Goal: Information Seeking & Learning: Find specific fact

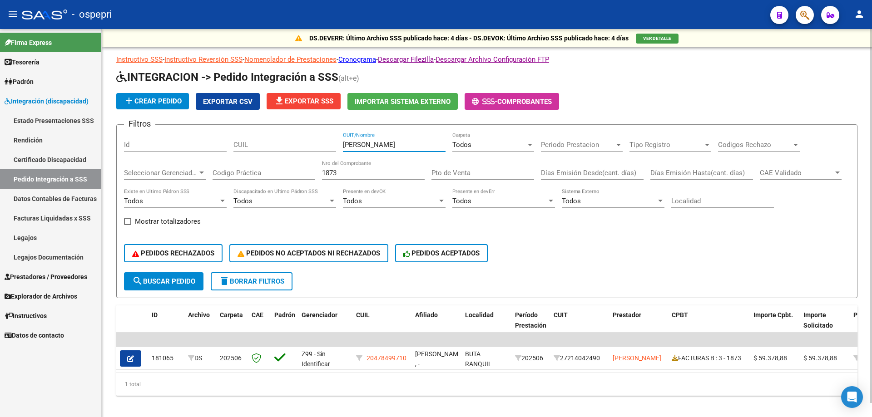
drag, startPoint x: 397, startPoint y: 146, endPoint x: 215, endPoint y: 151, distance: 181.7
click at [223, 153] on div "Filtros Id CUIL [PERSON_NAME] CUIT/Nombre Todos Carpeta Periodo Prestacion Peri…" at bounding box center [487, 202] width 726 height 140
type input "[PERSON_NAME]"
drag, startPoint x: 347, startPoint y: 169, endPoint x: 270, endPoint y: 183, distance: 78.8
click at [271, 183] on div "Filtros Id CUIL [PERSON_NAME] CUIT/Nombre Todos Carpeta Periodo Prestacion Peri…" at bounding box center [487, 202] width 726 height 140
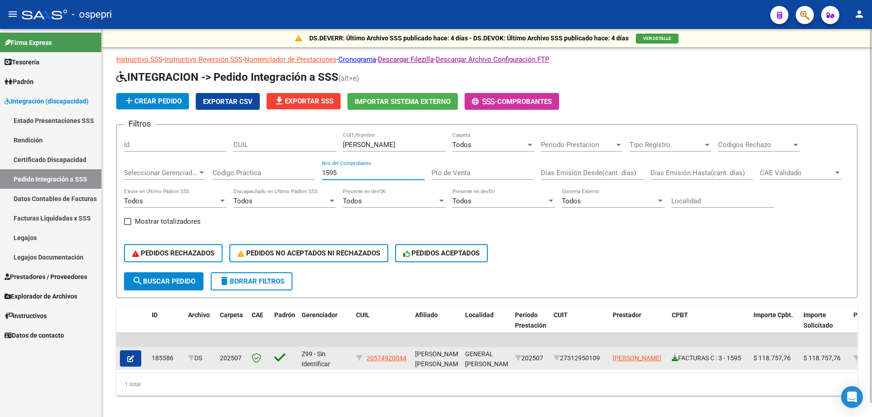
type input "1595"
click at [676, 357] on icon at bounding box center [675, 358] width 6 height 6
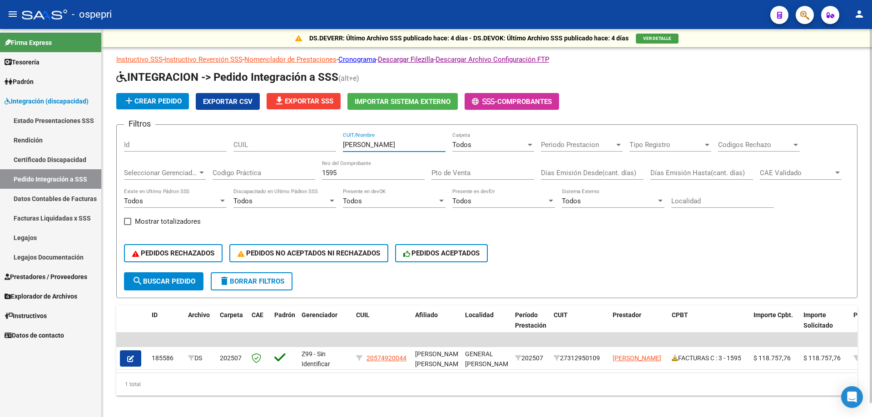
click at [308, 148] on div "Filtros Id CUIL [PERSON_NAME] CUIT/Nombre Todos Carpeta Periodo Prestacion Peri…" at bounding box center [487, 202] width 726 height 140
type input "[PERSON_NAME]"
drag, startPoint x: 356, startPoint y: 176, endPoint x: 243, endPoint y: 180, distance: 112.7
click at [243, 180] on div "Filtros Id CUIL [PERSON_NAME] CUIT/Nombre Todos Carpeta Periodo Prestacion Peri…" at bounding box center [487, 202] width 726 height 140
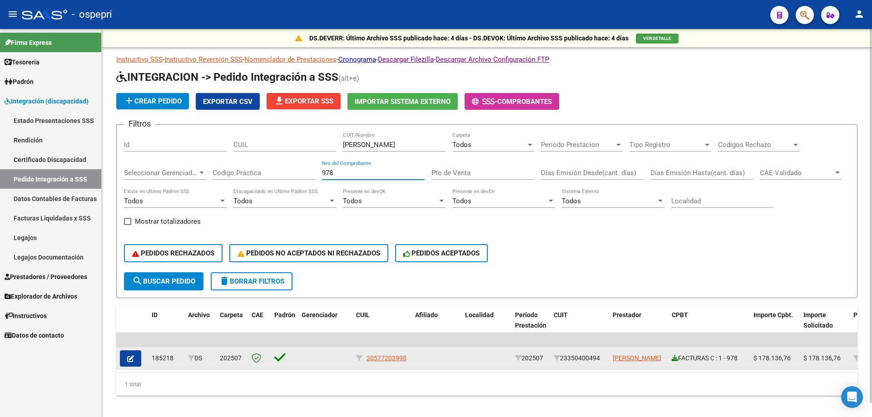
type input "978"
click at [673, 361] on icon at bounding box center [675, 358] width 6 height 6
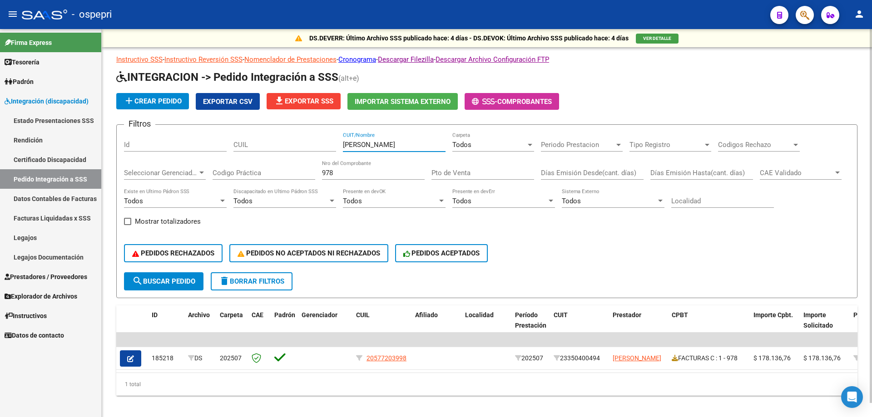
drag, startPoint x: 367, startPoint y: 144, endPoint x: 347, endPoint y: 149, distance: 21.2
click at [347, 149] on input "[PERSON_NAME]" at bounding box center [394, 145] width 103 height 8
type input "ASEN"
click at [188, 183] on div "Filtros Id CUIL ASEN CUIT/Nombre Todos Carpeta Periodo Prestacion Periodo Prest…" at bounding box center [487, 202] width 726 height 140
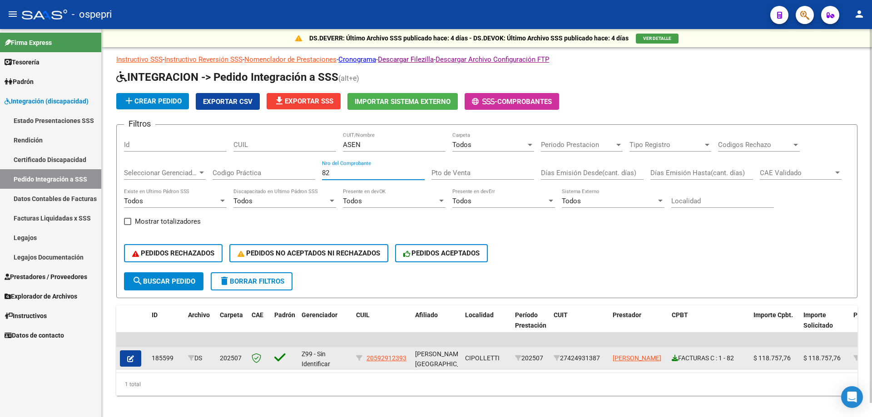
type input "82"
click at [674, 356] on icon at bounding box center [675, 358] width 6 height 6
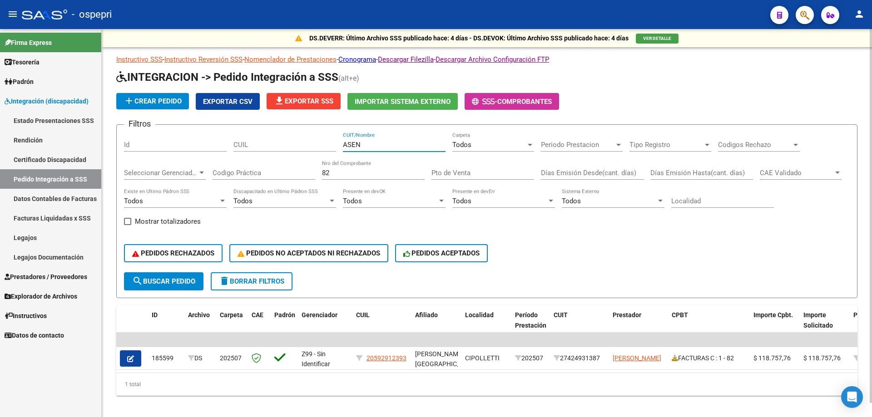
drag, startPoint x: 382, startPoint y: 145, endPoint x: 346, endPoint y: 150, distance: 36.7
click at [346, 150] on div "ASEN CUIT/Nombre" at bounding box center [394, 142] width 103 height 20
type input "ATIENZA"
click at [355, 176] on input "82" at bounding box center [373, 173] width 103 height 8
type input "8"
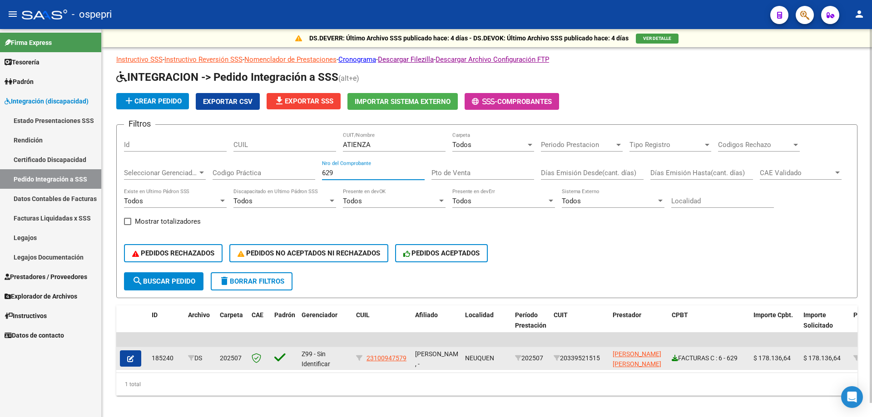
click at [675, 359] on icon at bounding box center [675, 358] width 6 height 6
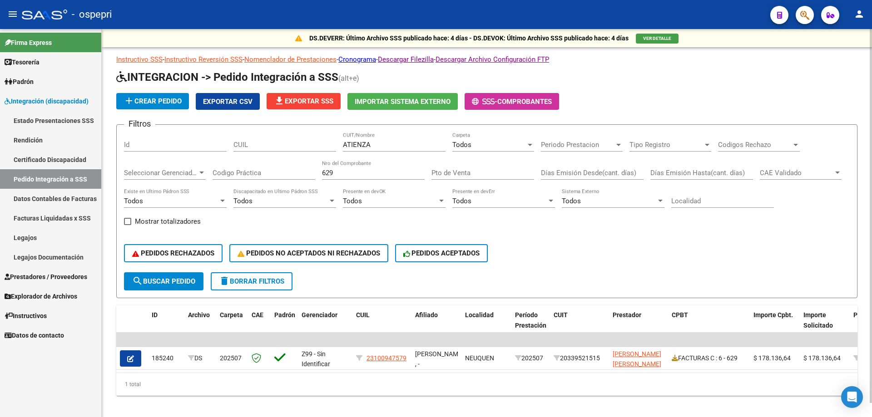
click at [344, 173] on input "629" at bounding box center [373, 173] width 103 height 8
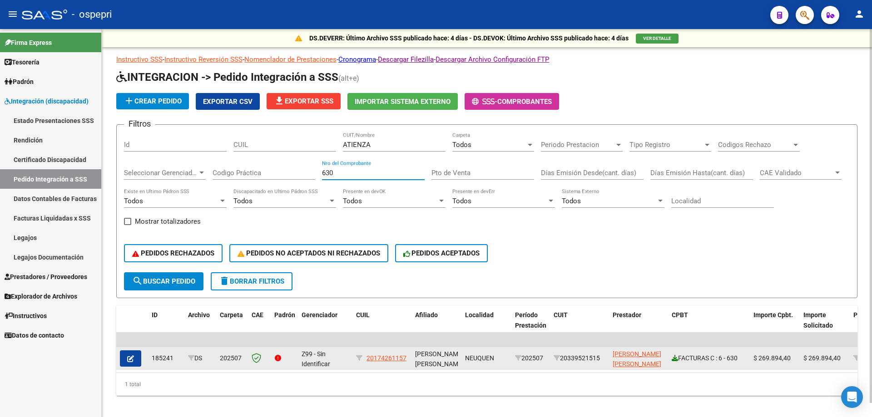
type input "630"
click at [676, 361] on icon at bounding box center [675, 358] width 6 height 6
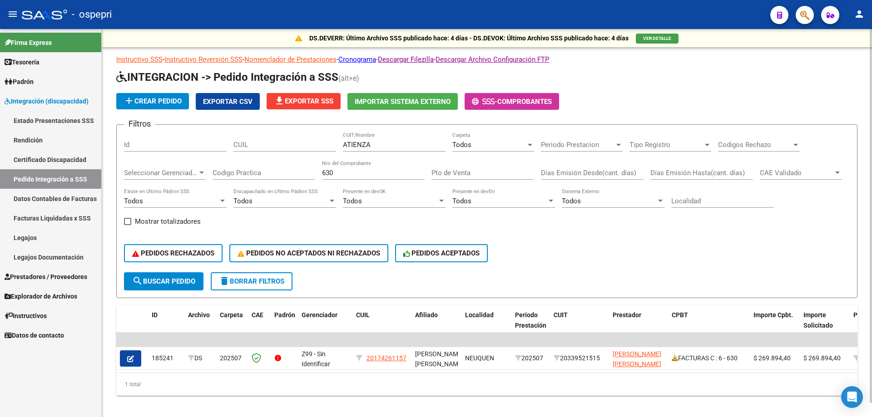
click at [198, 143] on div "Filtros Id CUIL [PERSON_NAME] CUIT/Nombre Todos Carpeta Periodo Prestacion Peri…" at bounding box center [487, 202] width 726 height 140
type input "BAILA"
click at [375, 171] on input "630" at bounding box center [373, 173] width 103 height 8
type input "6"
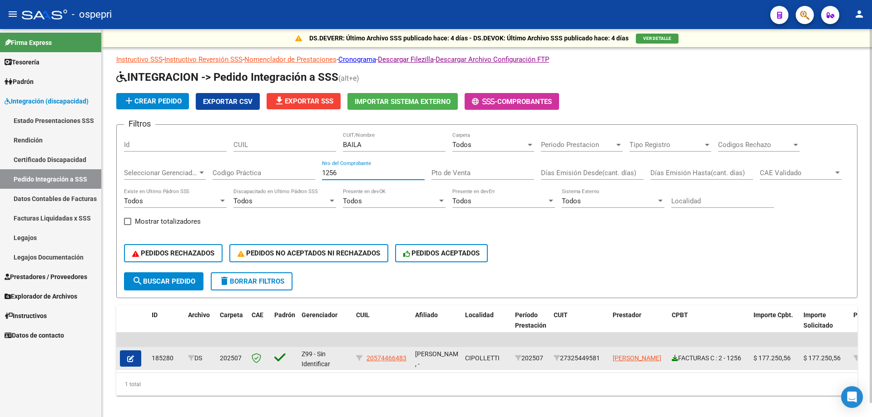
click at [673, 362] on link at bounding box center [675, 358] width 6 height 7
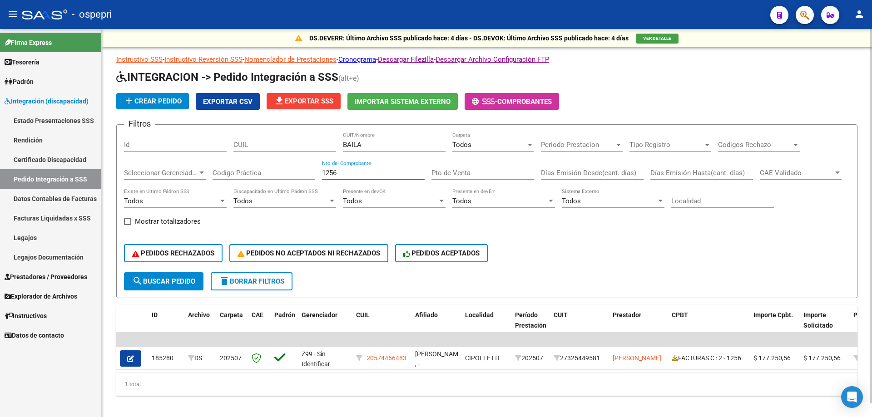
drag, startPoint x: 368, startPoint y: 172, endPoint x: 241, endPoint y: 174, distance: 127.2
click at [241, 174] on div "Filtros Id CUIL BAILA CUIT/Nombre Todos Carpeta Periodo Prestacion Periodo Pres…" at bounding box center [487, 202] width 726 height 140
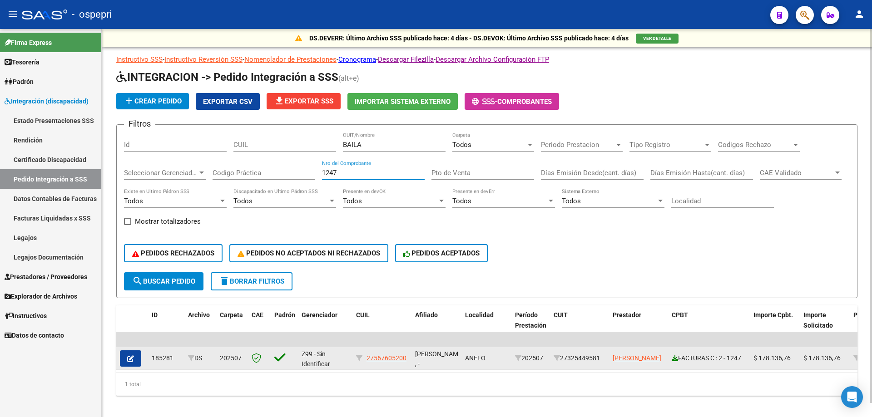
click at [673, 356] on icon at bounding box center [675, 358] width 6 height 6
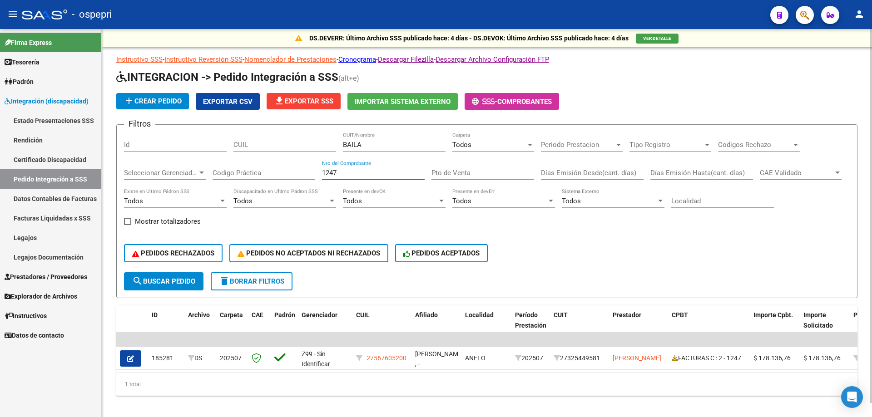
click at [347, 175] on input "1247" at bounding box center [373, 173] width 103 height 8
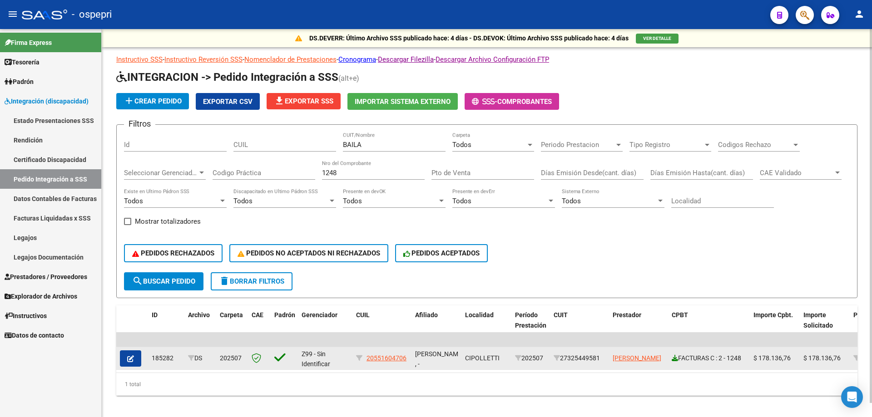
click at [678, 358] on icon at bounding box center [675, 358] width 6 height 6
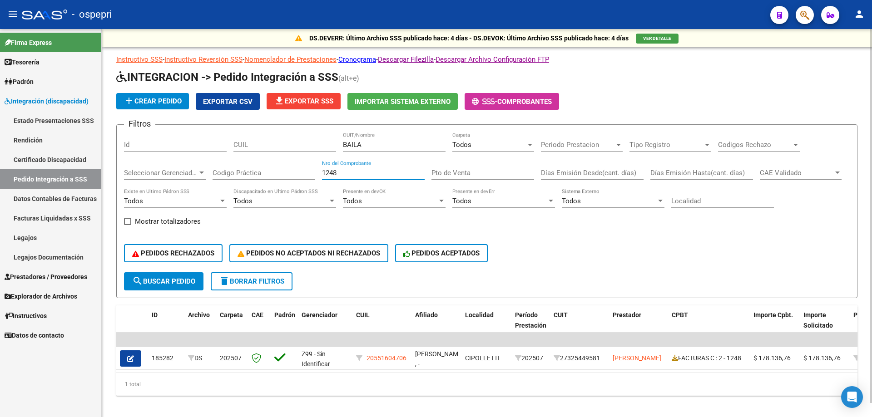
click at [374, 176] on input "1248" at bounding box center [373, 173] width 103 height 8
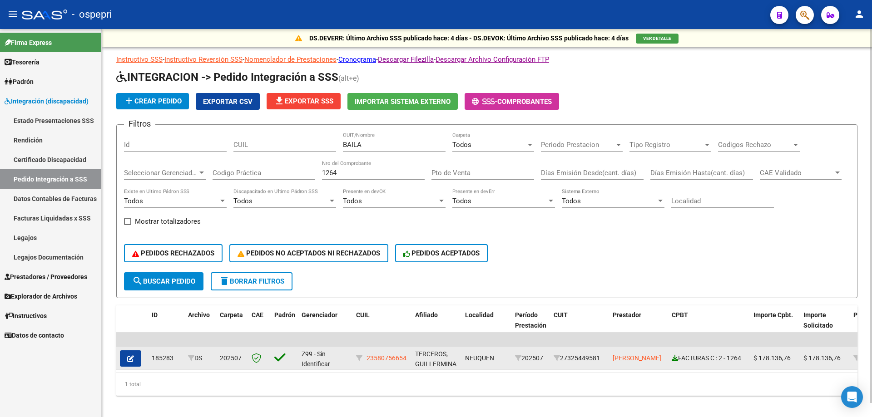
click at [675, 362] on link at bounding box center [675, 358] width 6 height 7
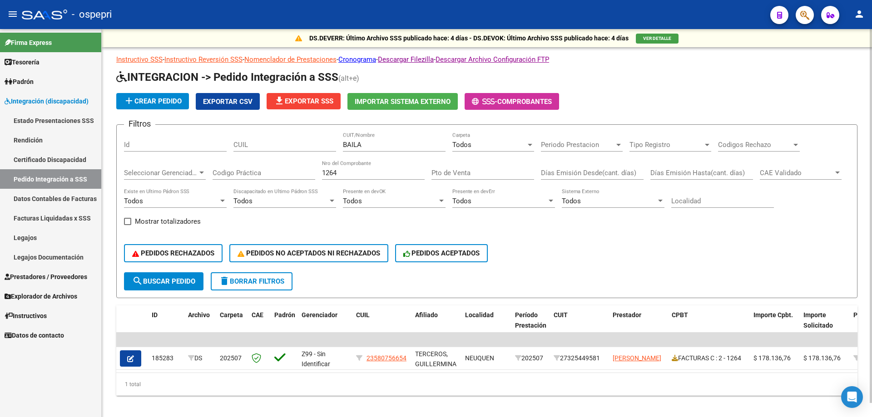
drag, startPoint x: 243, startPoint y: 173, endPoint x: 239, endPoint y: 170, distance: 5.3
click at [239, 170] on div "Filtros Id CUIL BAILA CUIT/Nombre Todos Carpeta Periodo Prestacion Periodo Pres…" at bounding box center [487, 202] width 726 height 140
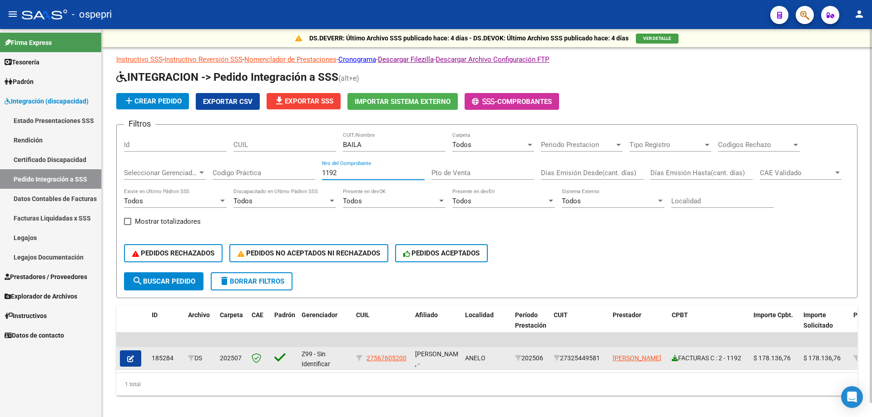
type input "1192"
click at [677, 355] on icon at bounding box center [675, 358] width 6 height 6
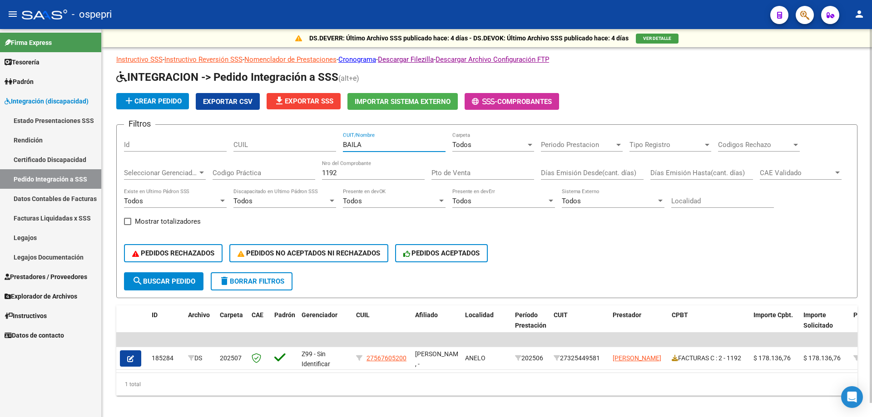
click at [350, 149] on input "BAILA" at bounding box center [394, 145] width 103 height 8
type input "BAS"
click at [364, 176] on input "1192" at bounding box center [373, 173] width 103 height 8
type input "1"
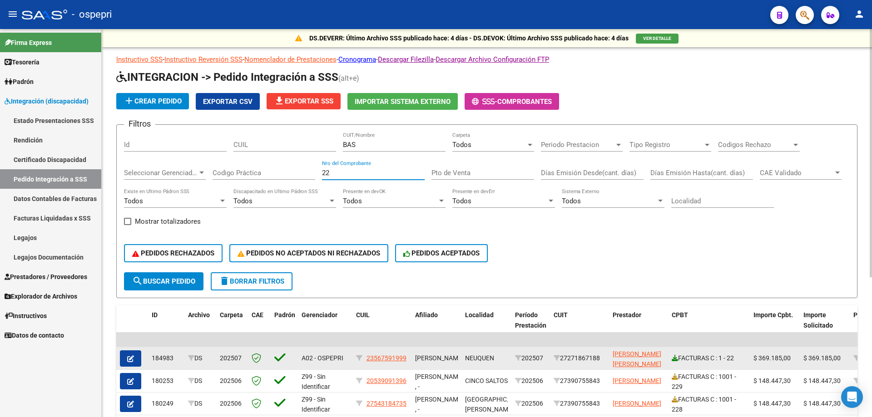
type input "22"
click at [672, 359] on icon at bounding box center [675, 358] width 6 height 6
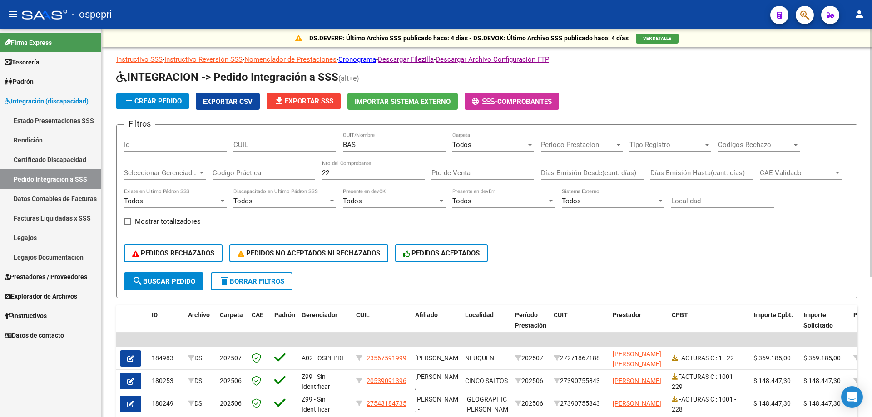
click at [382, 147] on input "BAS" at bounding box center [394, 145] width 103 height 8
type input "B"
type input "CACC"
click at [349, 175] on input "22" at bounding box center [373, 173] width 103 height 8
type input "2"
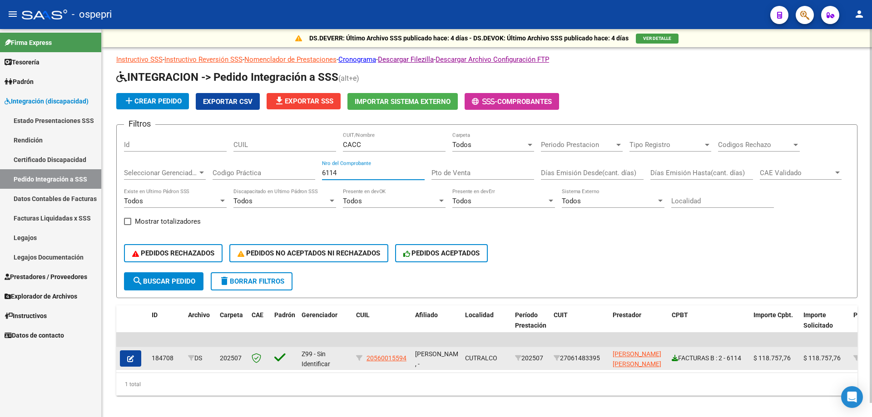
click at [674, 361] on icon at bounding box center [675, 358] width 6 height 6
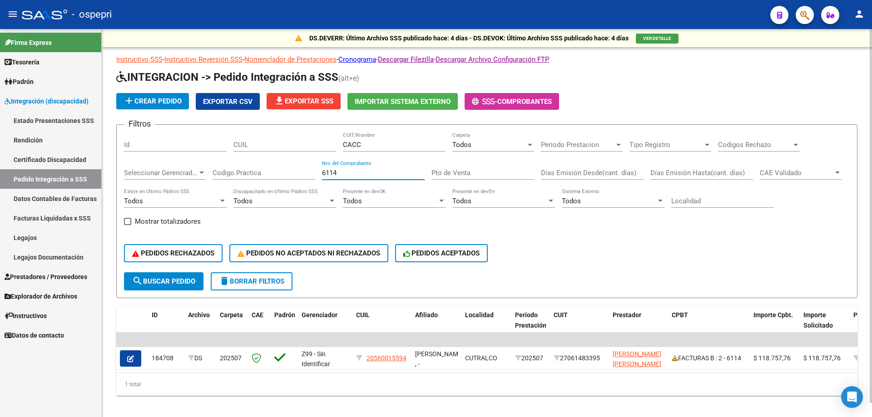
click at [362, 170] on input "6114" at bounding box center [373, 173] width 103 height 8
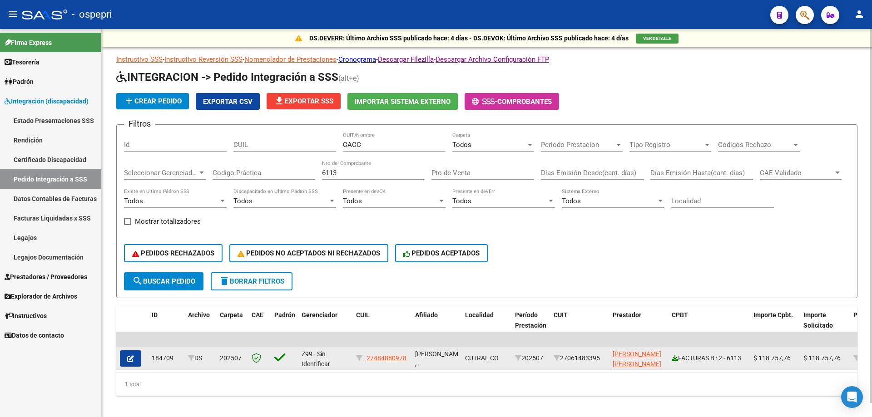
drag, startPoint x: 667, startPoint y: 358, endPoint x: 672, endPoint y: 358, distance: 5.0
click at [669, 358] on div "184709 DS 202507 Z99 - Sin Identificar 27484880978 [PERSON_NAME] , - CUTRAL CO …" at bounding box center [862, 358] width 1492 height 23
click at [675, 359] on icon at bounding box center [675, 358] width 6 height 6
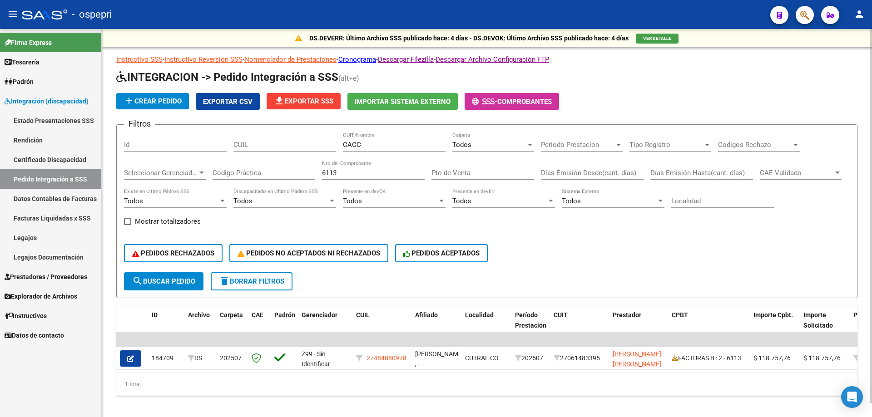
drag, startPoint x: 383, startPoint y: 167, endPoint x: 378, endPoint y: 174, distance: 8.6
click at [382, 169] on div "6113 Nro del Comprobante" at bounding box center [373, 170] width 103 height 20
click at [378, 175] on input "6113" at bounding box center [373, 173] width 103 height 8
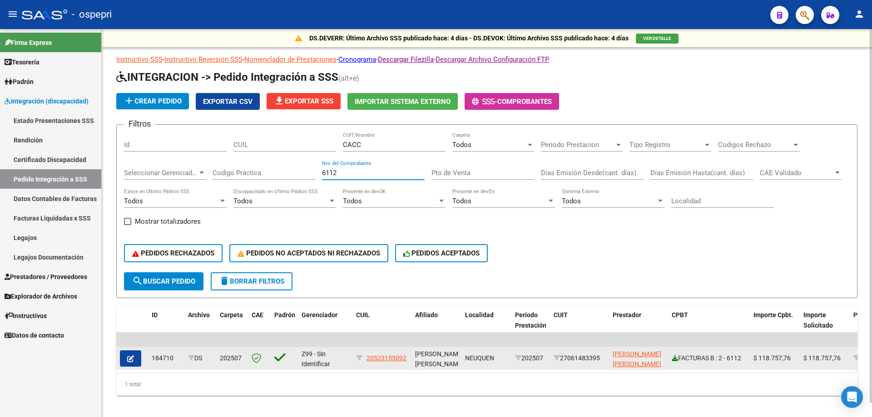
click at [674, 359] on icon at bounding box center [675, 358] width 6 height 6
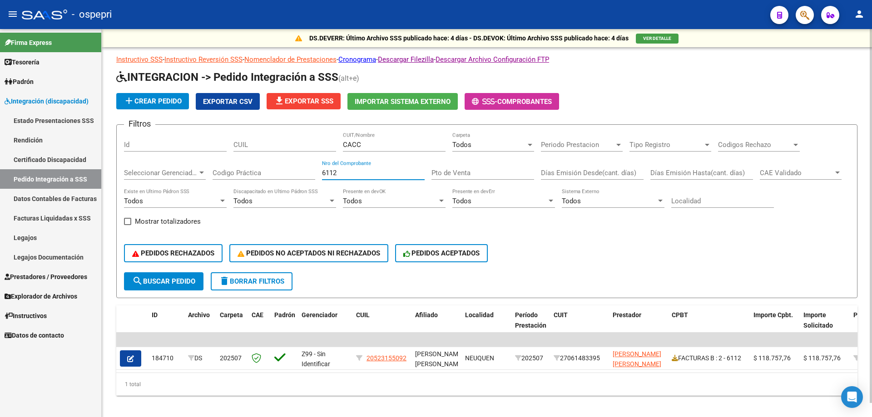
click at [369, 173] on input "6112" at bounding box center [373, 173] width 103 height 8
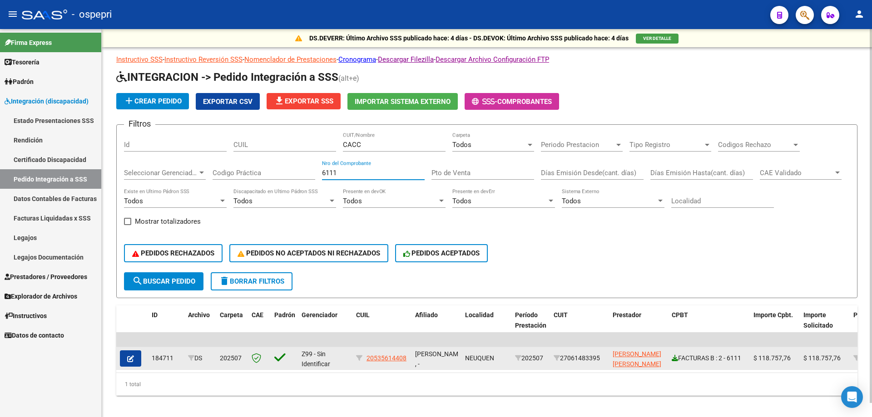
click at [674, 356] on icon at bounding box center [675, 358] width 6 height 6
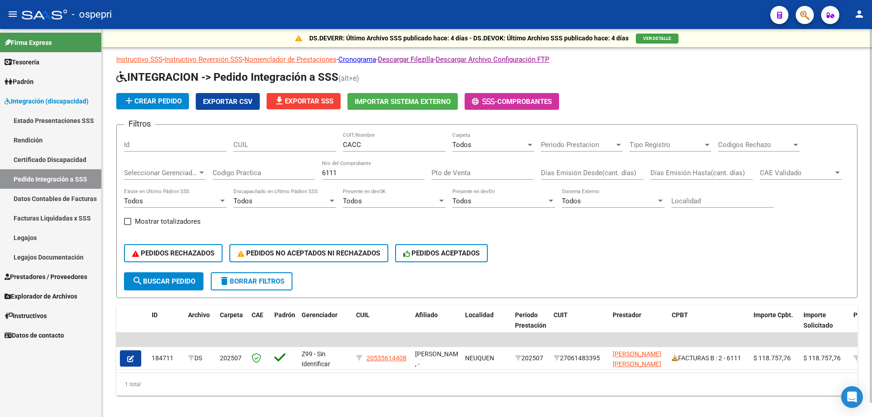
click at [371, 176] on input "6111" at bounding box center [373, 173] width 103 height 8
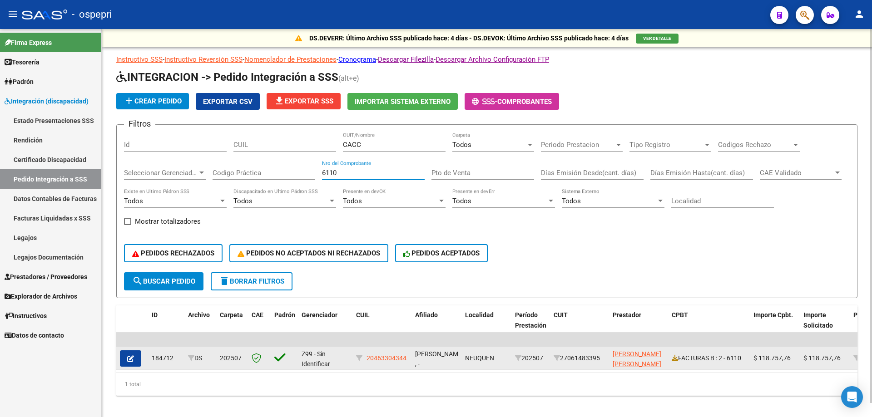
click at [679, 361] on div "FACTURAS B : 2 - 6110" at bounding box center [709, 358] width 74 height 10
click at [676, 360] on icon at bounding box center [675, 358] width 6 height 6
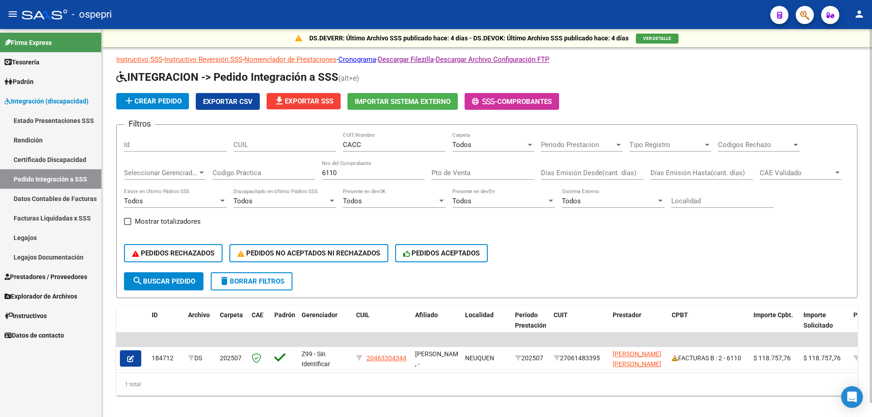
click at [343, 177] on input "6110" at bounding box center [373, 173] width 103 height 8
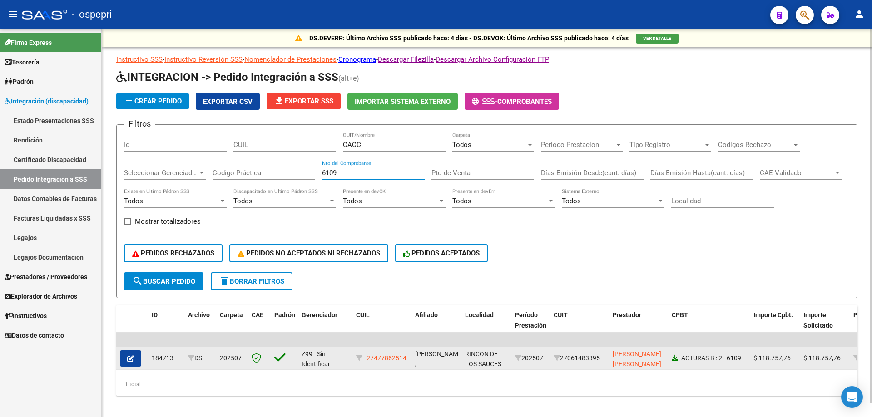
click at [676, 359] on icon at bounding box center [675, 358] width 6 height 6
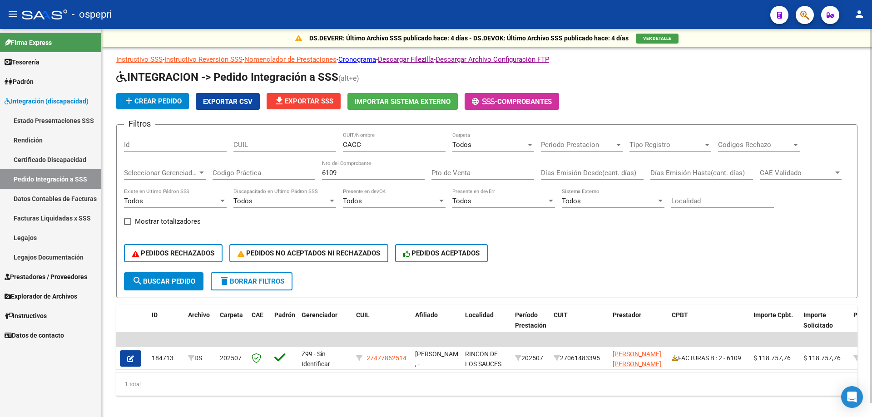
click at [377, 178] on div "6109 Nro del Comprobante" at bounding box center [373, 170] width 103 height 20
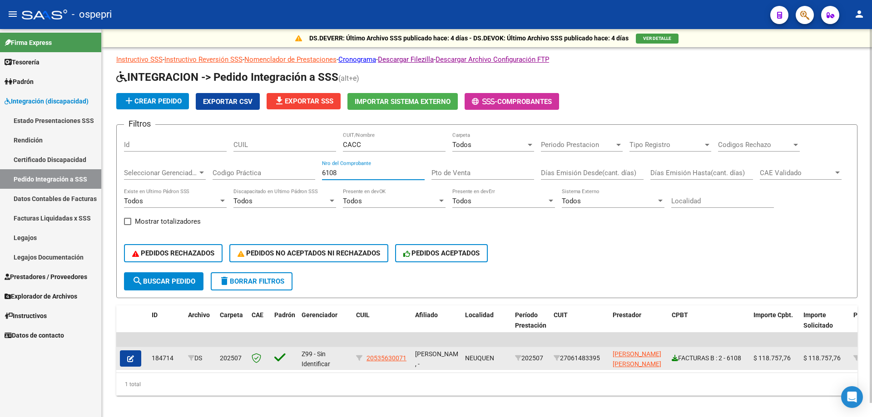
click at [678, 361] on icon at bounding box center [675, 358] width 6 height 6
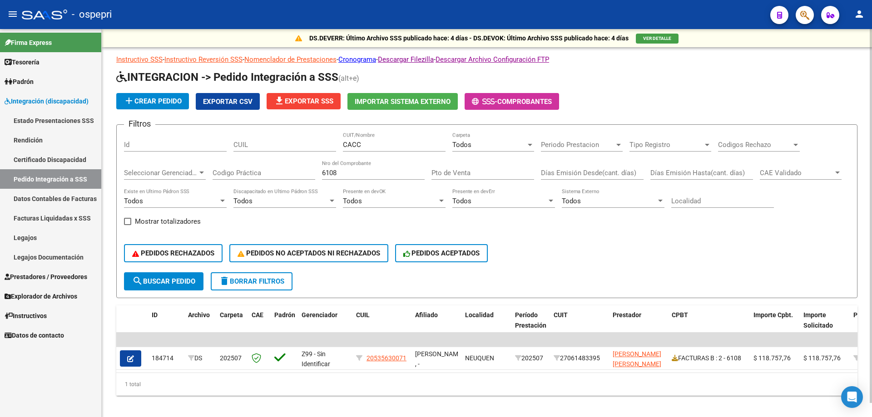
click at [337, 172] on input "6108" at bounding box center [373, 173] width 103 height 8
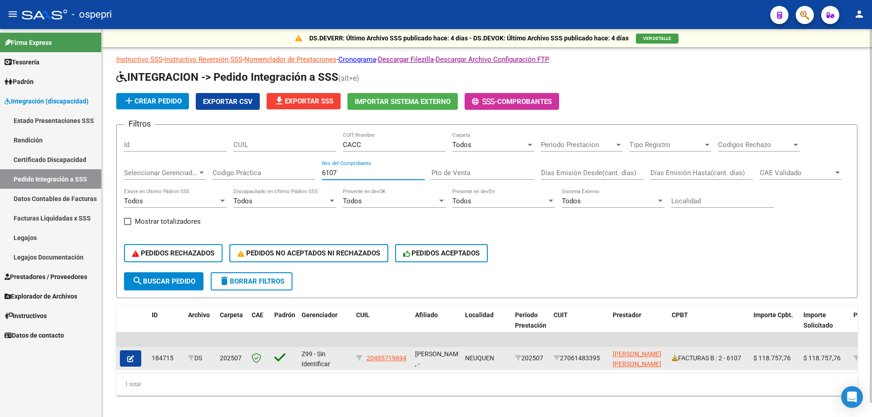
click at [679, 358] on div "FACTURAS B : 2 - 6107" at bounding box center [709, 358] width 74 height 10
click at [674, 359] on icon at bounding box center [675, 358] width 6 height 6
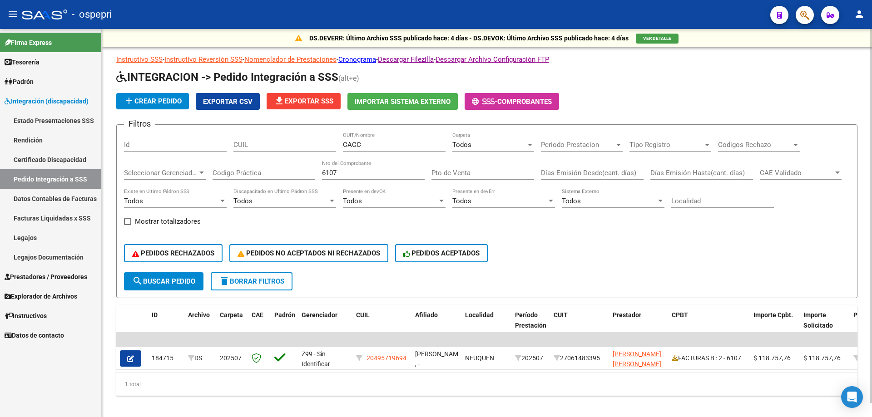
click at [377, 172] on input "6107" at bounding box center [373, 173] width 103 height 8
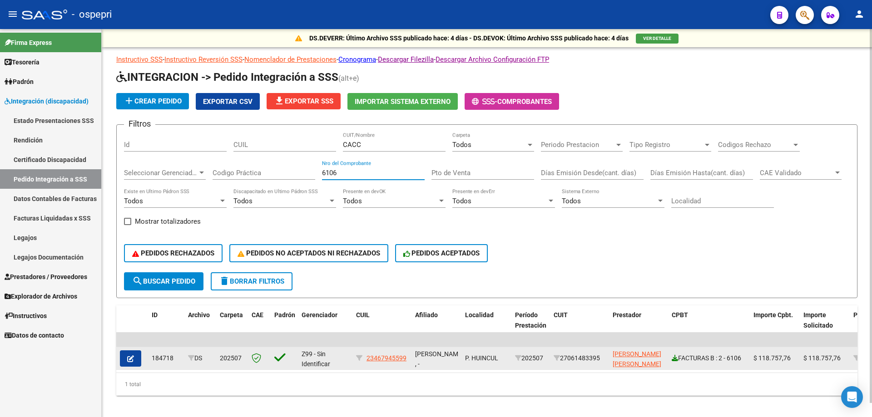
click at [672, 358] on icon at bounding box center [675, 358] width 6 height 6
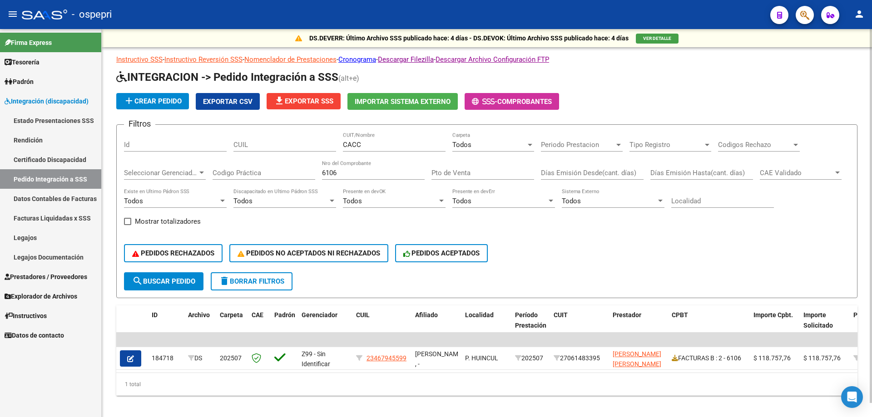
click at [368, 178] on div "6106 Nro del Comprobante" at bounding box center [373, 170] width 103 height 20
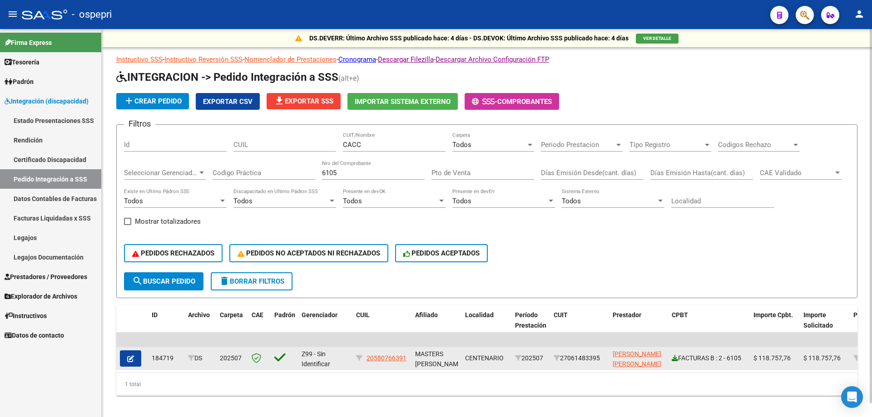
click at [674, 360] on icon at bounding box center [675, 358] width 6 height 6
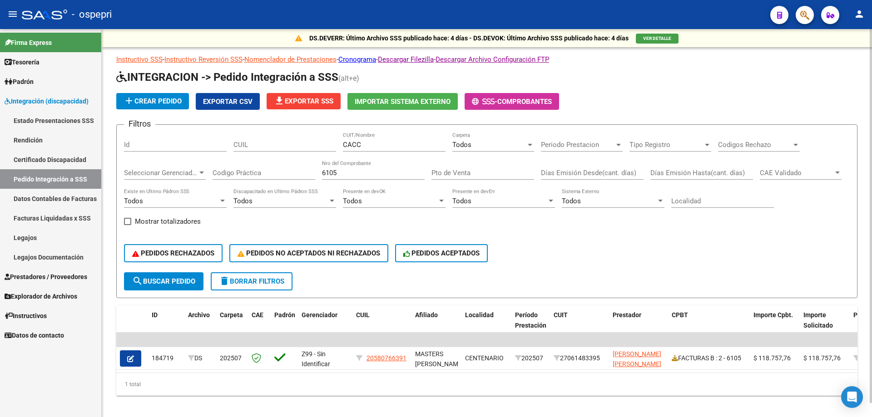
click at [350, 177] on input "6105" at bounding box center [373, 173] width 103 height 8
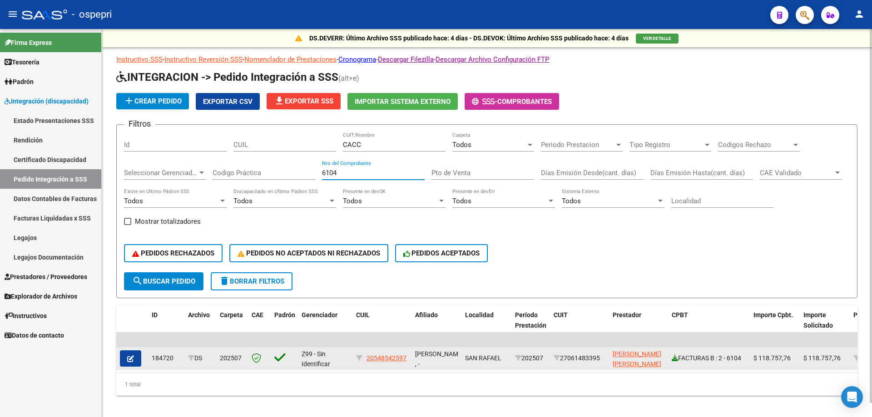
click at [676, 357] on icon at bounding box center [675, 358] width 6 height 6
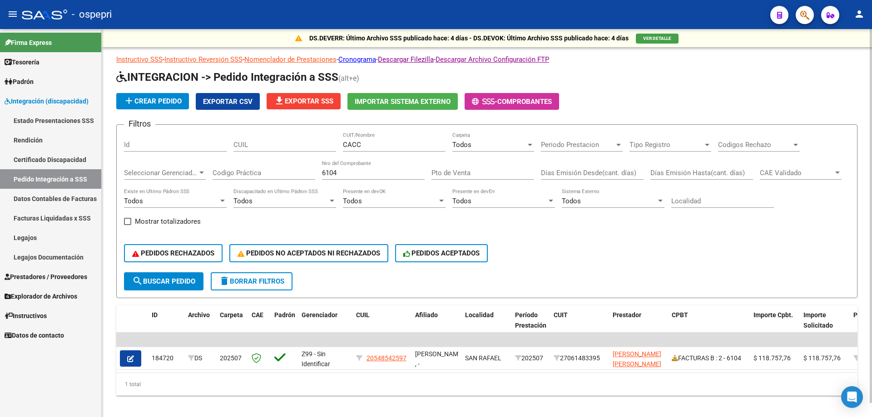
click at [358, 175] on input "6104" at bounding box center [373, 173] width 103 height 8
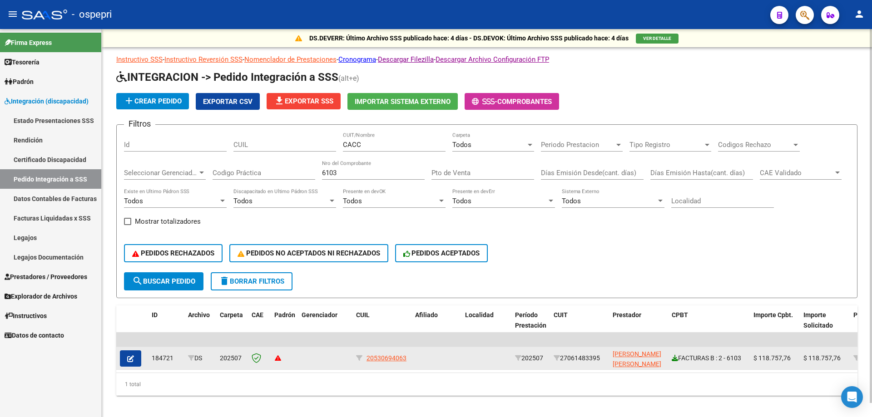
click at [676, 359] on icon at bounding box center [675, 358] width 6 height 6
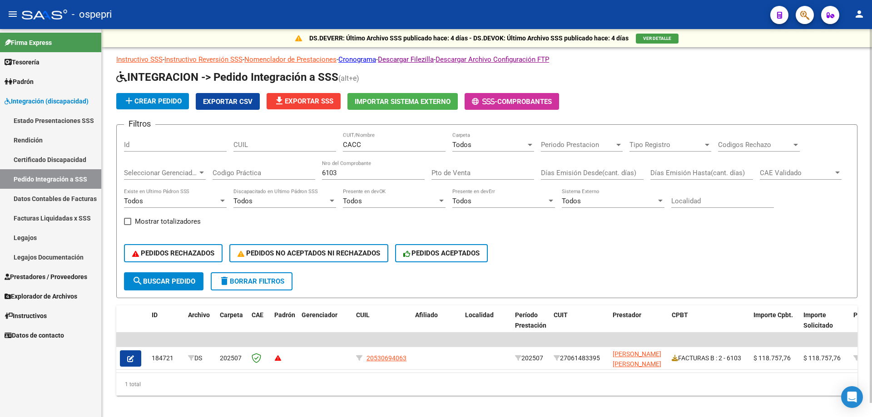
click at [378, 176] on input "6103" at bounding box center [373, 173] width 103 height 8
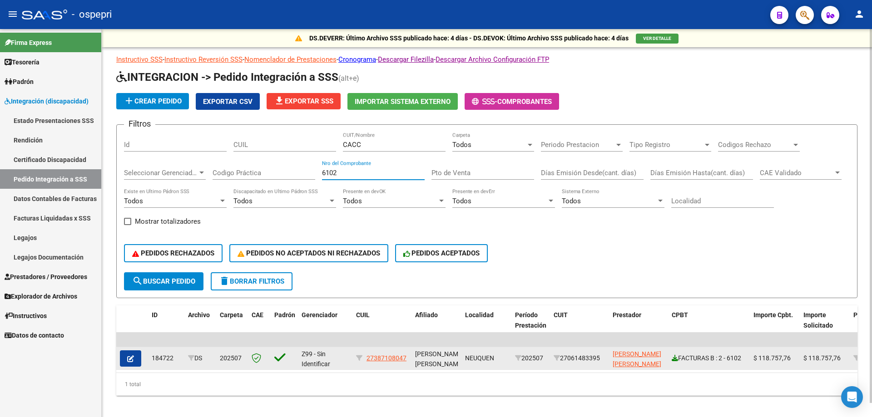
click at [675, 360] on icon at bounding box center [675, 358] width 6 height 6
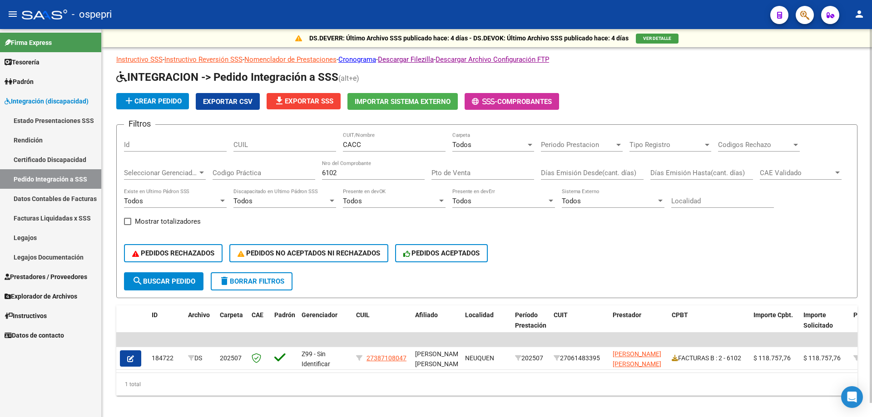
click at [352, 173] on input "6102" at bounding box center [373, 173] width 103 height 8
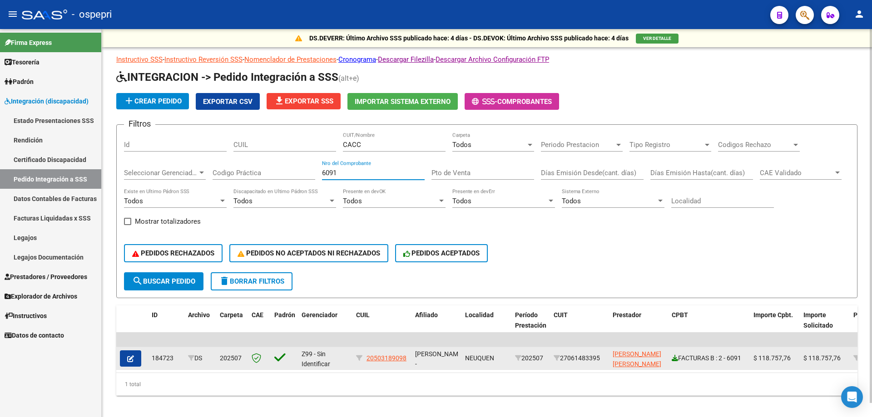
click at [678, 358] on icon at bounding box center [675, 358] width 6 height 6
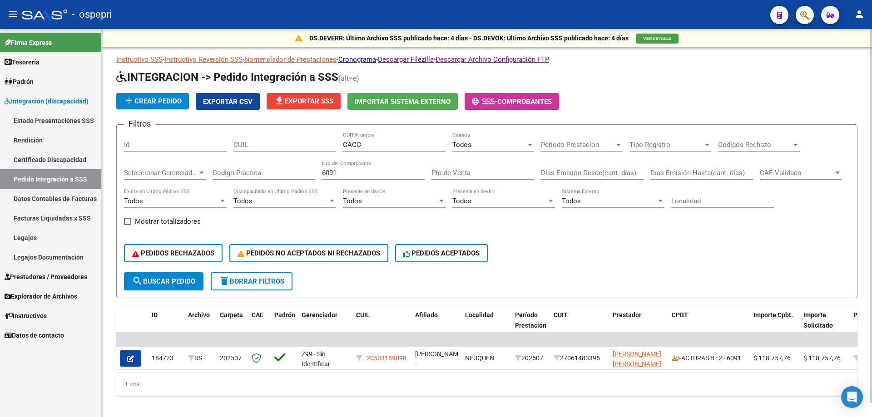
click at [346, 175] on input "6091" at bounding box center [373, 173] width 103 height 8
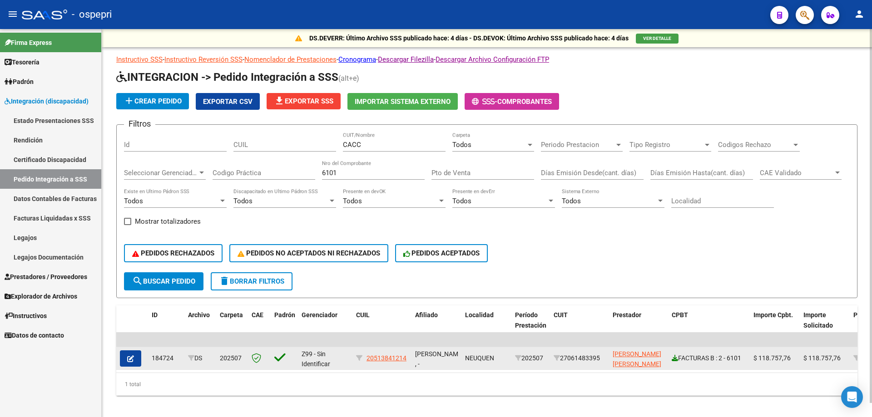
click at [675, 356] on icon at bounding box center [675, 358] width 6 height 6
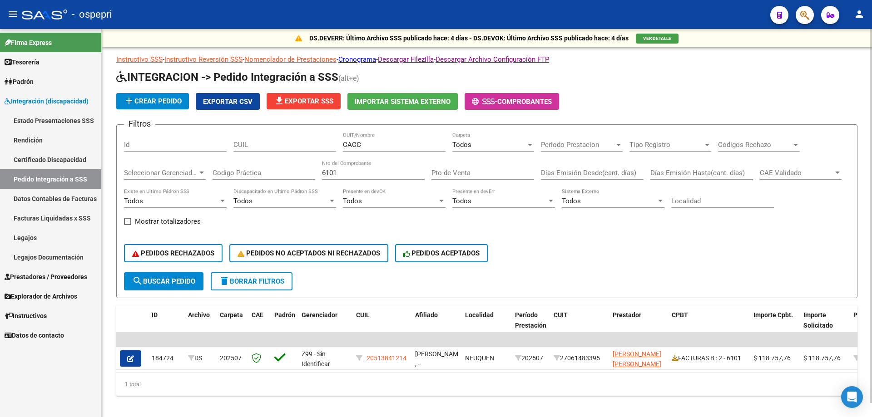
click at [350, 177] on div "6101 Nro del Comprobante" at bounding box center [373, 170] width 103 height 20
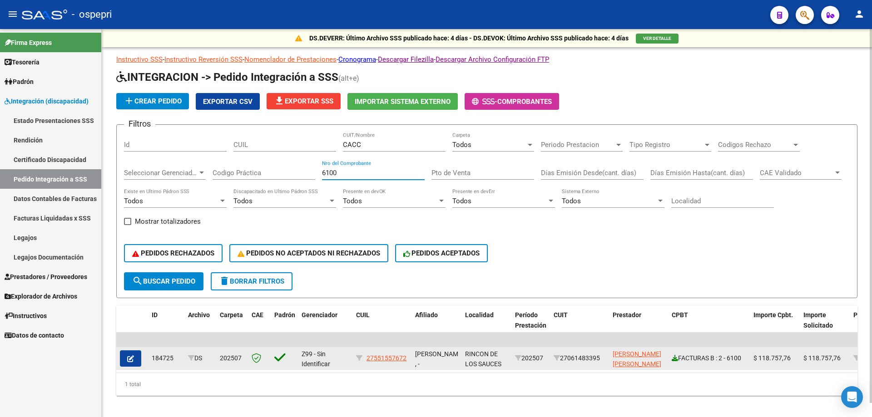
click at [678, 359] on icon at bounding box center [675, 358] width 6 height 6
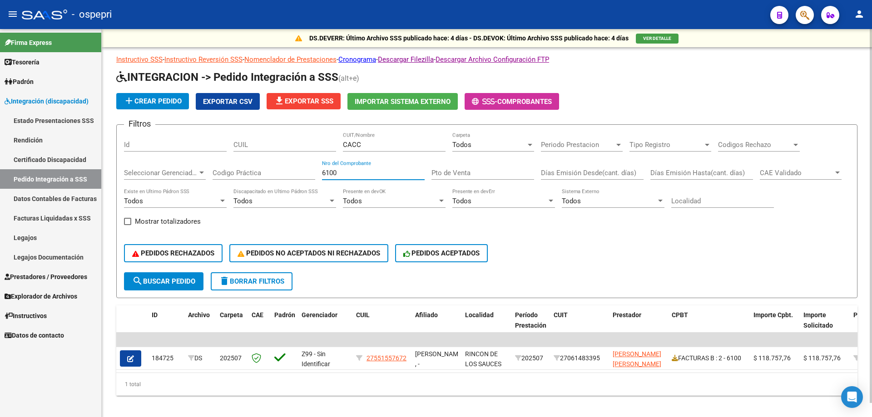
click at [355, 171] on input "6100" at bounding box center [373, 173] width 103 height 8
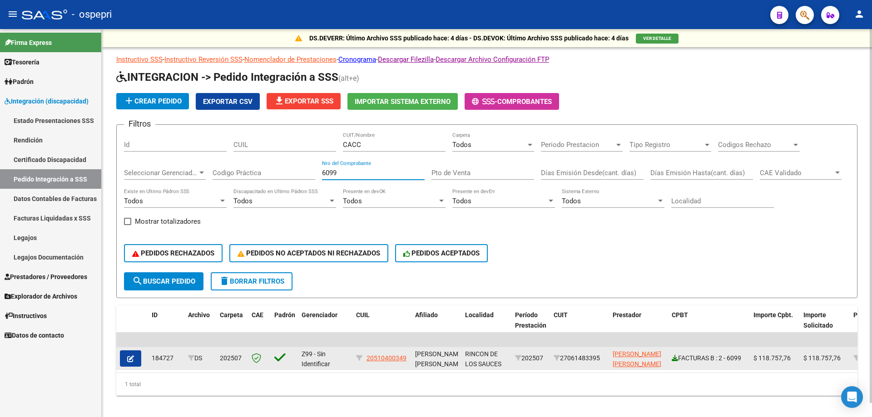
click at [673, 359] on icon at bounding box center [675, 358] width 6 height 6
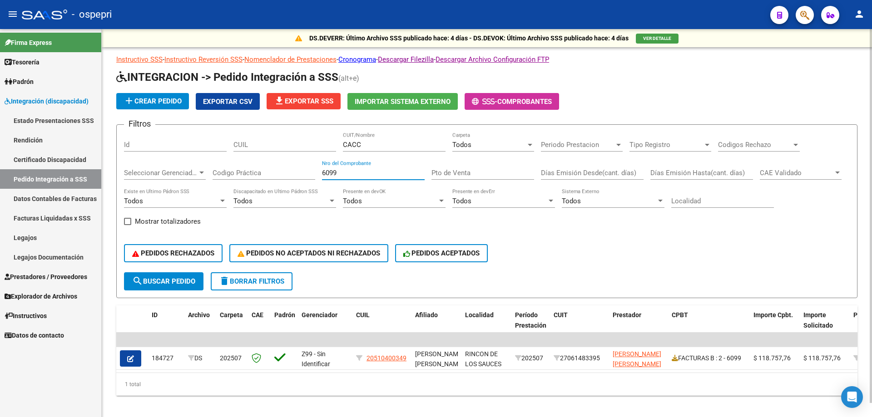
click at [343, 173] on input "6099" at bounding box center [373, 173] width 103 height 8
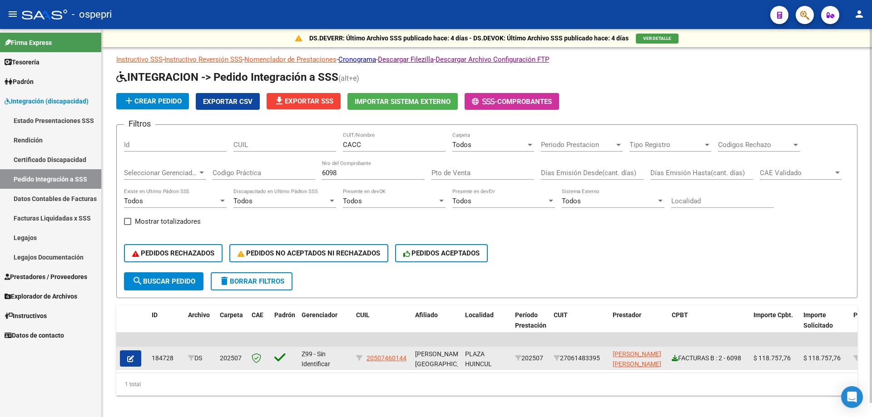
click at [674, 362] on link at bounding box center [675, 358] width 6 height 7
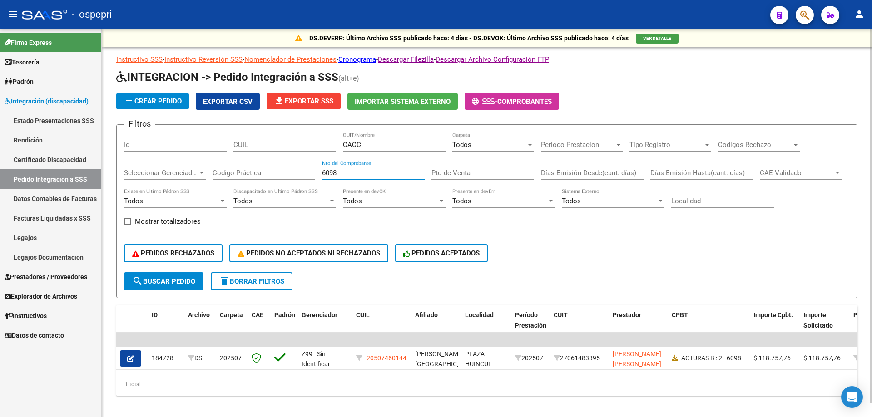
click at [352, 171] on input "6098" at bounding box center [373, 173] width 103 height 8
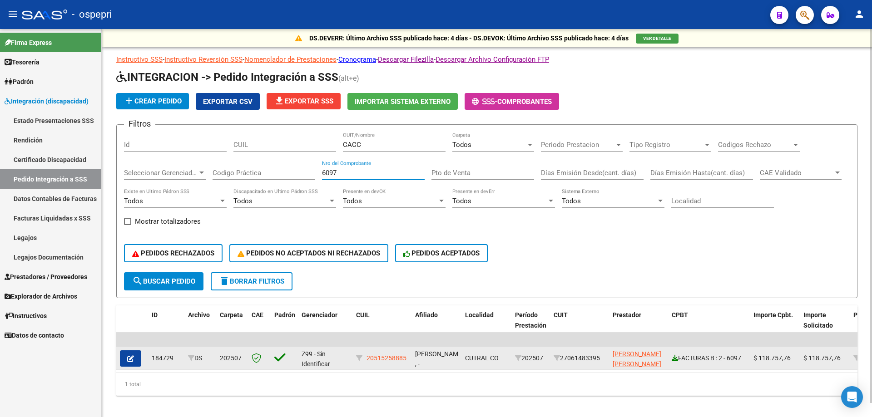
click at [676, 360] on icon at bounding box center [675, 358] width 6 height 6
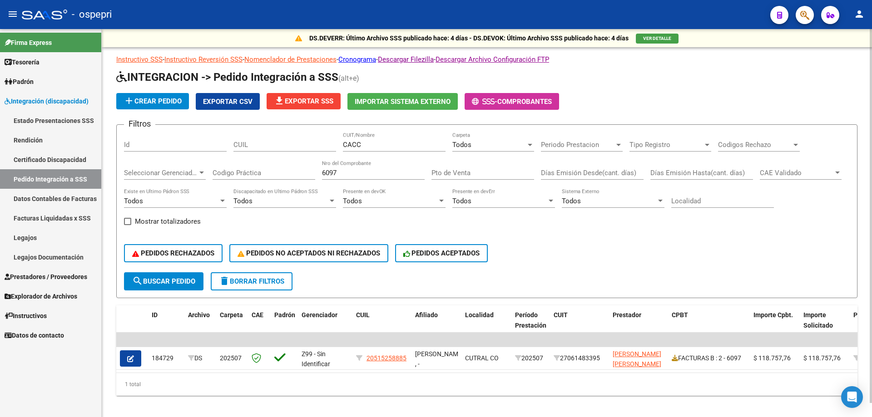
click at [366, 173] on input "6097" at bounding box center [373, 173] width 103 height 8
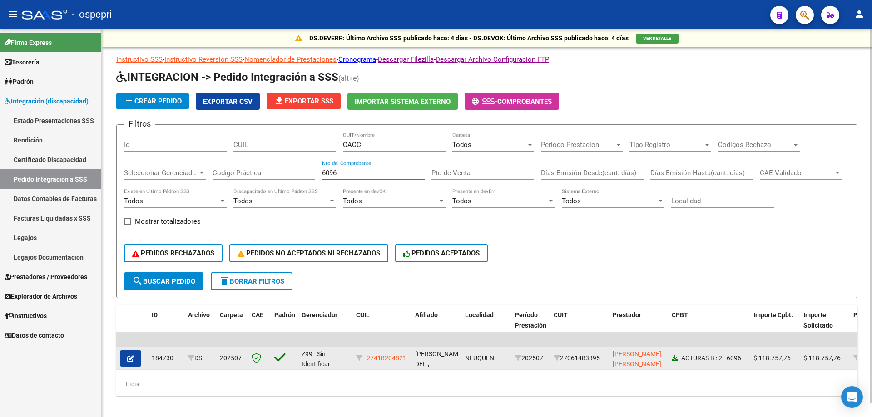
click at [678, 360] on icon at bounding box center [675, 358] width 6 height 6
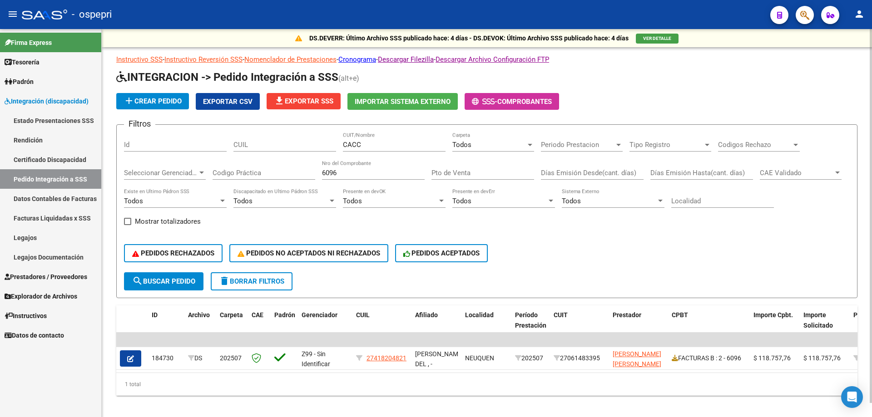
click at [373, 175] on input "6096" at bounding box center [373, 173] width 103 height 8
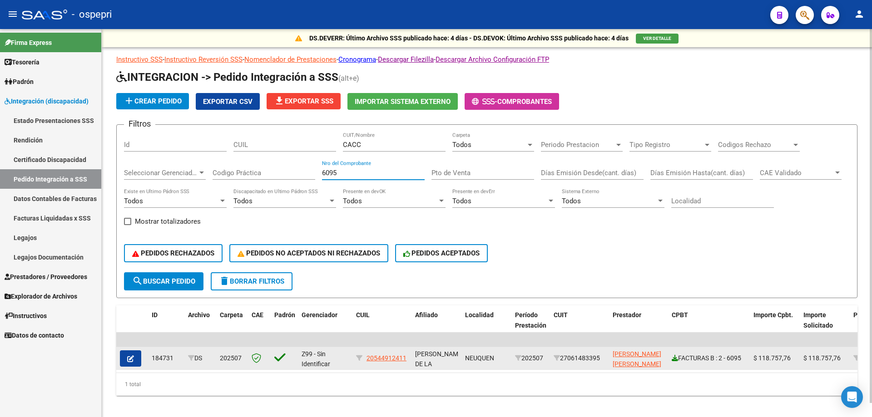
click at [676, 356] on icon at bounding box center [675, 358] width 6 height 6
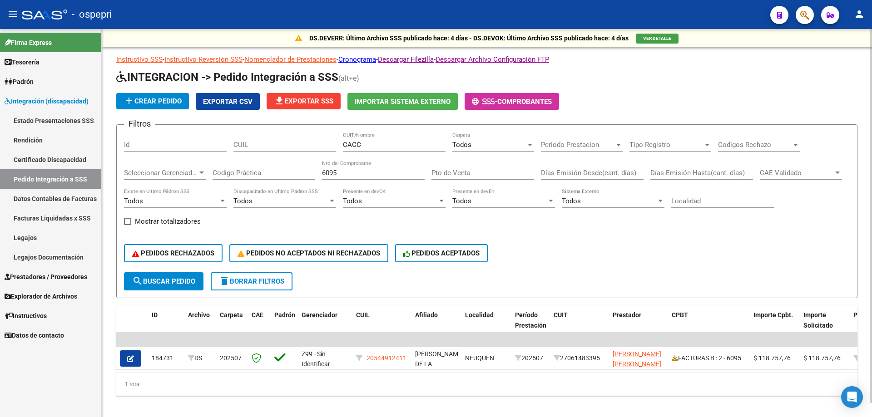
click at [347, 173] on input "6095" at bounding box center [373, 173] width 103 height 8
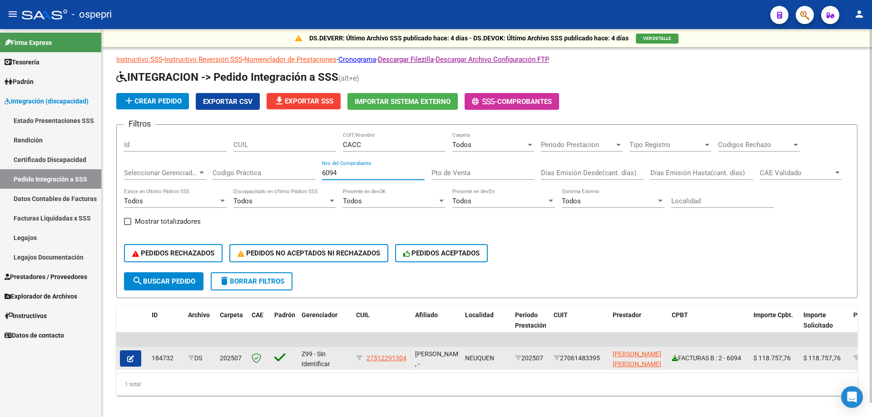
click at [674, 359] on icon at bounding box center [675, 358] width 6 height 6
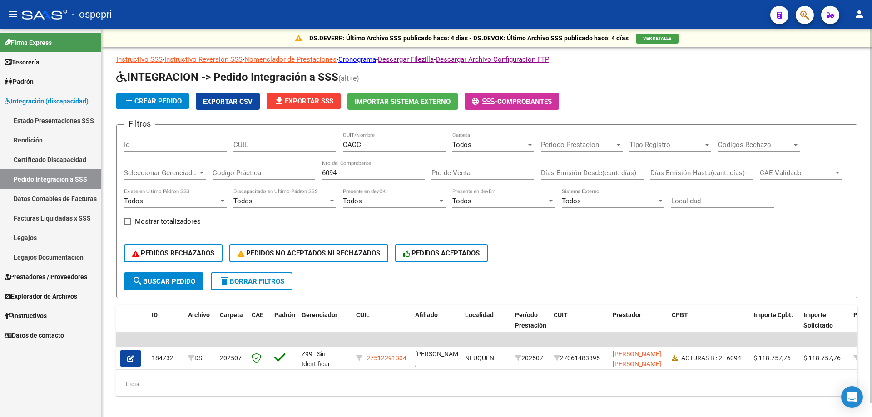
click at [351, 171] on input "6094" at bounding box center [373, 173] width 103 height 8
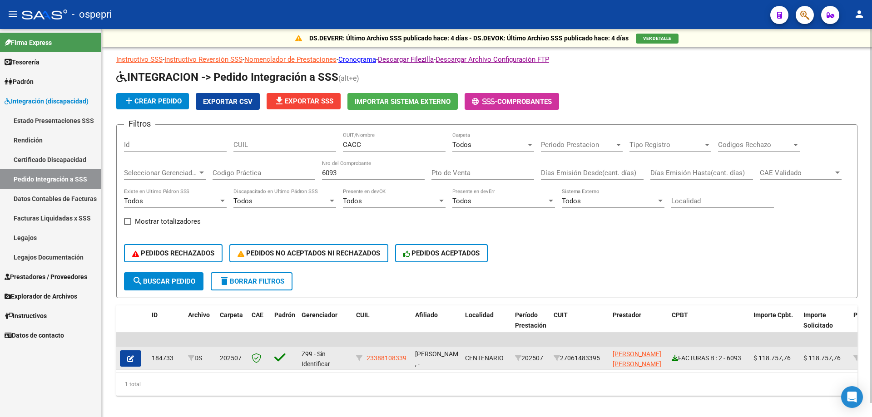
click at [677, 358] on icon at bounding box center [675, 358] width 6 height 6
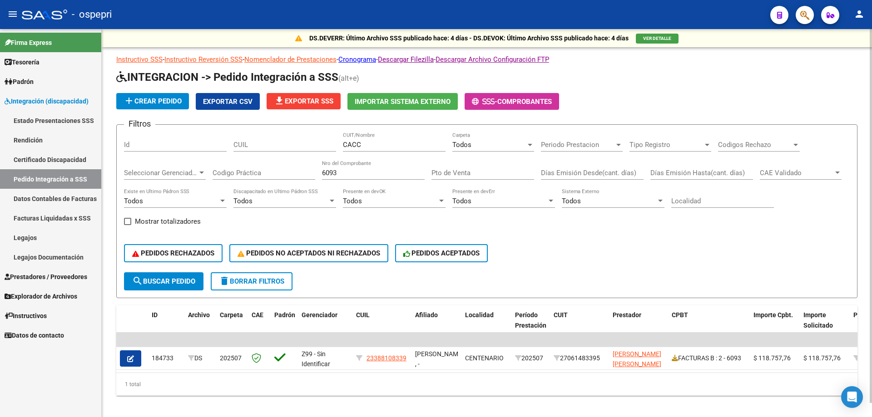
click at [363, 173] on input "6093" at bounding box center [373, 173] width 103 height 8
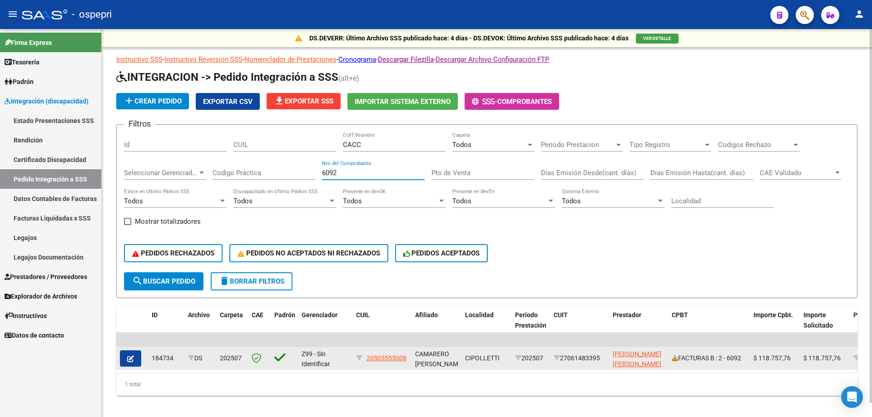
click at [678, 359] on div "FACTURAS B : 2 - 6092" at bounding box center [709, 358] width 74 height 10
click at [676, 360] on icon at bounding box center [675, 358] width 6 height 6
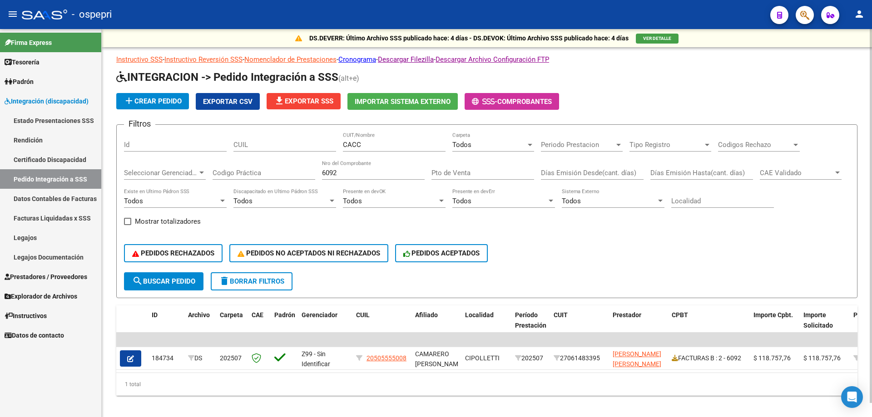
click at [375, 174] on input "6092" at bounding box center [373, 173] width 103 height 8
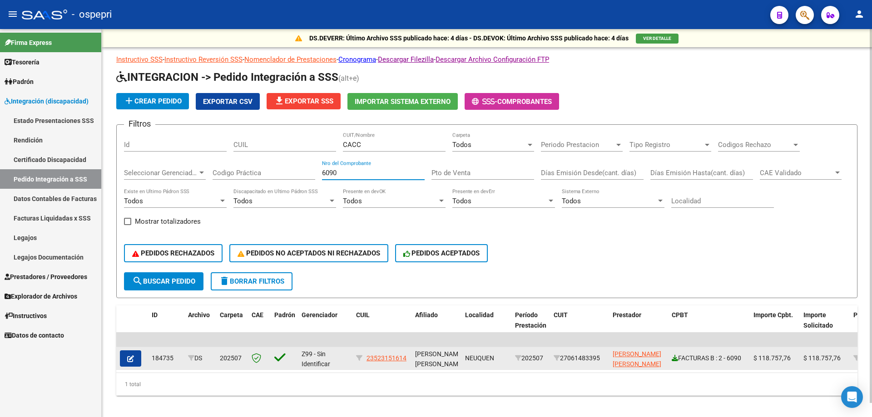
click at [676, 357] on icon at bounding box center [675, 358] width 6 height 6
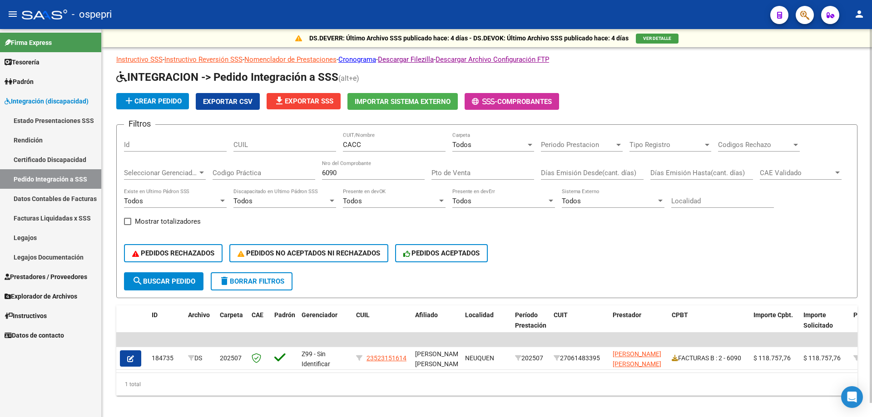
click at [373, 172] on input "6090" at bounding box center [373, 173] width 103 height 8
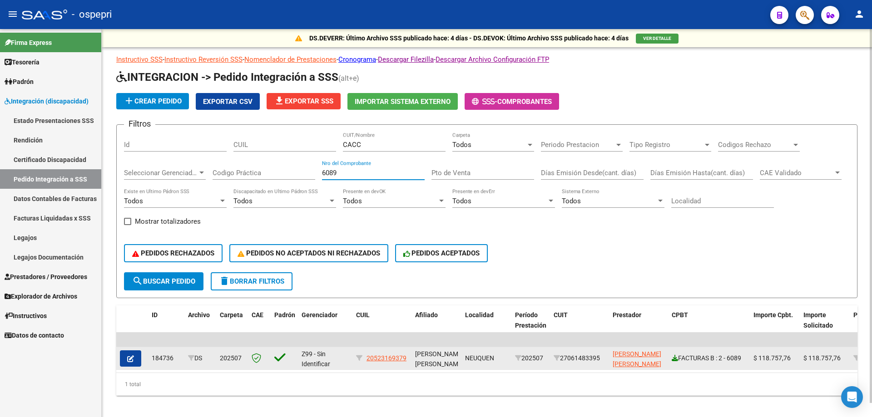
click at [673, 359] on icon at bounding box center [675, 358] width 6 height 6
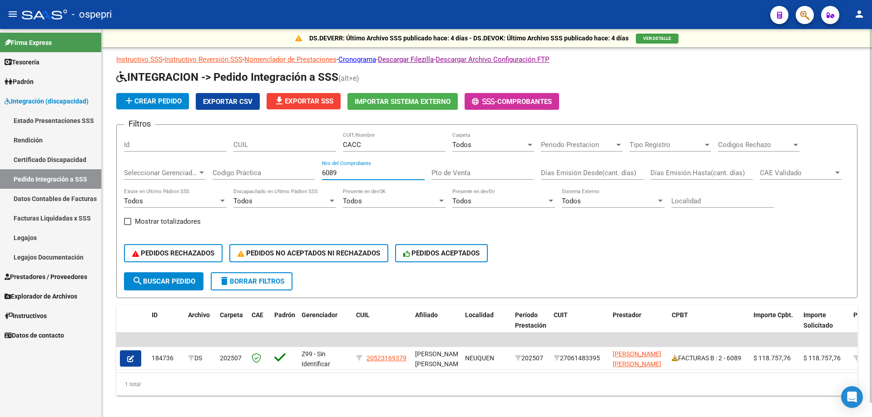
click at [357, 172] on input "6089" at bounding box center [373, 173] width 103 height 8
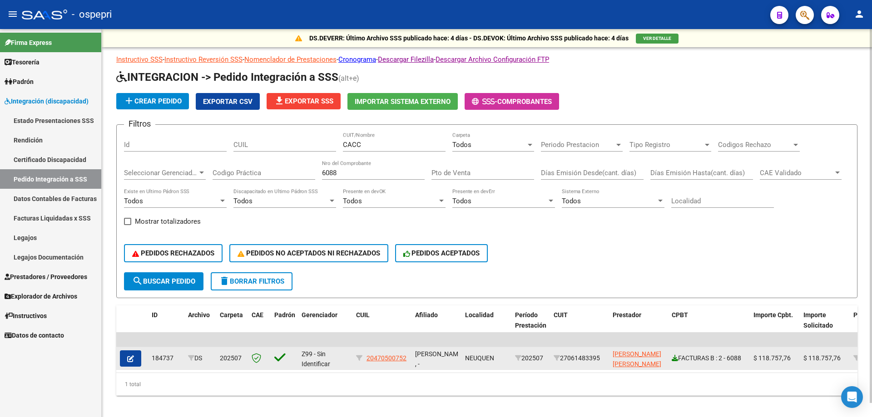
click at [672, 358] on icon at bounding box center [675, 358] width 6 height 6
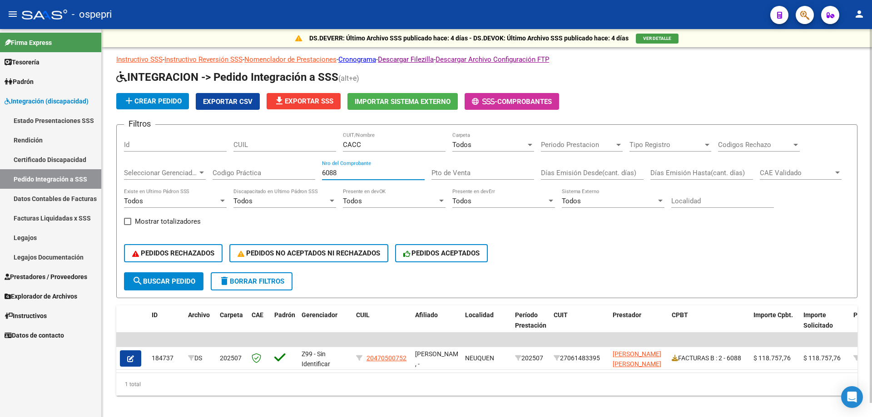
click at [357, 172] on input "6088" at bounding box center [373, 173] width 103 height 8
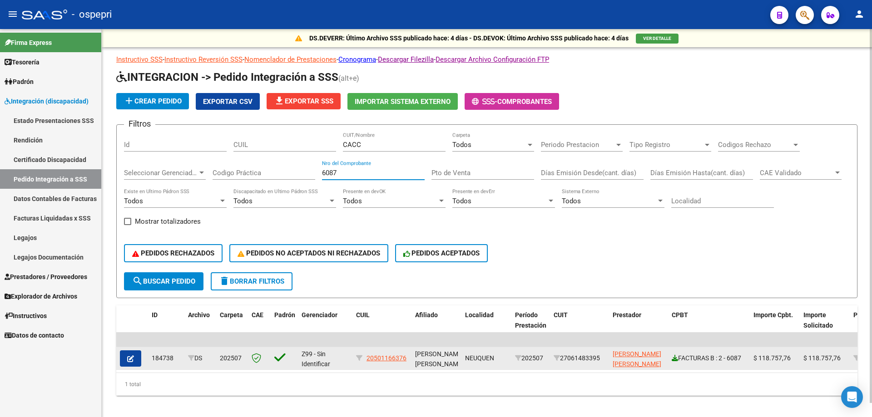
type input "6087"
click at [676, 360] on icon at bounding box center [675, 358] width 6 height 6
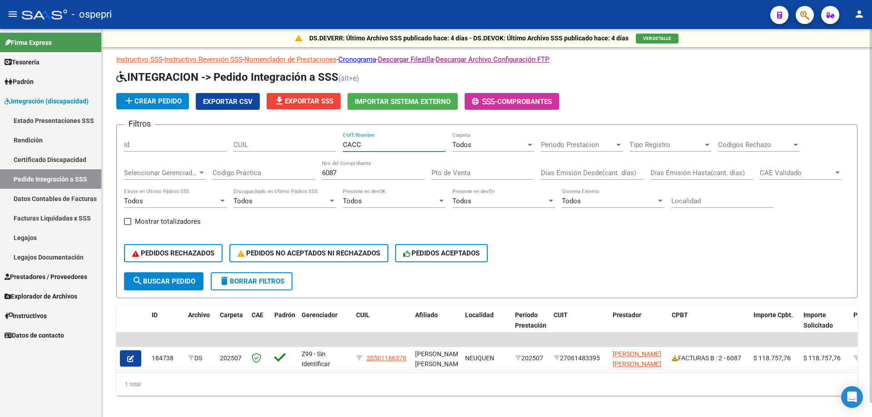
drag, startPoint x: 368, startPoint y: 149, endPoint x: 351, endPoint y: 154, distance: 18.1
click at [351, 154] on div "CACC CUIT/Nombre" at bounding box center [394, 146] width 103 height 28
type input "CARTUJ"
click at [357, 178] on div "6087 Nro del Comprobante" at bounding box center [373, 170] width 103 height 20
type input "6"
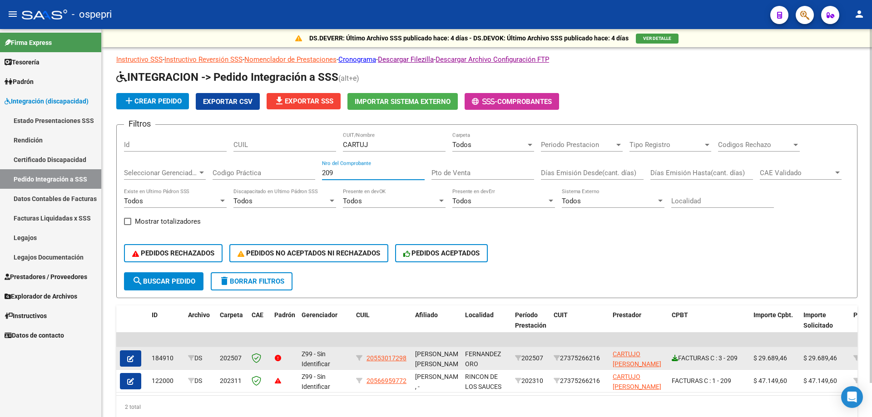
type input "209"
click at [674, 360] on icon at bounding box center [675, 358] width 6 height 6
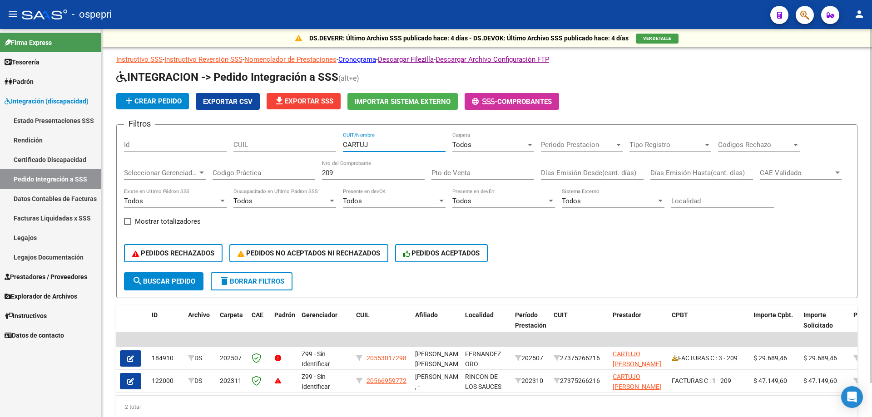
drag, startPoint x: 376, startPoint y: 146, endPoint x: 163, endPoint y: 147, distance: 213.5
click at [163, 147] on div "Filtros Id CUIL CARTUJ CUIT/Nombre Todos Carpeta Periodo Prestacion Periodo Pre…" at bounding box center [487, 202] width 726 height 140
type input "CRESPO"
click at [352, 176] on input "209" at bounding box center [373, 173] width 103 height 8
type input "2"
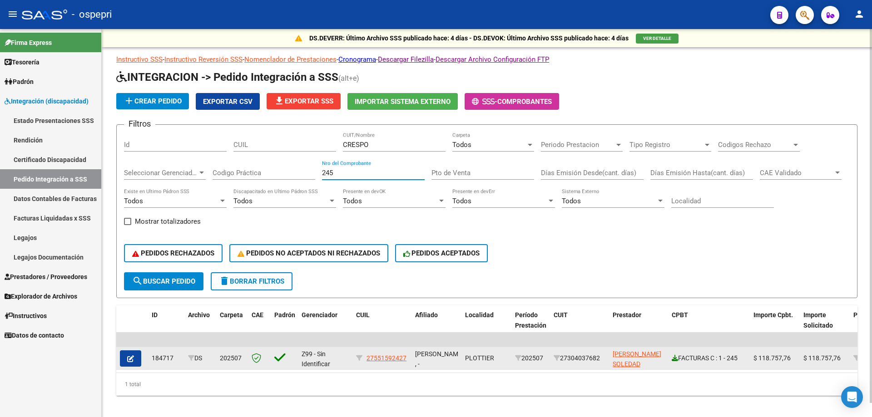
type input "245"
click at [674, 358] on icon at bounding box center [675, 358] width 6 height 6
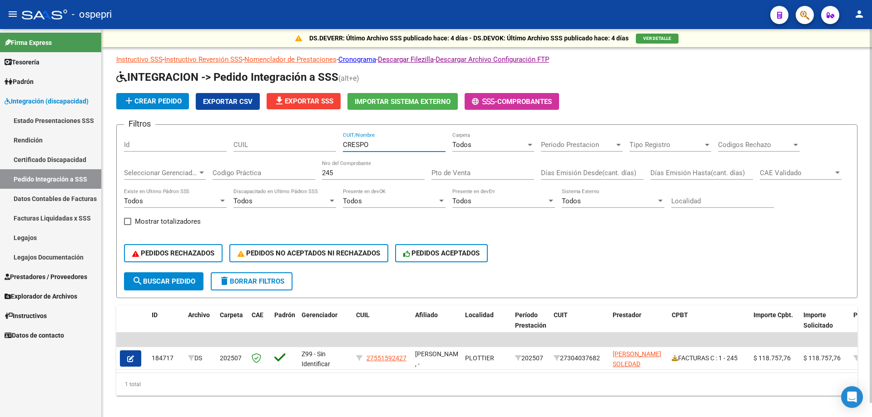
drag, startPoint x: 399, startPoint y: 147, endPoint x: 164, endPoint y: 153, distance: 234.9
click at [164, 153] on div "Filtros Id CUIL [PERSON_NAME] CUIT/Nombre Todos Carpeta Periodo Prestacion Peri…" at bounding box center [487, 202] width 726 height 140
type input "CUELLO"
click at [351, 176] on input "245" at bounding box center [373, 173] width 103 height 8
type input "2"
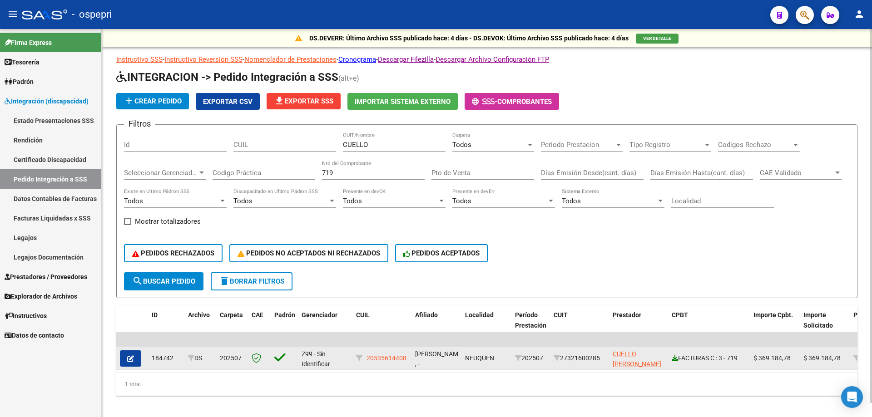
click at [677, 360] on icon at bounding box center [675, 358] width 6 height 6
click at [675, 362] on div "FACTURAS C : 3 - 719" at bounding box center [709, 358] width 74 height 10
click at [679, 361] on div "FACTURAS C : 3 - 719" at bounding box center [709, 358] width 74 height 10
click at [673, 359] on icon at bounding box center [675, 358] width 6 height 6
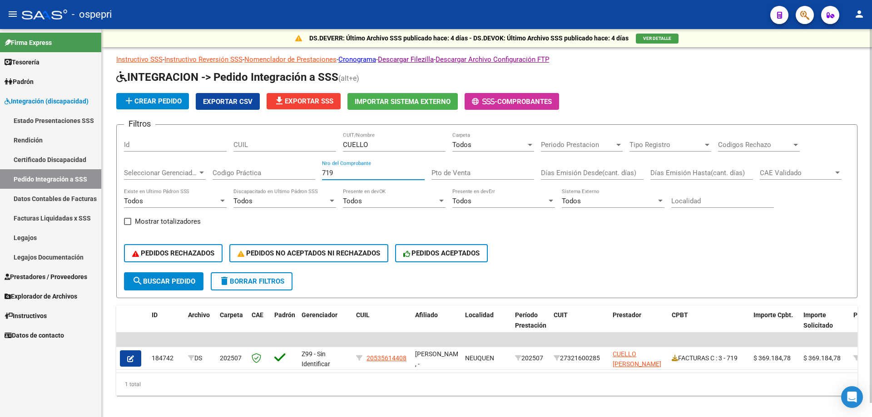
click at [339, 173] on input "719" at bounding box center [373, 173] width 103 height 8
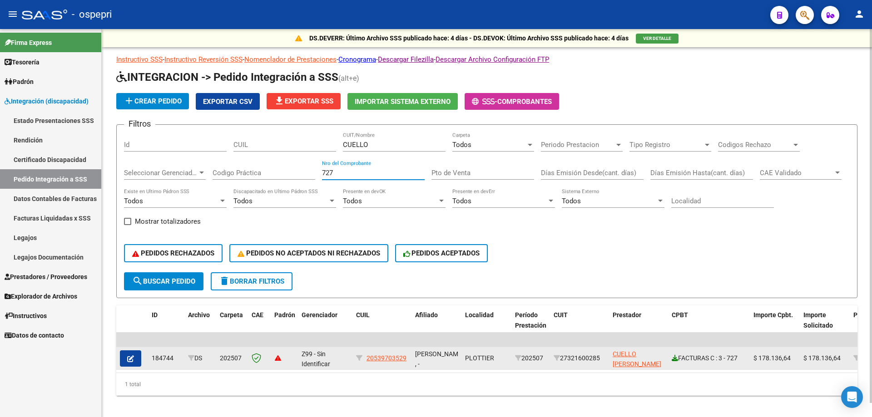
click at [675, 359] on icon at bounding box center [675, 358] width 6 height 6
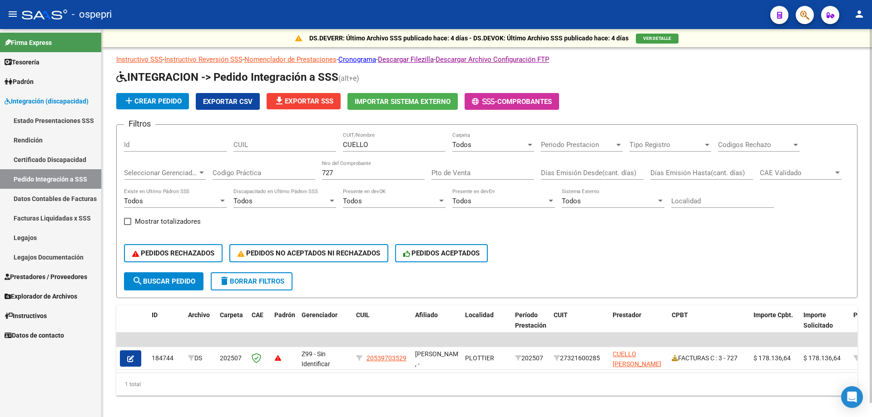
click at [341, 171] on input "727" at bounding box center [373, 173] width 103 height 8
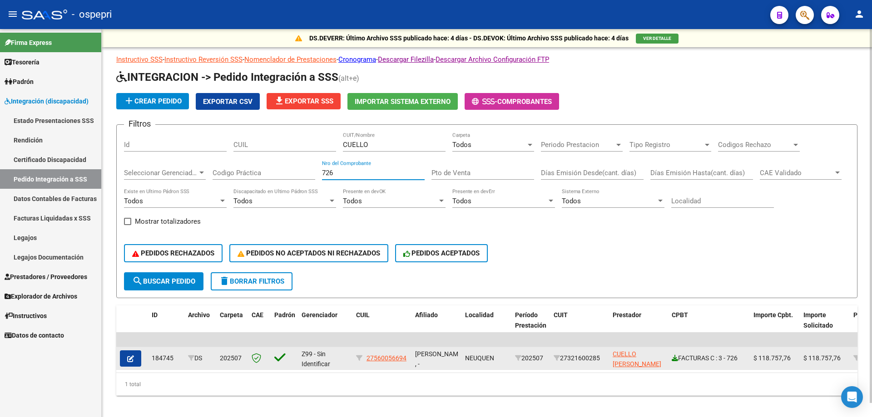
click at [676, 361] on icon at bounding box center [675, 358] width 6 height 6
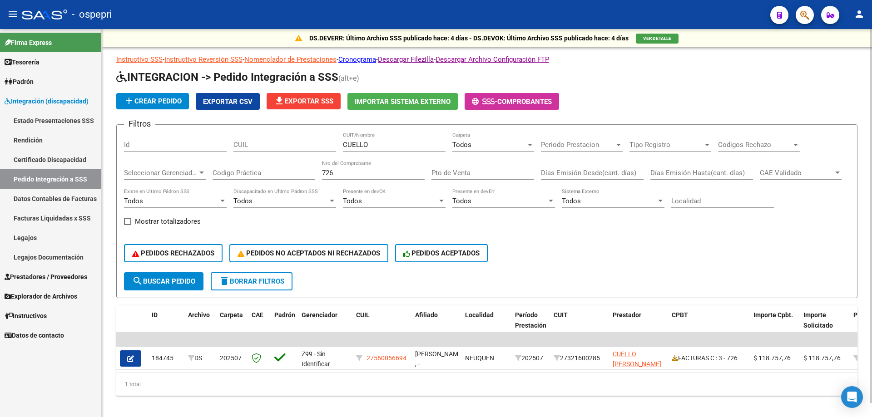
click at [358, 177] on div "726 Nro del Comprobante" at bounding box center [373, 170] width 103 height 20
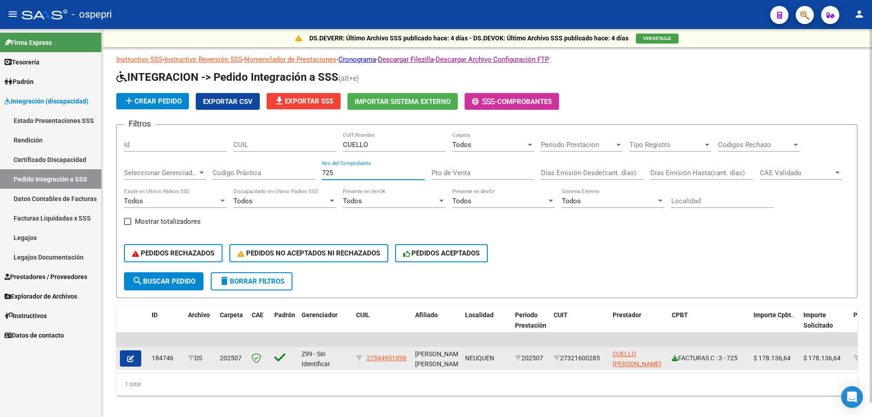
click at [673, 359] on icon at bounding box center [675, 358] width 6 height 6
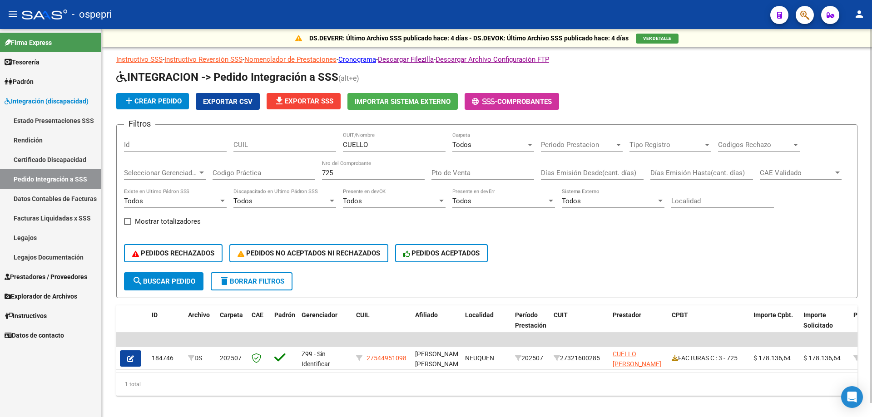
click at [384, 170] on input "725" at bounding box center [373, 173] width 103 height 8
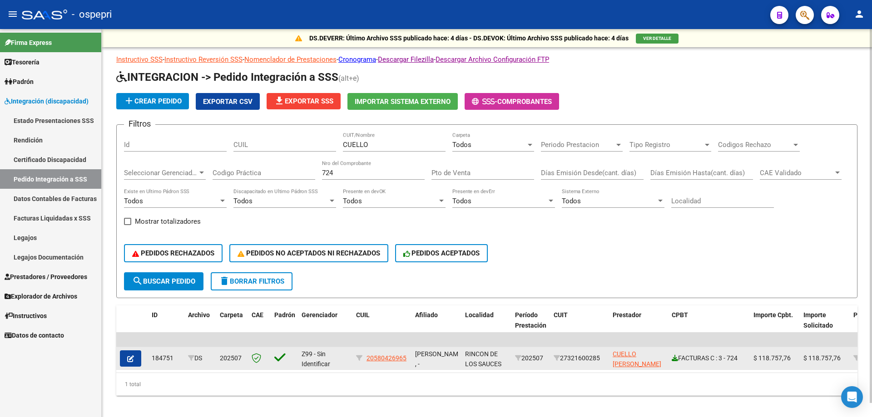
click at [675, 359] on icon at bounding box center [675, 358] width 6 height 6
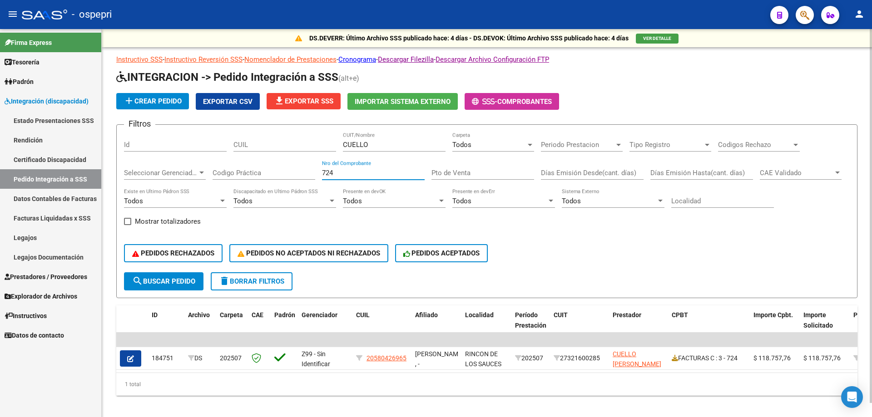
click at [355, 178] on div "724 Nro del Comprobante" at bounding box center [373, 170] width 103 height 20
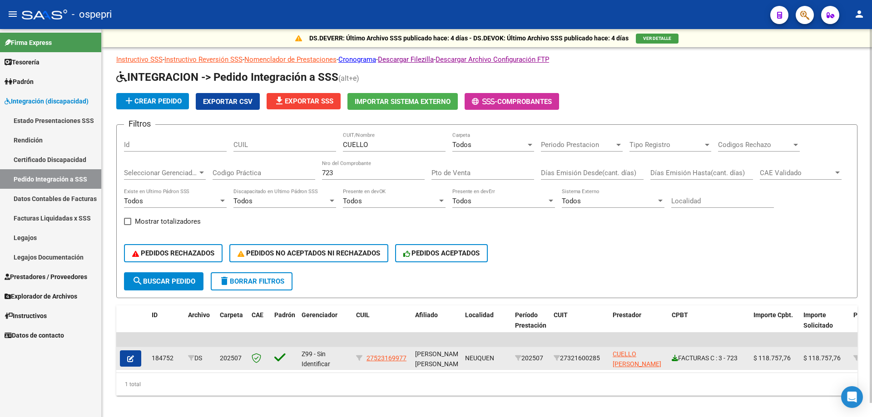
click at [675, 360] on icon at bounding box center [675, 358] width 6 height 6
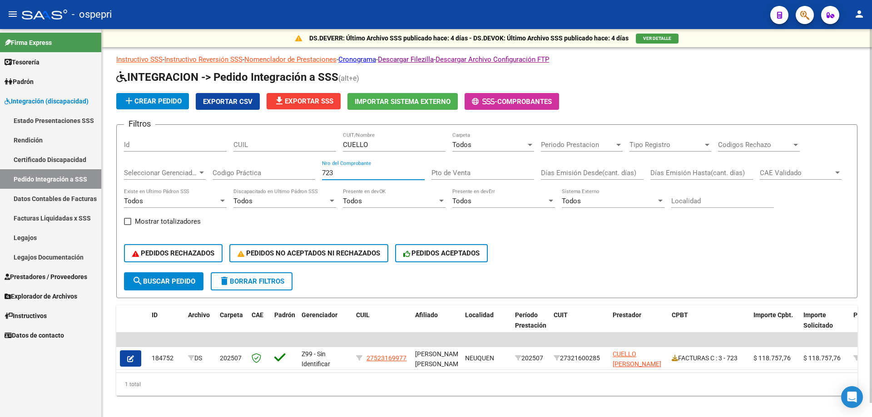
click at [356, 172] on input "723" at bounding box center [373, 173] width 103 height 8
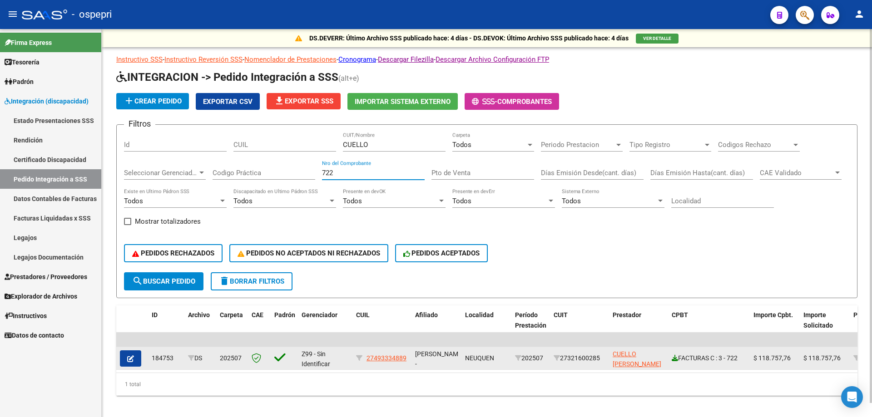
click at [676, 358] on icon at bounding box center [675, 358] width 6 height 6
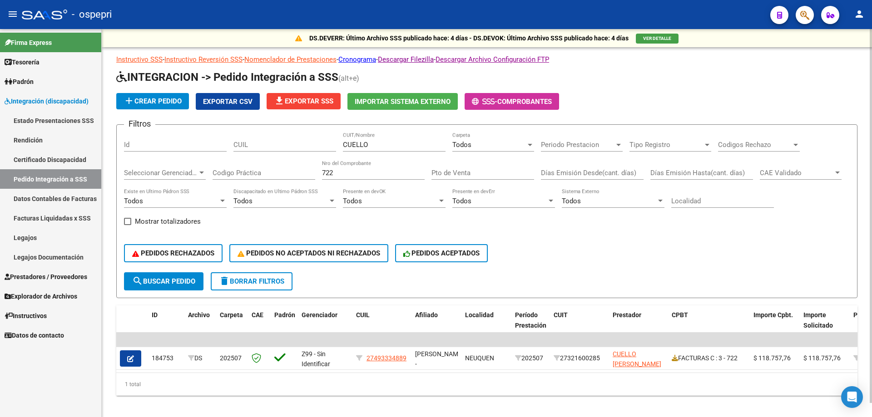
click at [401, 175] on input "722" at bounding box center [373, 173] width 103 height 8
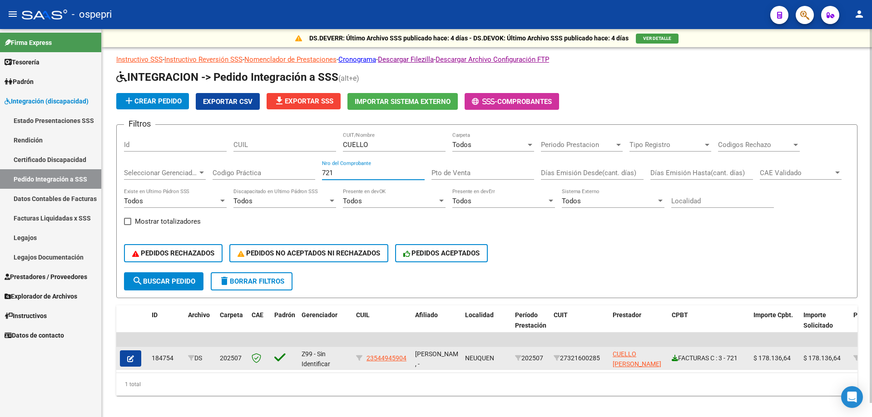
type input "721"
click at [677, 359] on icon at bounding box center [675, 358] width 6 height 6
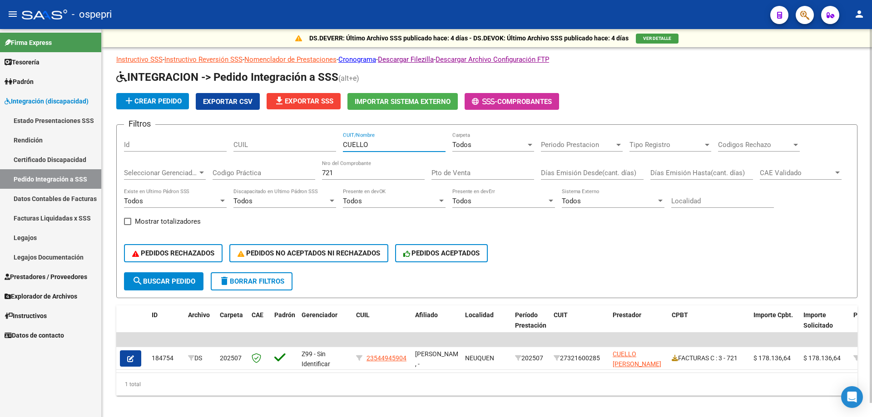
drag, startPoint x: 374, startPoint y: 143, endPoint x: 351, endPoint y: 150, distance: 24.7
click at [352, 150] on div "CUELLO CUIT/Nombre" at bounding box center [394, 142] width 103 height 20
type input "[PERSON_NAME]"
click at [352, 173] on input "721" at bounding box center [373, 173] width 103 height 8
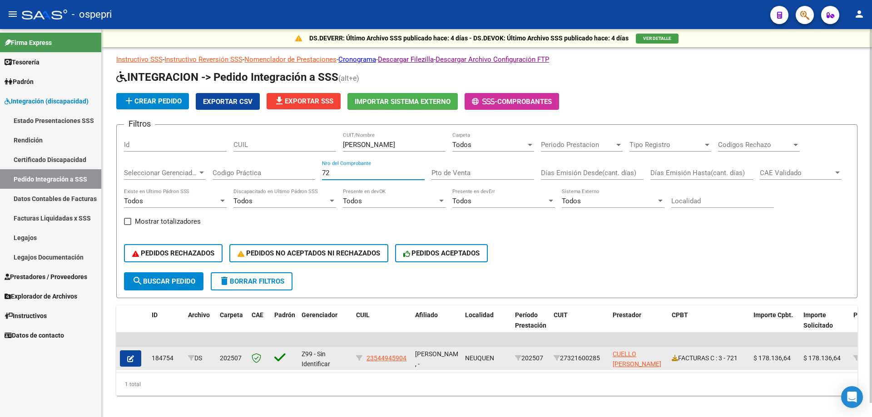
type input "7"
click at [675, 357] on icon at bounding box center [675, 358] width 6 height 6
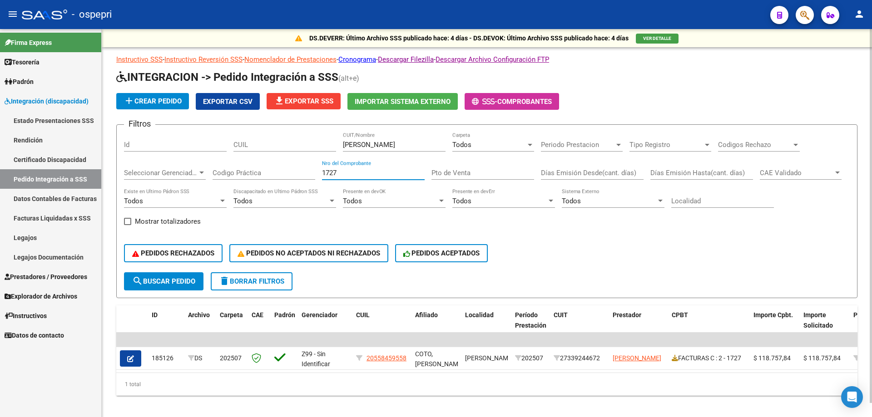
drag, startPoint x: 375, startPoint y: 174, endPoint x: 193, endPoint y: 169, distance: 182.2
click at [197, 171] on div "Filtros Id CUIL [PERSON_NAME] CUIT/Nombre Todos Carpeta Periodo Prestacion Peri…" at bounding box center [487, 202] width 726 height 140
type input "1520"
drag, startPoint x: 372, startPoint y: 148, endPoint x: 290, endPoint y: 148, distance: 81.8
click at [290, 148] on div "Filtros Id CUIL [PERSON_NAME] CUIT/Nombre Todos Carpeta Periodo Prestacion Peri…" at bounding box center [487, 202] width 726 height 140
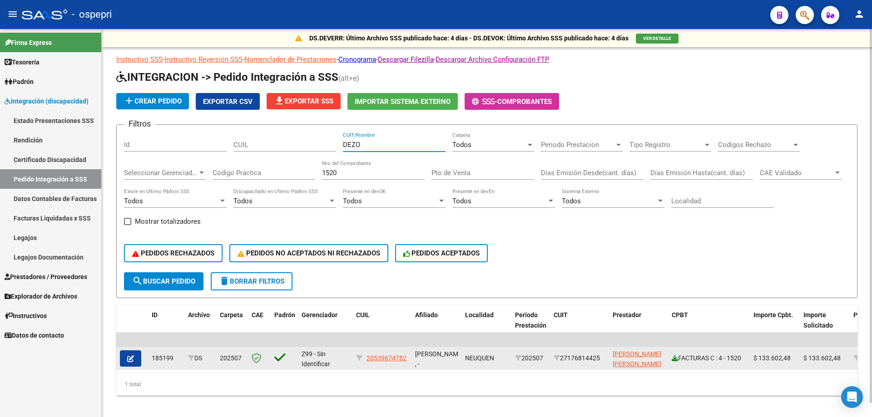
click at [677, 362] on link at bounding box center [675, 358] width 6 height 7
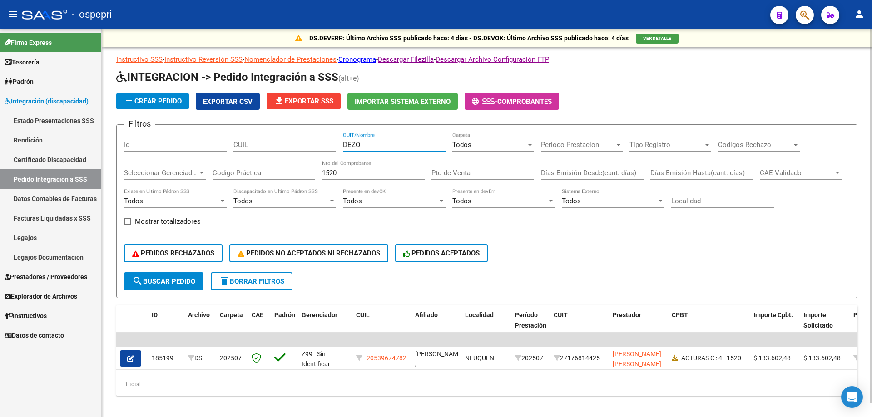
drag, startPoint x: 374, startPoint y: 142, endPoint x: 346, endPoint y: 151, distance: 29.2
click at [348, 151] on div "DEZO CUIT/Nombre" at bounding box center [394, 142] width 103 height 20
type input "DIAZ"
click at [378, 171] on input "1520" at bounding box center [373, 173] width 103 height 8
type input "1"
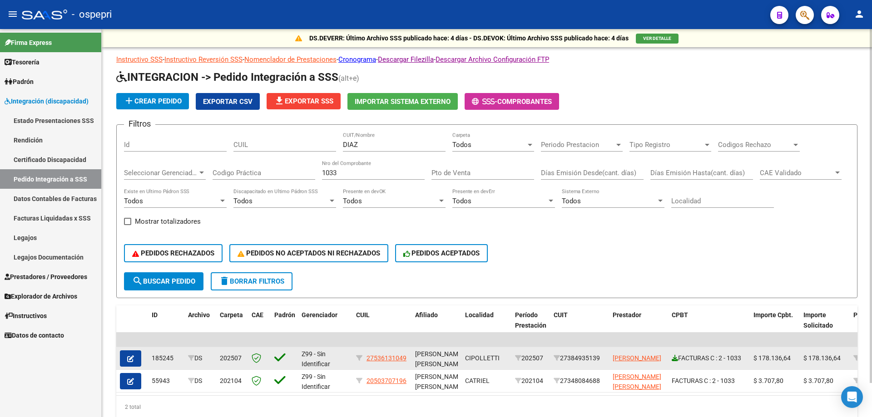
click at [676, 358] on icon at bounding box center [675, 358] width 6 height 6
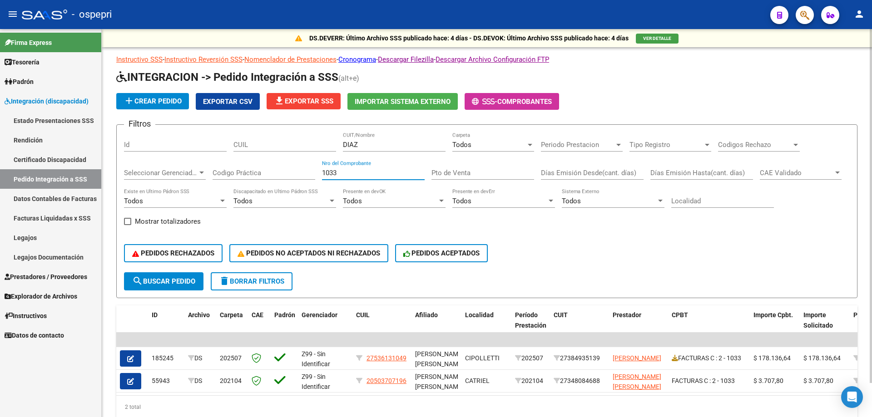
click at [377, 173] on input "1033" at bounding box center [373, 173] width 103 height 8
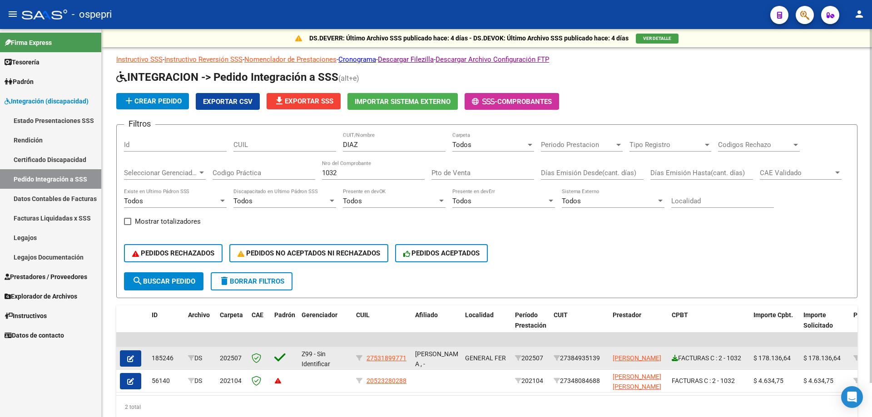
click at [676, 360] on icon at bounding box center [675, 358] width 6 height 6
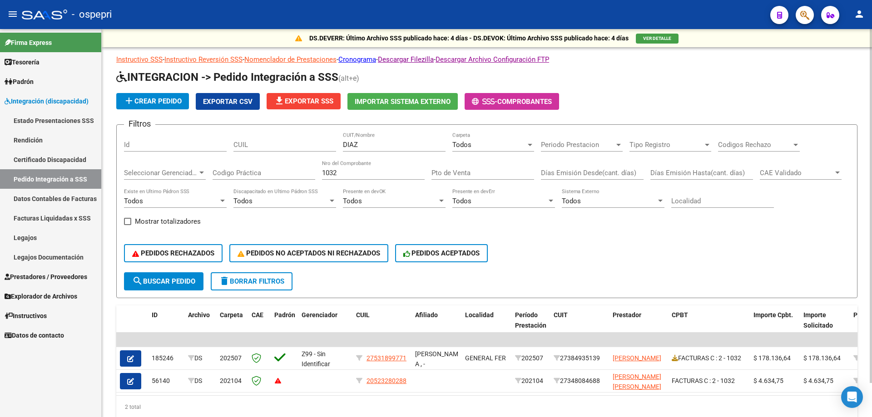
click at [396, 178] on div "1032 Nro del Comprobante" at bounding box center [373, 170] width 103 height 20
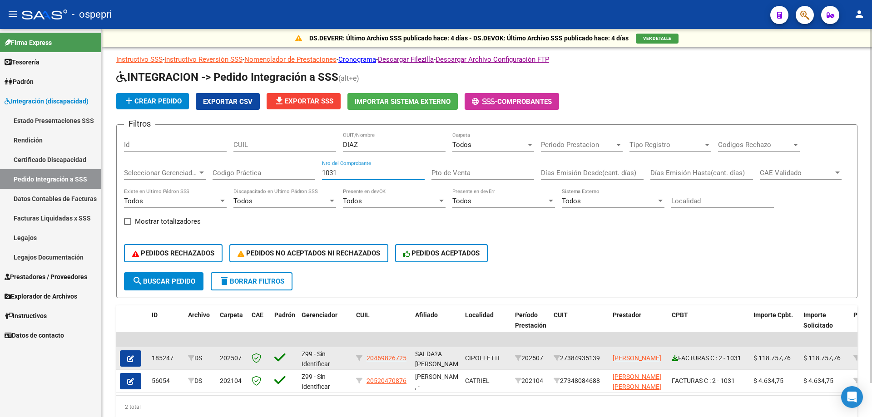
click at [678, 358] on icon at bounding box center [675, 358] width 6 height 6
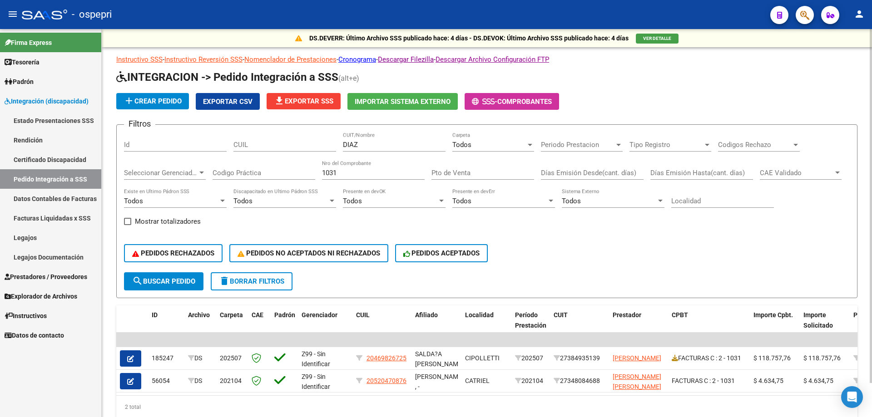
click at [363, 169] on input "1031" at bounding box center [373, 173] width 103 height 8
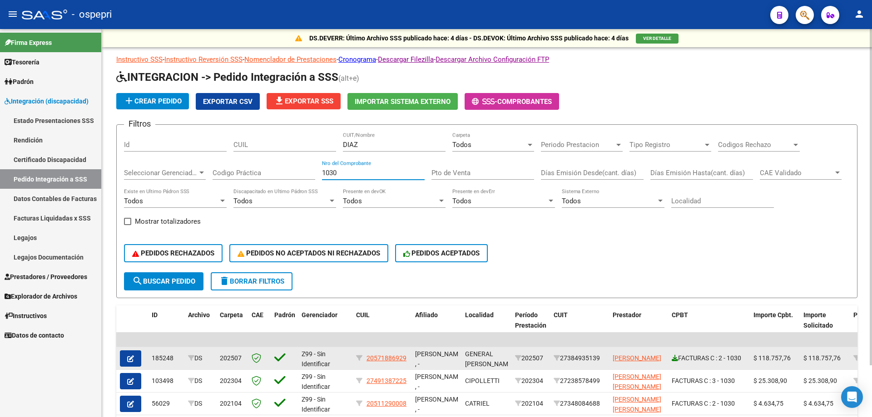
type input "1030"
click at [674, 360] on icon at bounding box center [675, 358] width 6 height 6
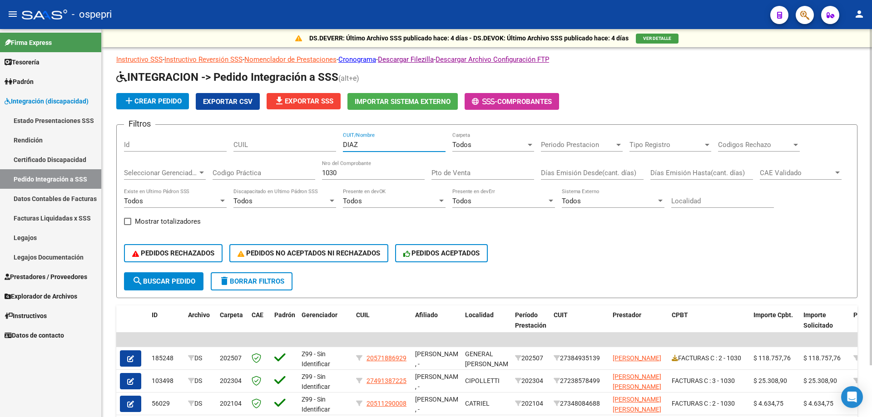
drag, startPoint x: 381, startPoint y: 146, endPoint x: 138, endPoint y: 137, distance: 242.7
click at [141, 138] on div "Filtros Id CUIL [PERSON_NAME] CUIT/Nombre Todos Carpeta Periodo Prestacion Peri…" at bounding box center [487, 202] width 726 height 140
type input "GONZALE"
click at [364, 173] on input "1030" at bounding box center [373, 173] width 103 height 8
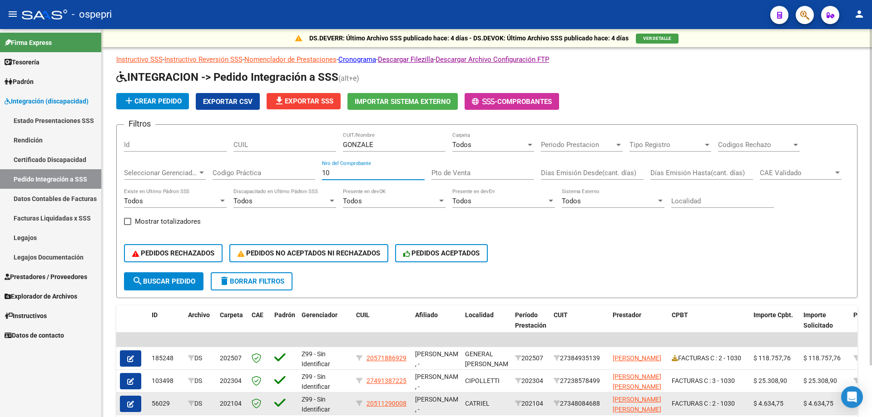
type input "1"
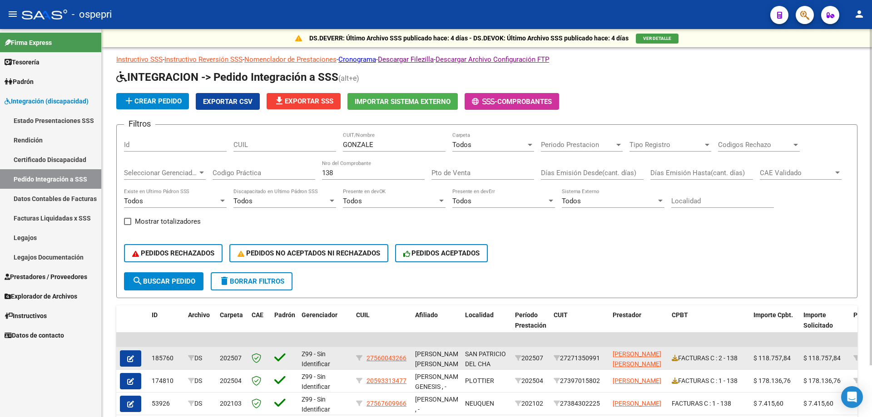
click at [676, 362] on div "FACTURAS C : 2 - 138" at bounding box center [709, 358] width 74 height 10
click at [676, 359] on icon at bounding box center [675, 358] width 6 height 6
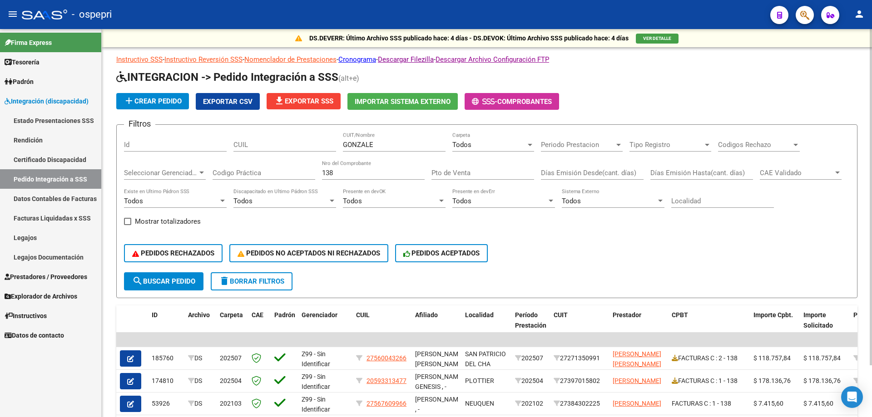
click at [347, 169] on input "138" at bounding box center [373, 173] width 103 height 8
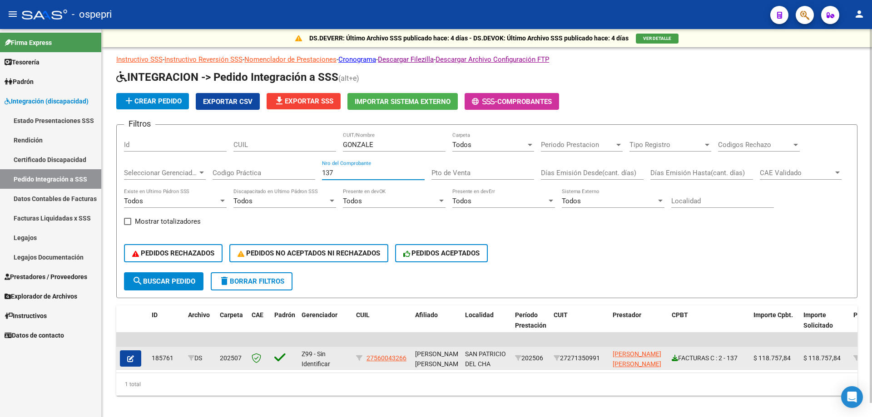
click at [677, 358] on icon at bounding box center [675, 358] width 6 height 6
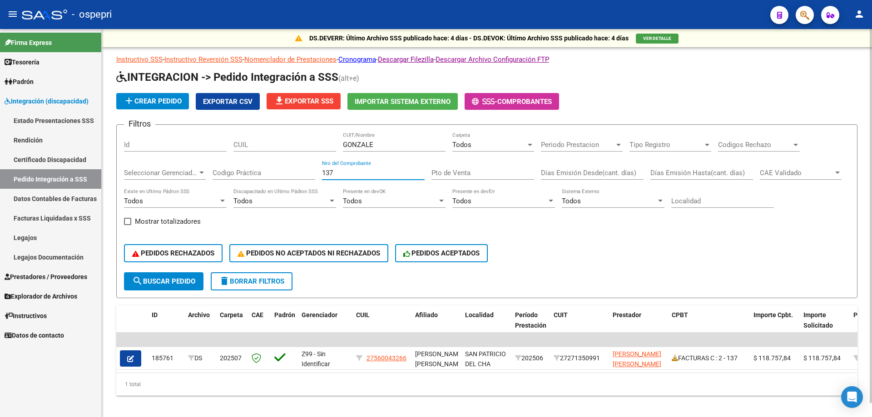
click at [379, 173] on input "137" at bounding box center [373, 173] width 103 height 8
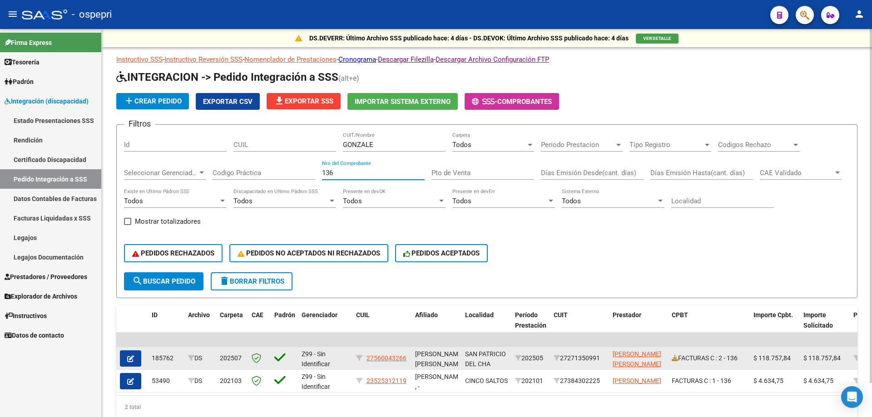
type input "136"
click at [671, 358] on datatable-body-cell "FACTURAS C : 2 - 136" at bounding box center [709, 358] width 82 height 22
click at [674, 360] on icon at bounding box center [675, 358] width 6 height 6
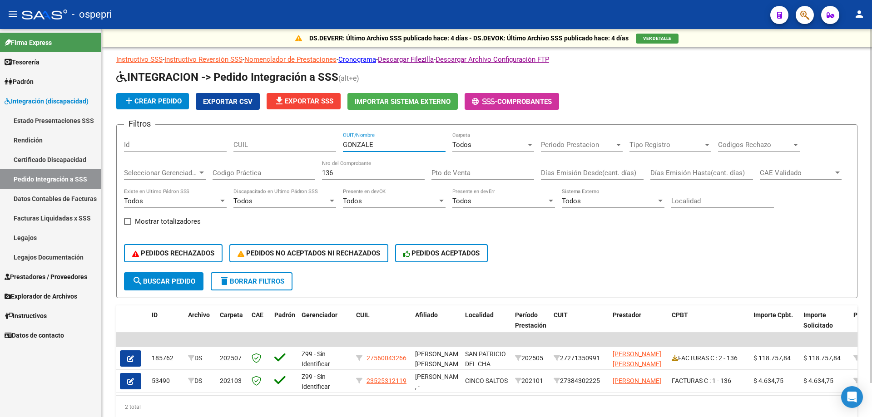
drag, startPoint x: 384, startPoint y: 144, endPoint x: 350, endPoint y: 149, distance: 33.9
click at [350, 149] on input "GONZALE" at bounding box center [394, 145] width 103 height 8
type input "GUTI"
click at [359, 172] on input "136" at bounding box center [373, 173] width 103 height 8
type input "1"
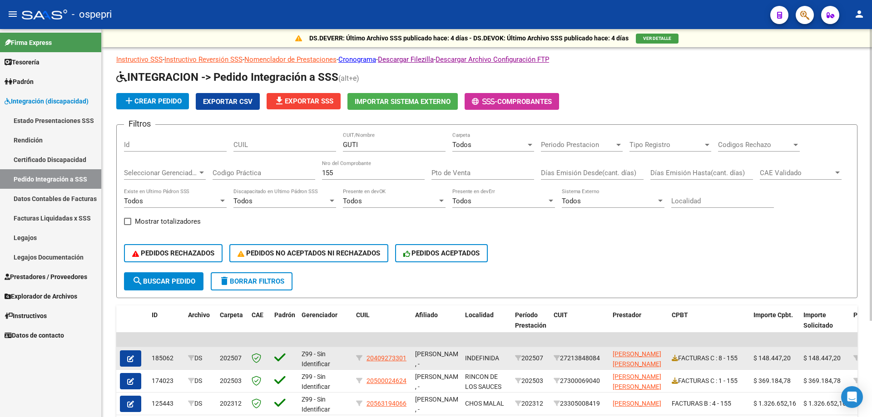
click at [671, 357] on datatable-body-cell "FACTURAS C : 8 - 155" at bounding box center [709, 358] width 82 height 22
click at [675, 357] on icon at bounding box center [675, 358] width 6 height 6
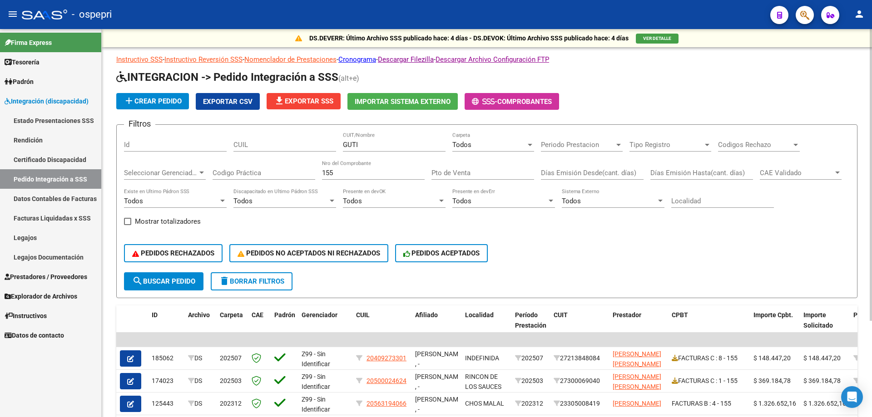
click at [366, 173] on input "155" at bounding box center [373, 173] width 103 height 8
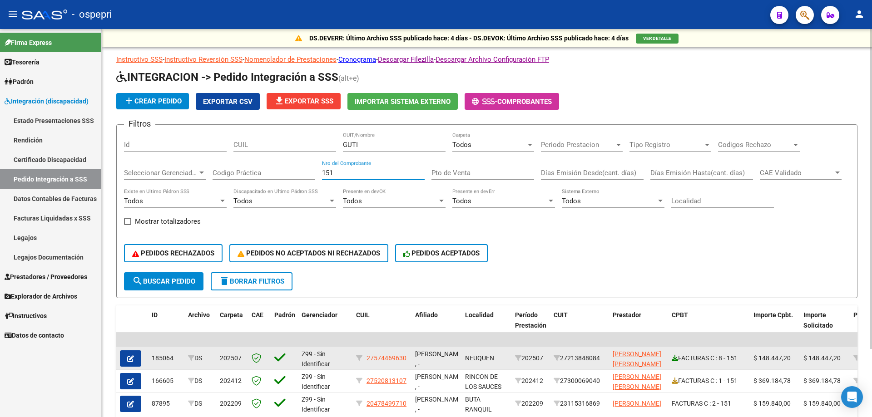
click at [675, 358] on icon at bounding box center [675, 358] width 6 height 6
click at [677, 359] on icon at bounding box center [675, 358] width 6 height 6
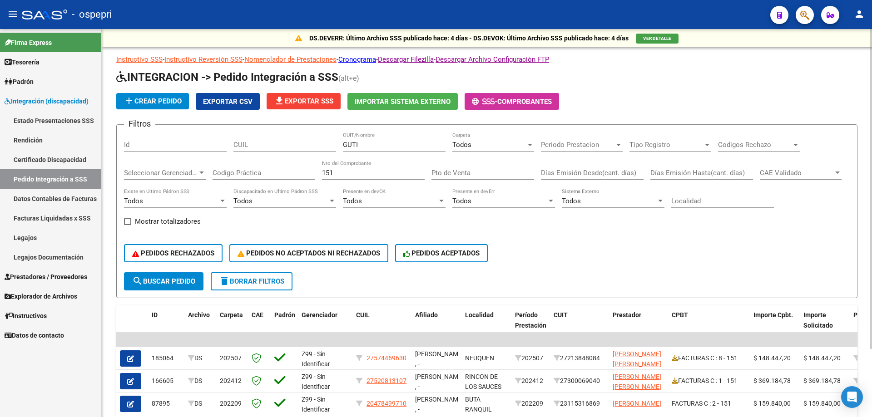
click at [384, 169] on input "151" at bounding box center [373, 173] width 103 height 8
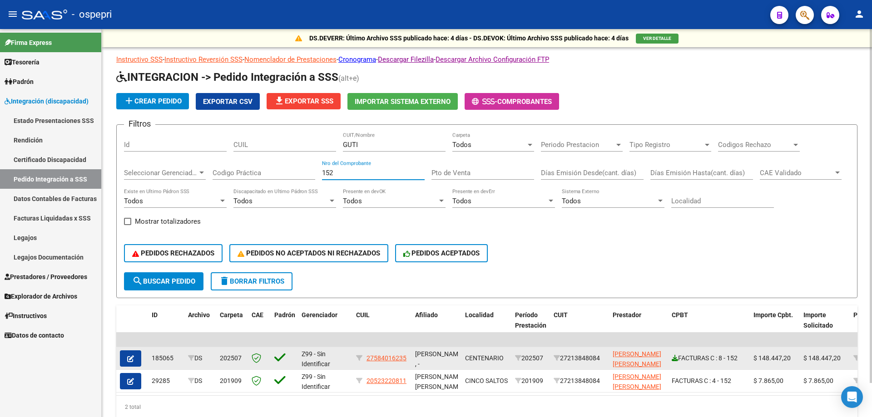
click at [675, 358] on icon at bounding box center [675, 358] width 6 height 6
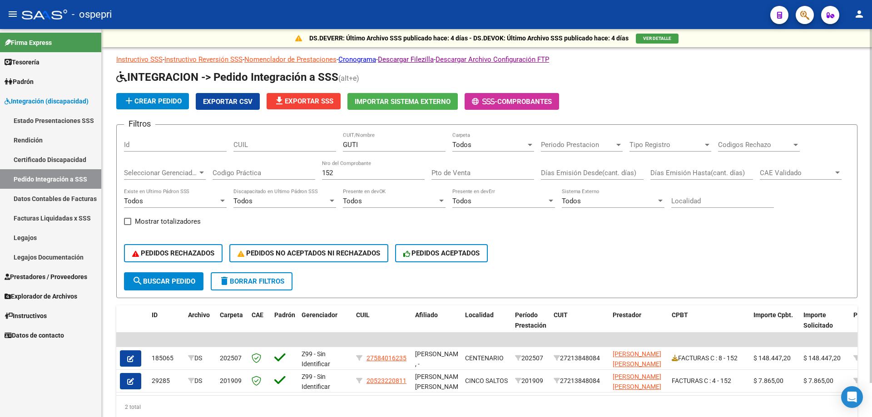
click at [368, 171] on input "152" at bounding box center [373, 173] width 103 height 8
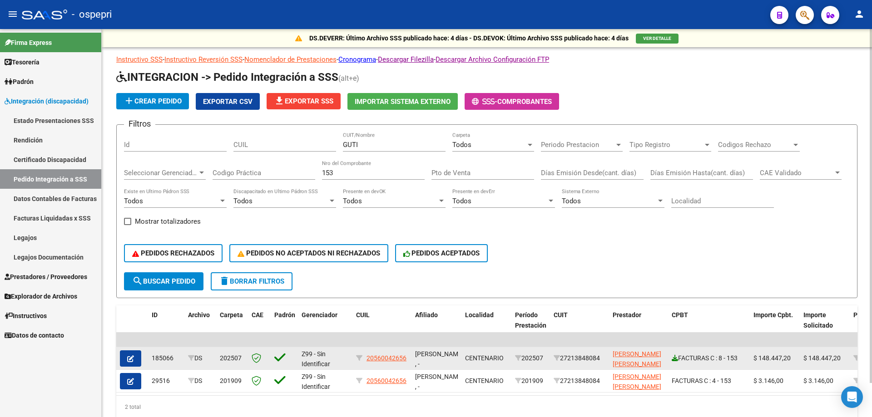
click at [672, 357] on icon at bounding box center [675, 358] width 6 height 6
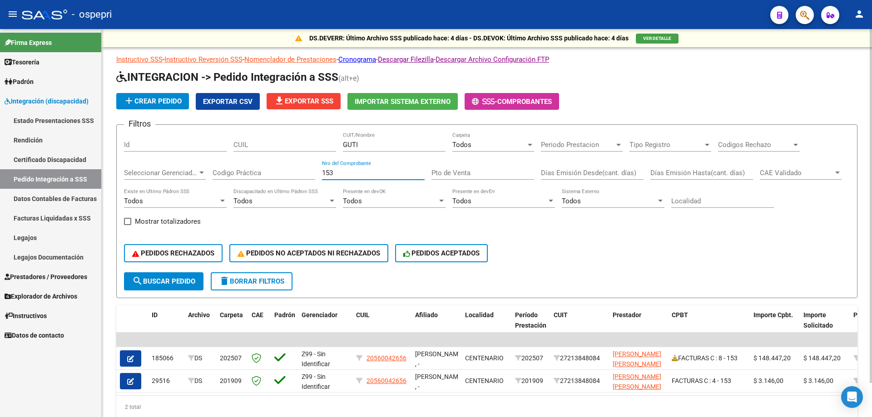
click at [341, 173] on input "153" at bounding box center [373, 173] width 103 height 8
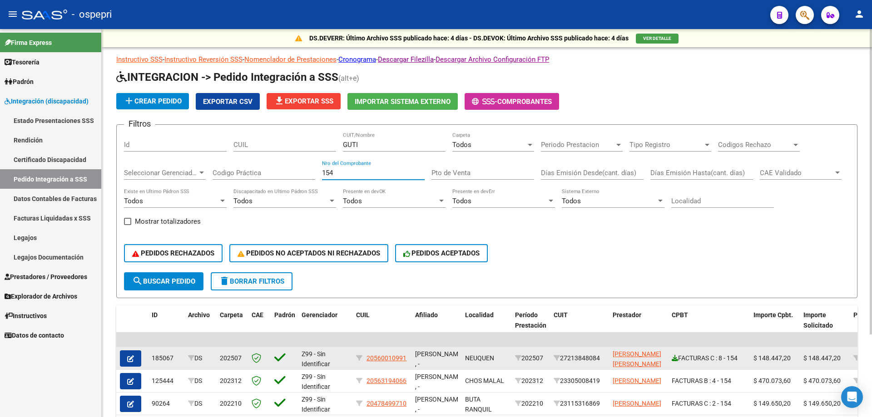
click at [678, 360] on icon at bounding box center [675, 358] width 6 height 6
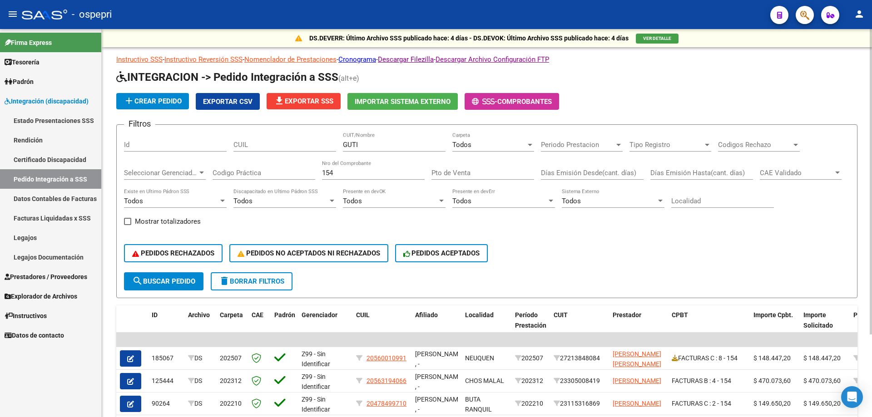
click at [349, 174] on input "154" at bounding box center [373, 173] width 103 height 8
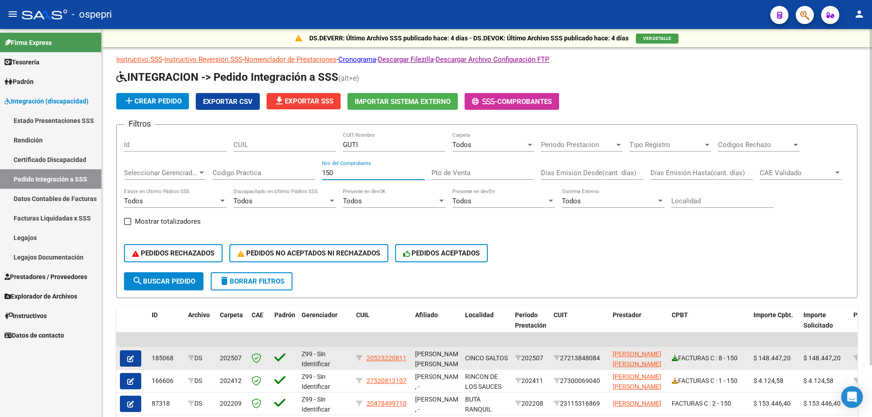
type input "150"
click at [675, 360] on icon at bounding box center [675, 358] width 6 height 6
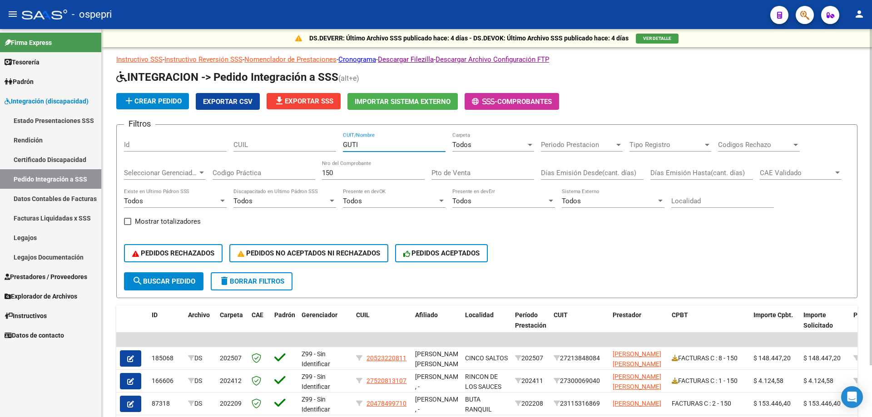
drag, startPoint x: 381, startPoint y: 147, endPoint x: 122, endPoint y: 122, distance: 259.6
click at [132, 132] on div "Filtros Id CUIL GUTI CUIT/Nombre Todos Carpeta Periodo Prestacion Periodo Prest…" at bounding box center [487, 202] width 726 height 140
type input "HOLGAD"
drag, startPoint x: 376, startPoint y: 164, endPoint x: 374, endPoint y: 173, distance: 9.3
click at [375, 164] on div "150 Nro del Comprobante" at bounding box center [373, 170] width 103 height 20
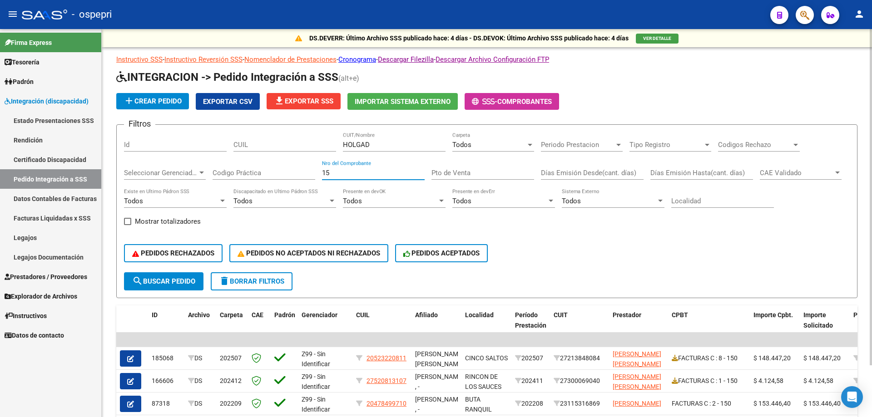
type input "1"
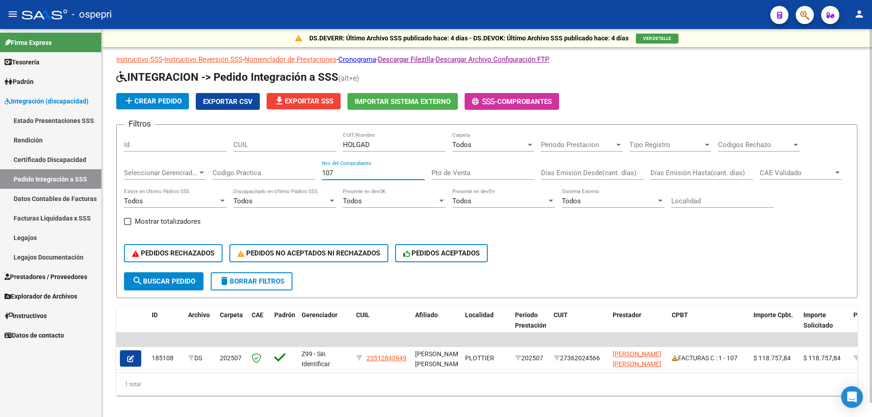
type input "107"
drag, startPoint x: 390, startPoint y: 146, endPoint x: 0, endPoint y: 100, distance: 392.8
click at [0, 102] on mat-sidenav-container "Firma Express Tesorería Extractos Procesados (csv) Extractos Originales (pdf) P…" at bounding box center [436, 223] width 872 height 388
type input "KAS"
drag, startPoint x: 346, startPoint y: 173, endPoint x: 213, endPoint y: 179, distance: 133.2
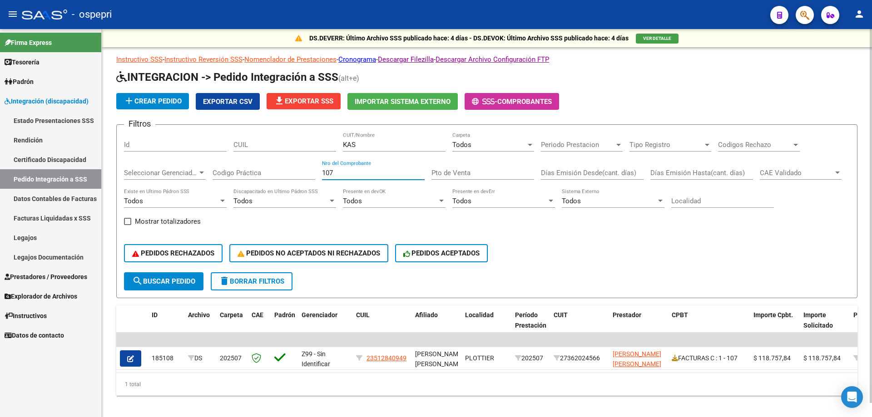
click at [213, 179] on div "Filtros Id CUIL KAS CUIT/Nombre Todos Carpeta Periodo Prestacion Periodo Presta…" at bounding box center [487, 202] width 726 height 140
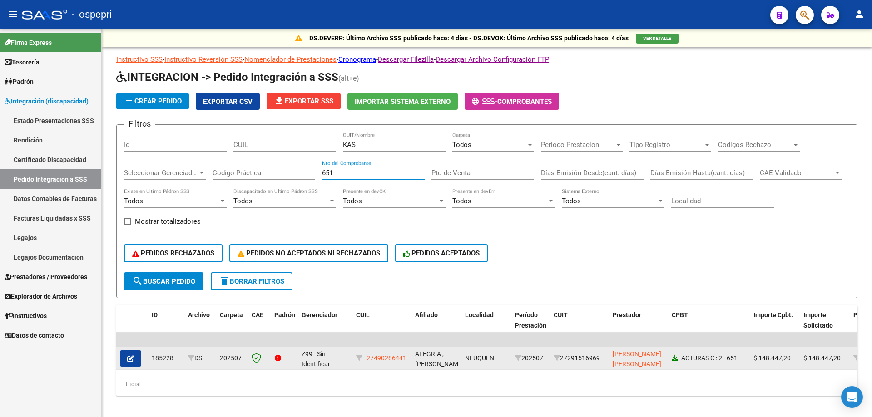
click at [675, 360] on icon at bounding box center [675, 358] width 6 height 6
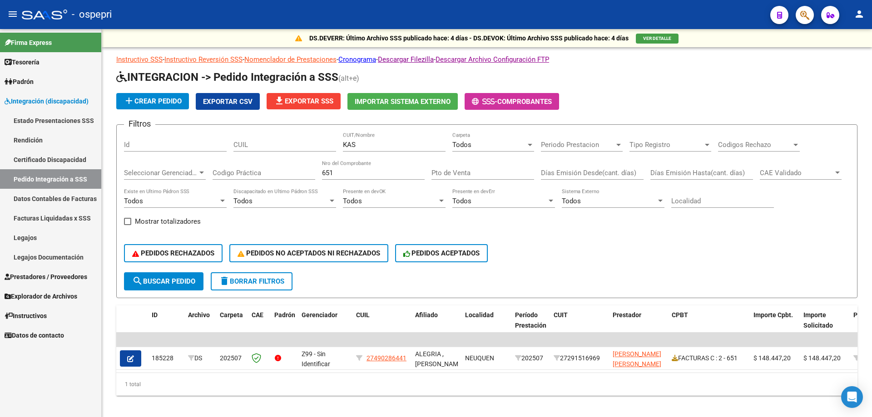
click at [373, 171] on input "651" at bounding box center [373, 173] width 103 height 8
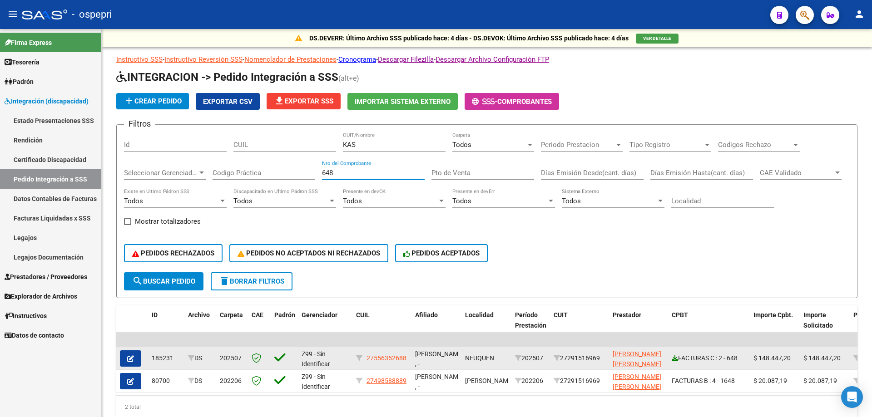
type input "648"
click at [674, 359] on icon at bounding box center [675, 358] width 6 height 6
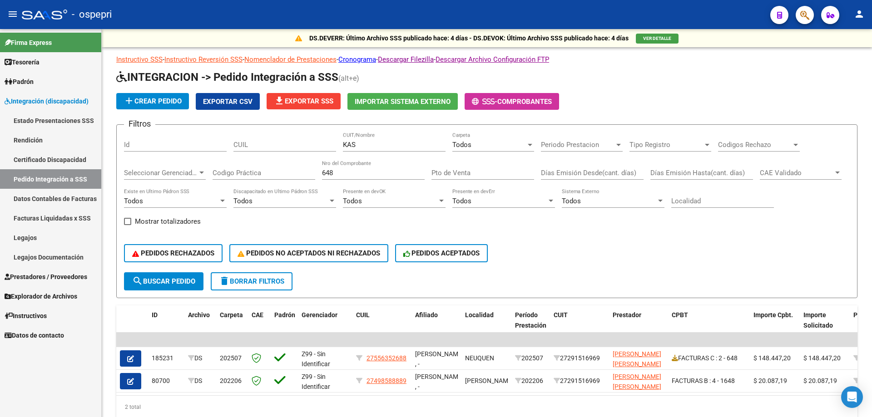
click at [198, 141] on div "Filtros Id CUIL KAS CUIT/Nombre Todos Carpeta Periodo Prestacion Periodo Presta…" at bounding box center [487, 202] width 726 height 140
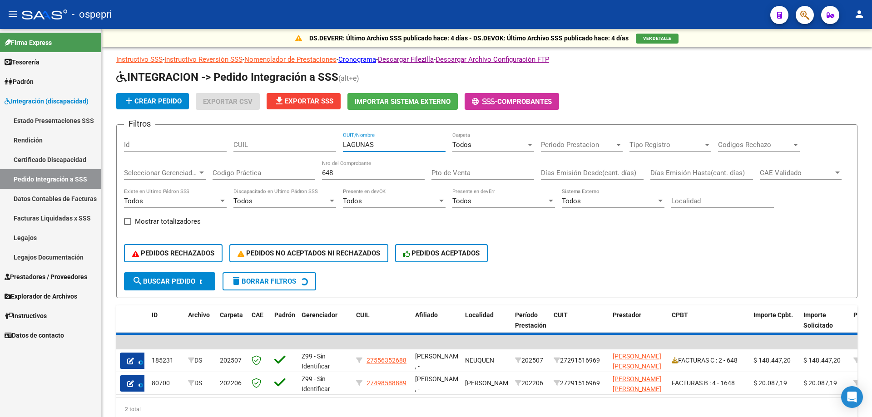
type input "LAGUNAS"
drag, startPoint x: 365, startPoint y: 174, endPoint x: 362, endPoint y: 178, distance: 4.9
click at [364, 174] on input "648" at bounding box center [373, 173] width 103 height 8
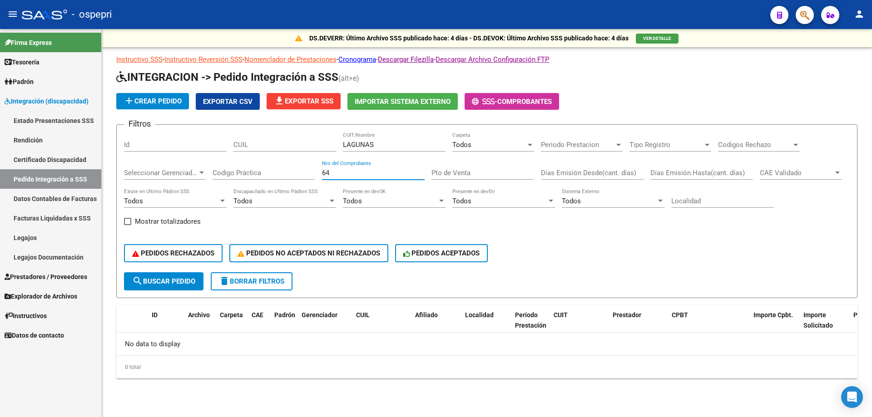
type input "6"
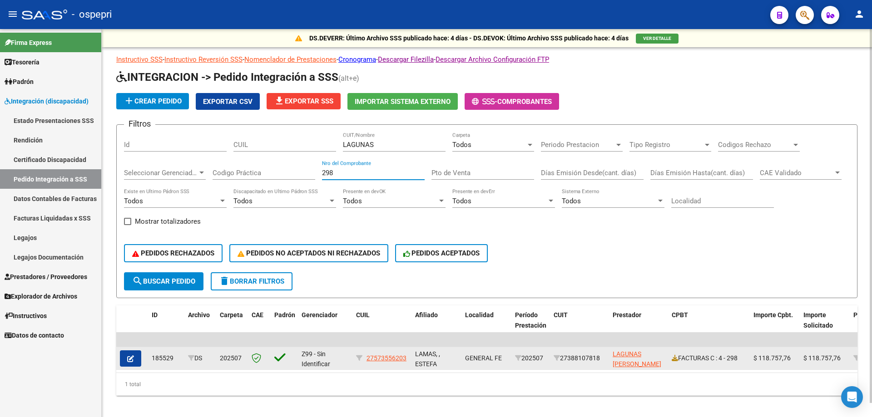
type input "298"
click at [679, 358] on div "FACTURAS C : 4 - 298" at bounding box center [709, 358] width 74 height 10
click at [675, 359] on icon at bounding box center [675, 358] width 6 height 6
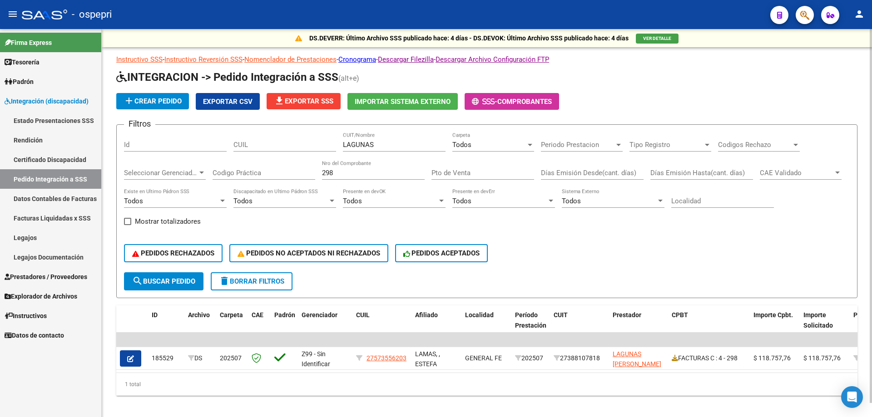
drag, startPoint x: 377, startPoint y: 144, endPoint x: 312, endPoint y: 132, distance: 65.6
click at [312, 132] on div "Filtros Id CUIL LAGUNAS CUIT/Nombre Todos Carpeta Periodo Prestacion Periodo Pr…" at bounding box center [487, 202] width 726 height 140
type input "MALL"
click at [382, 175] on input "298" at bounding box center [373, 173] width 103 height 8
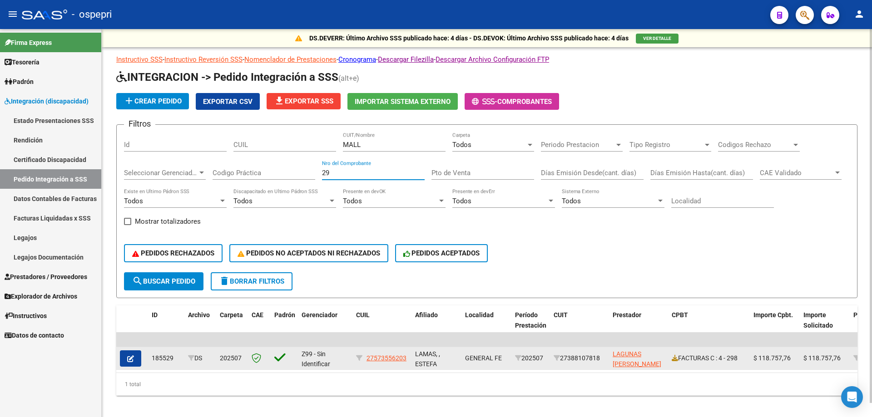
type input "2"
type input "1428"
click at [678, 360] on div "FACTURAS C : 2 - 1428" at bounding box center [709, 358] width 74 height 10
click at [675, 360] on icon at bounding box center [675, 358] width 6 height 6
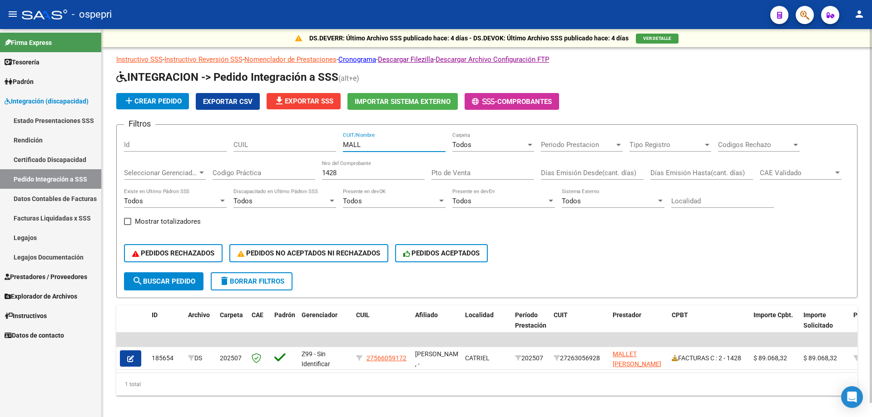
drag, startPoint x: 380, startPoint y: 147, endPoint x: 349, endPoint y: 153, distance: 31.5
click at [349, 153] on div "MALL CUIT/Nombre" at bounding box center [394, 146] width 103 height 28
type input "MARIFI"
click at [346, 173] on input "1428" at bounding box center [373, 173] width 103 height 8
type input "1"
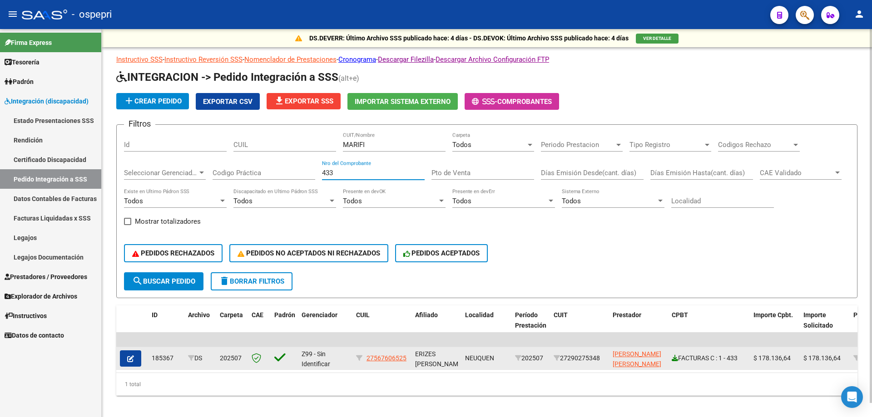
click at [676, 362] on link at bounding box center [675, 358] width 6 height 7
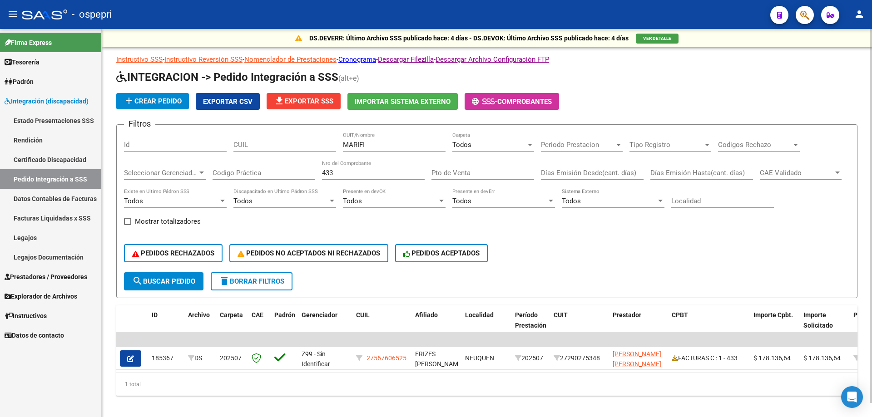
click at [340, 174] on input "433" at bounding box center [373, 173] width 103 height 8
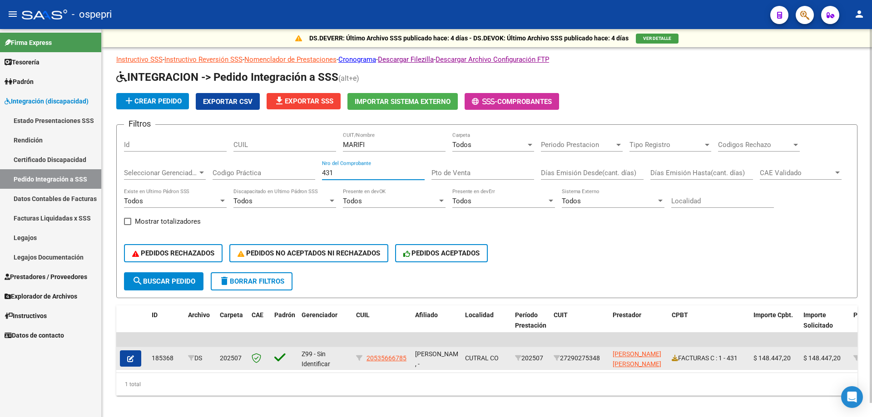
click at [679, 362] on div "FACTURAS C : 1 - 431" at bounding box center [709, 358] width 74 height 10
click at [676, 359] on icon at bounding box center [675, 358] width 6 height 6
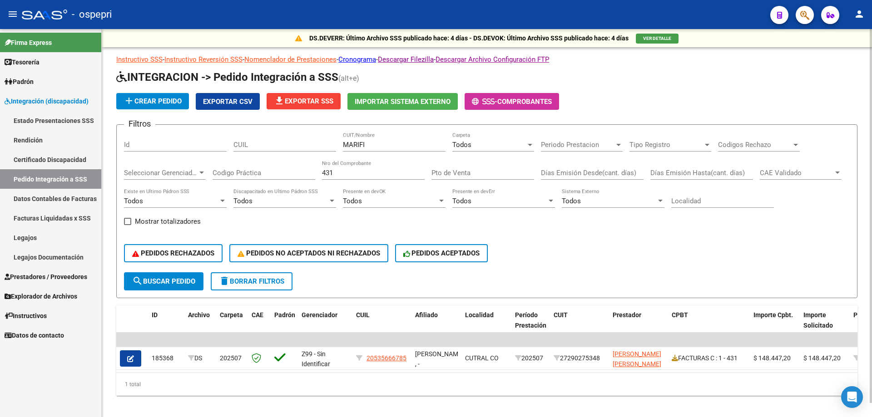
click at [348, 164] on div "431 Nro del Comprobante" at bounding box center [373, 170] width 103 height 20
click at [342, 173] on input "431" at bounding box center [373, 173] width 103 height 8
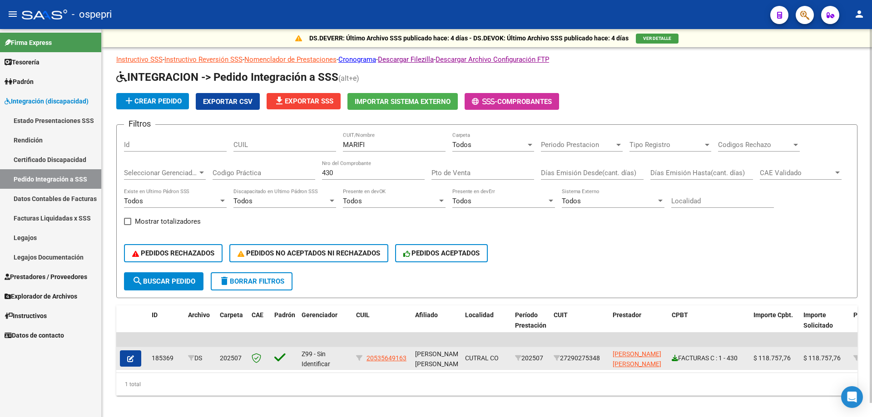
click at [672, 360] on icon at bounding box center [675, 358] width 6 height 6
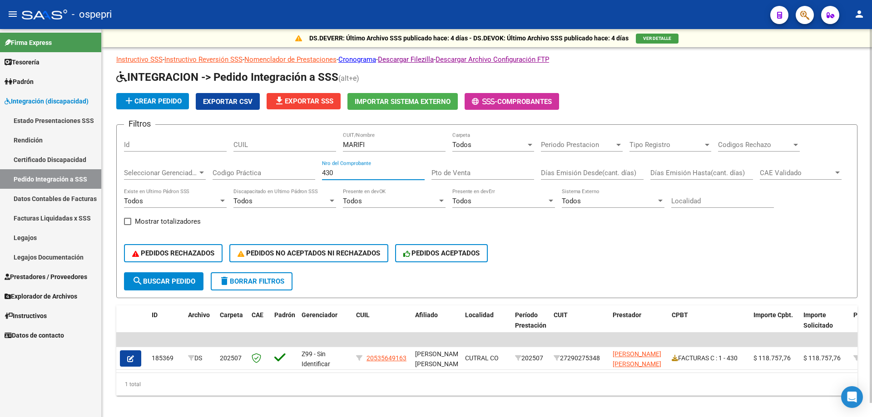
click at [366, 175] on input "430" at bounding box center [373, 173] width 103 height 8
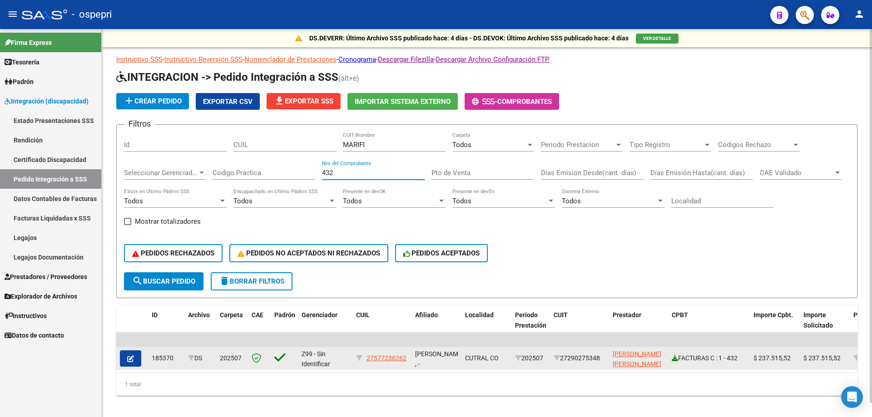
type input "432"
click at [675, 359] on icon at bounding box center [675, 358] width 6 height 6
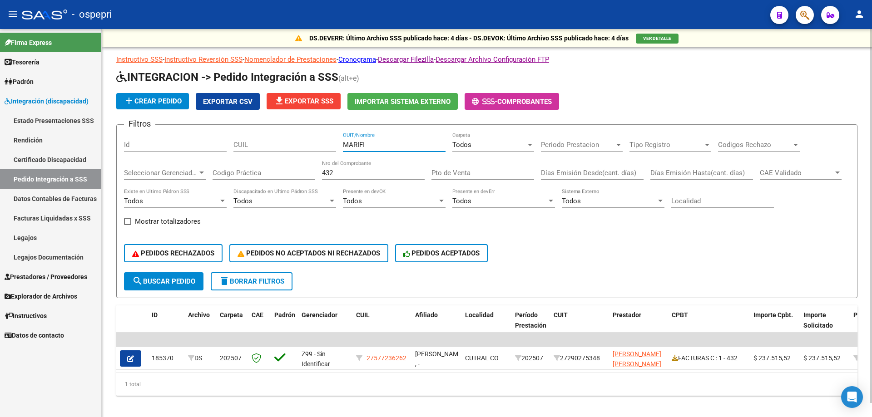
drag, startPoint x: 382, startPoint y: 145, endPoint x: 191, endPoint y: 108, distance: 194.0
click at [191, 108] on app-list-header "INTEGRACION -> Pedido Integración a SSS (alt+e) add Crear Pedido Exportar CSV f…" at bounding box center [486, 184] width 741 height 228
type input "MONA"
click at [361, 174] on input "432" at bounding box center [373, 173] width 103 height 8
type input "4"
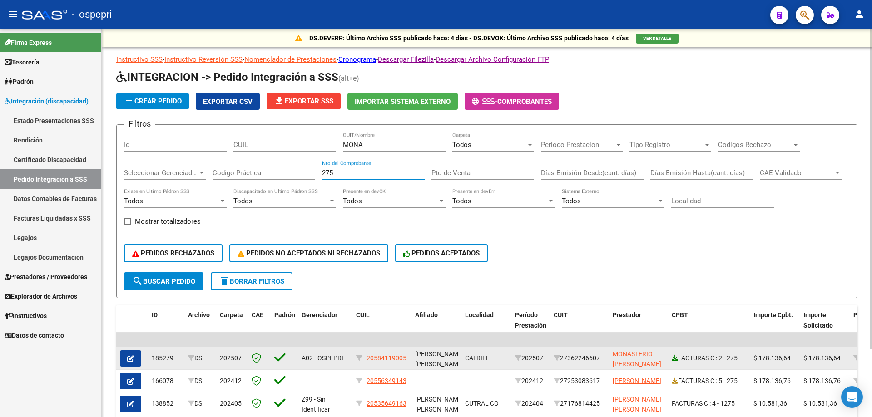
type input "275"
click at [675, 360] on icon at bounding box center [675, 358] width 6 height 6
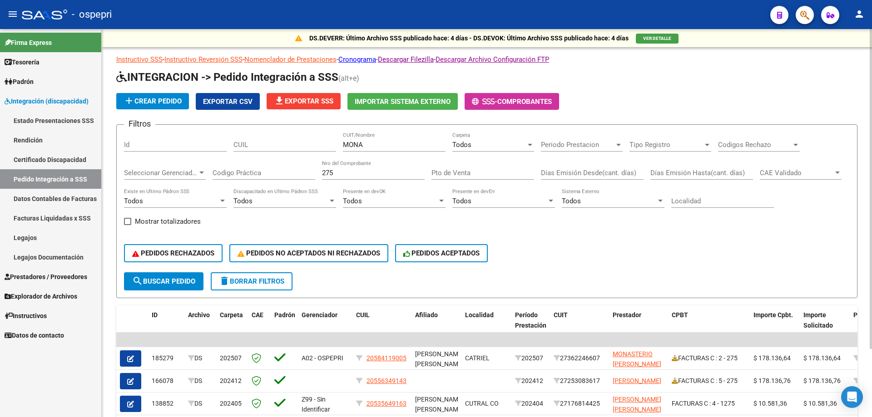
drag, startPoint x: 368, startPoint y: 149, endPoint x: 354, endPoint y: 148, distance: 13.7
click at [352, 149] on div "[PERSON_NAME]/Nombre" at bounding box center [394, 142] width 103 height 20
type input "MOS"
click at [362, 171] on input "275" at bounding box center [373, 173] width 103 height 8
type input "2"
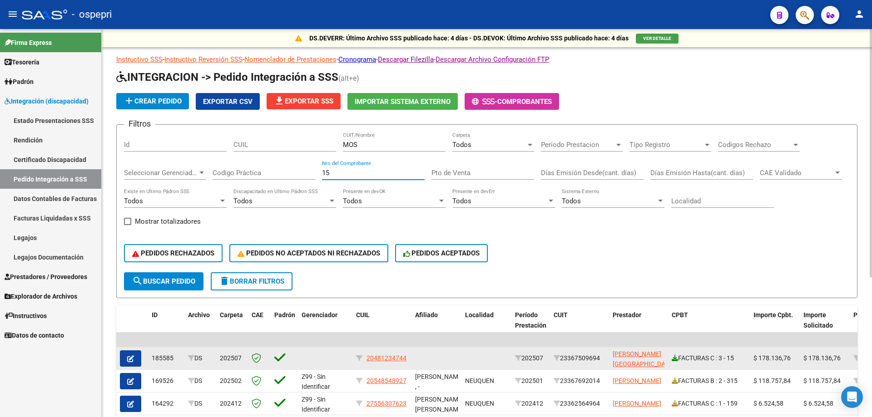
type input "15"
click at [674, 360] on icon at bounding box center [675, 358] width 6 height 6
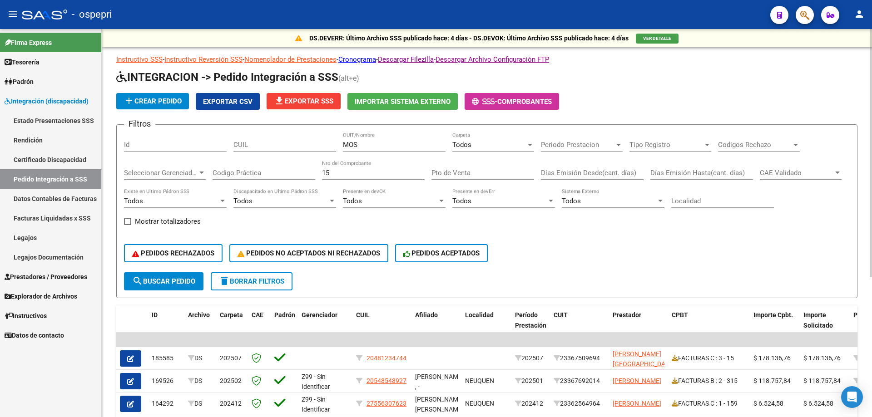
drag, startPoint x: 368, startPoint y: 151, endPoint x: 357, endPoint y: 146, distance: 12.6
click at [351, 151] on div "MOS CUIT/Nombre" at bounding box center [394, 142] width 103 height 20
drag, startPoint x: 359, startPoint y: 145, endPoint x: 271, endPoint y: 134, distance: 88.3
click at [271, 134] on div "Filtros Id CUIL MOS CUIT/Nombre Todos Carpeta Periodo Prestacion Periodo Presta…" at bounding box center [487, 202] width 726 height 140
type input "MUN"
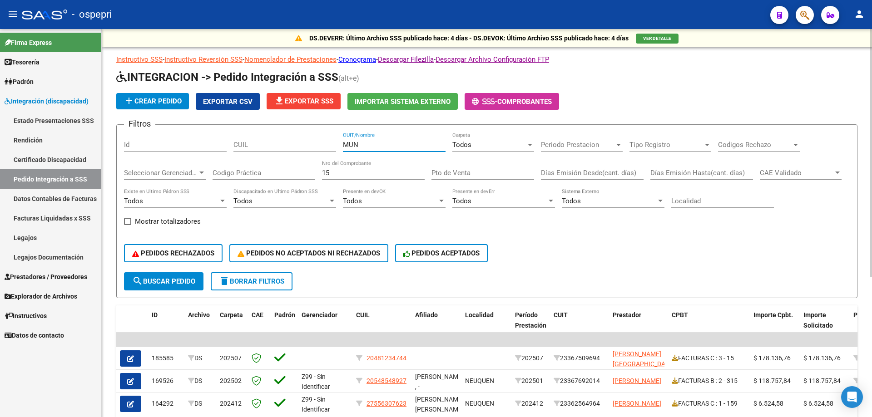
click at [345, 170] on input "15" at bounding box center [373, 173] width 103 height 8
type input "1"
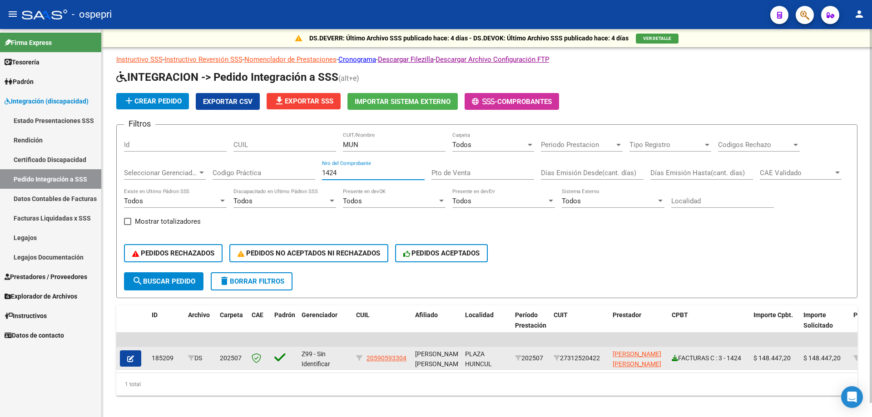
type input "1424"
click at [674, 358] on icon at bounding box center [675, 358] width 6 height 6
click at [675, 361] on icon at bounding box center [675, 358] width 6 height 6
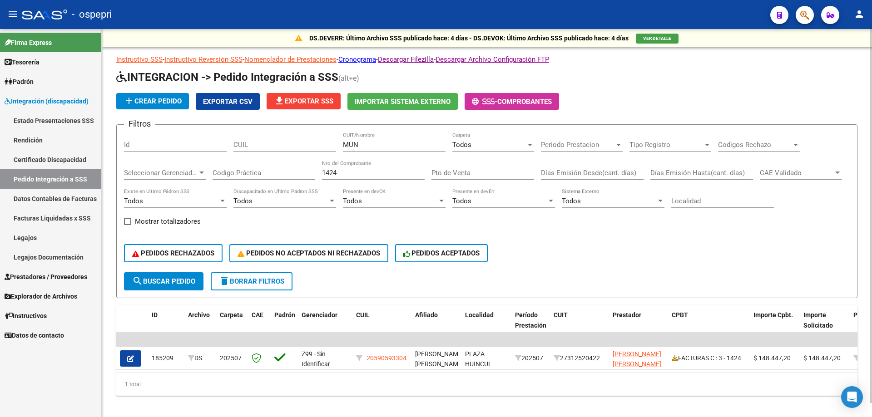
click at [364, 148] on input "MUN" at bounding box center [394, 145] width 103 height 8
type input "MUTIS"
click at [362, 177] on div "1424 Nro del Comprobante" at bounding box center [373, 170] width 103 height 20
type input "1"
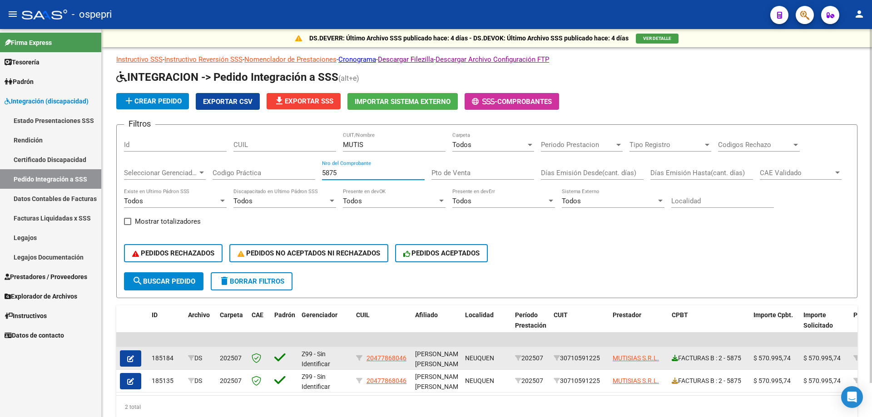
click at [672, 357] on icon at bounding box center [675, 358] width 6 height 6
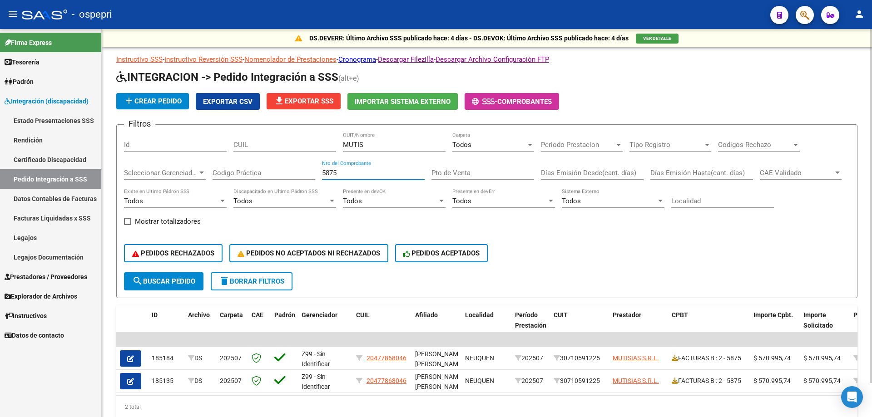
drag, startPoint x: 376, startPoint y: 170, endPoint x: 354, endPoint y: 173, distance: 21.6
click at [354, 173] on input "5875" at bounding box center [373, 173] width 103 height 8
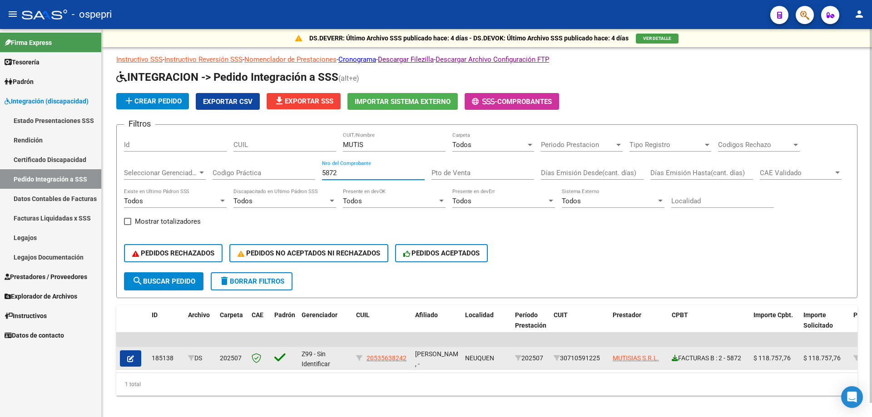
click at [675, 357] on icon at bounding box center [675, 358] width 6 height 6
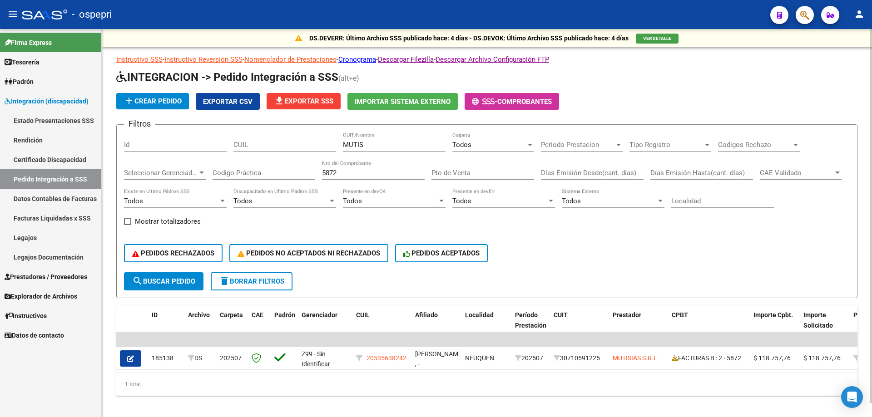
drag, startPoint x: 380, startPoint y: 170, endPoint x: 387, endPoint y: 168, distance: 6.8
click at [387, 168] on div "5872 Nro del Comprobante" at bounding box center [373, 170] width 103 height 20
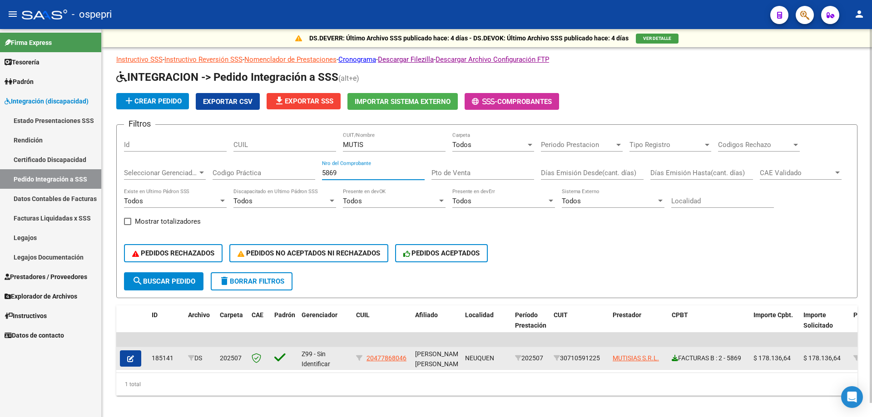
click at [675, 361] on icon at bounding box center [675, 358] width 6 height 6
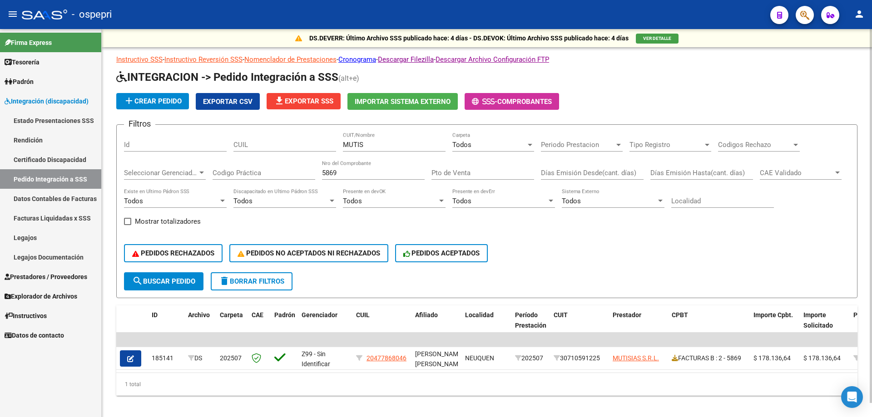
click at [351, 178] on div "5869 Nro del Comprobante" at bounding box center [373, 170] width 103 height 20
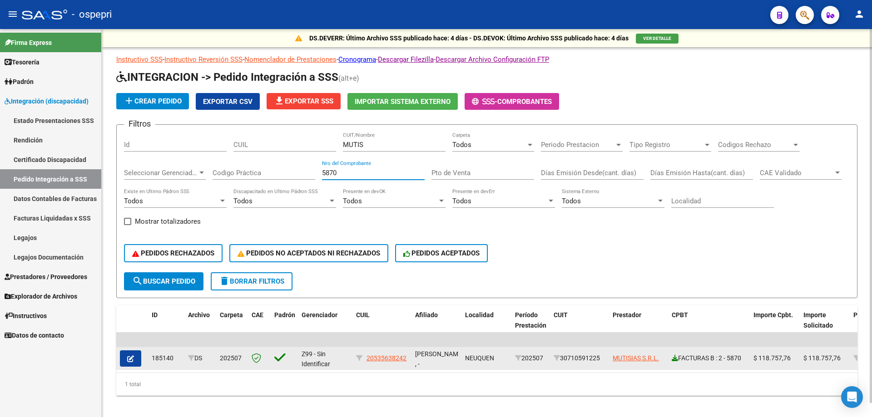
click at [675, 360] on icon at bounding box center [675, 358] width 6 height 6
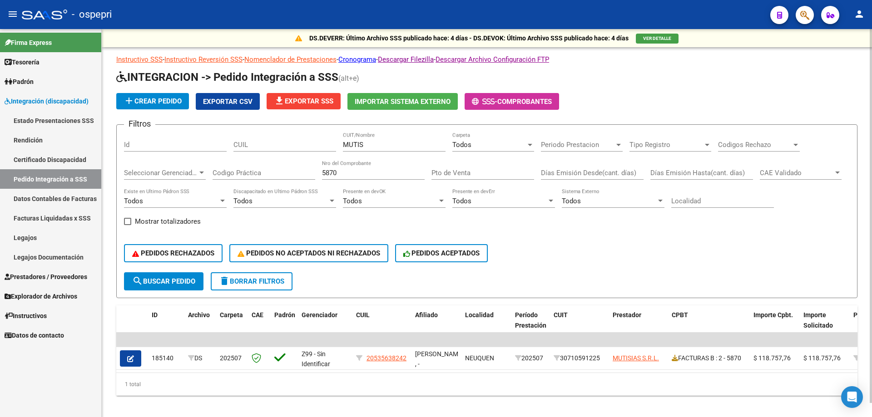
click at [377, 175] on input "5870" at bounding box center [373, 173] width 103 height 8
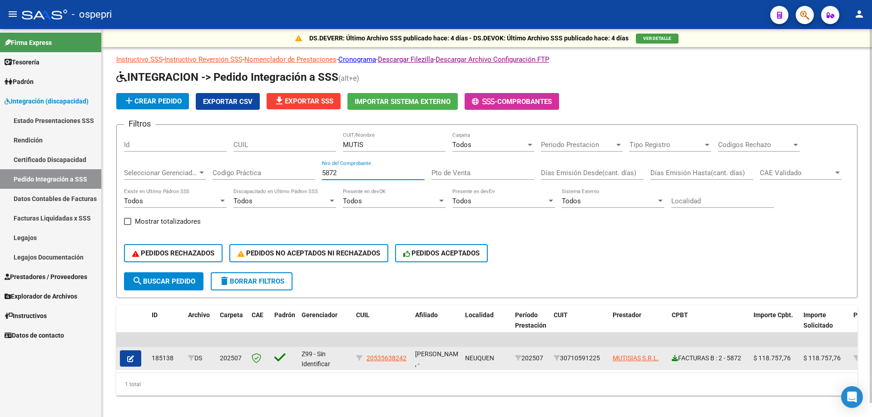
click at [677, 357] on icon at bounding box center [675, 358] width 6 height 6
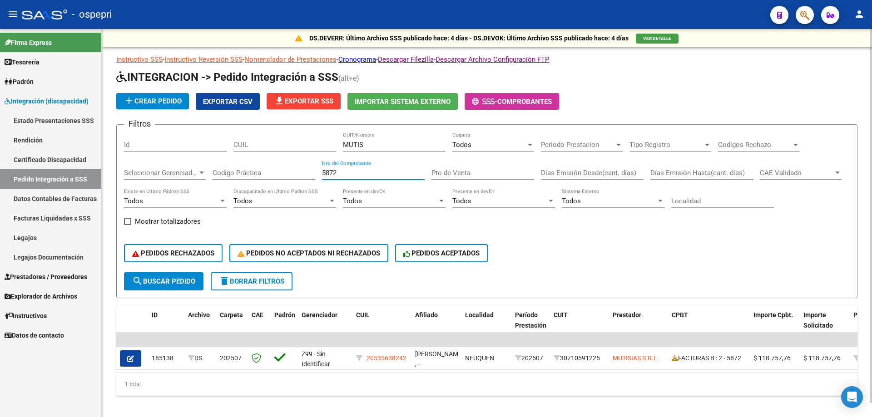
click at [344, 172] on input "5872" at bounding box center [373, 173] width 103 height 8
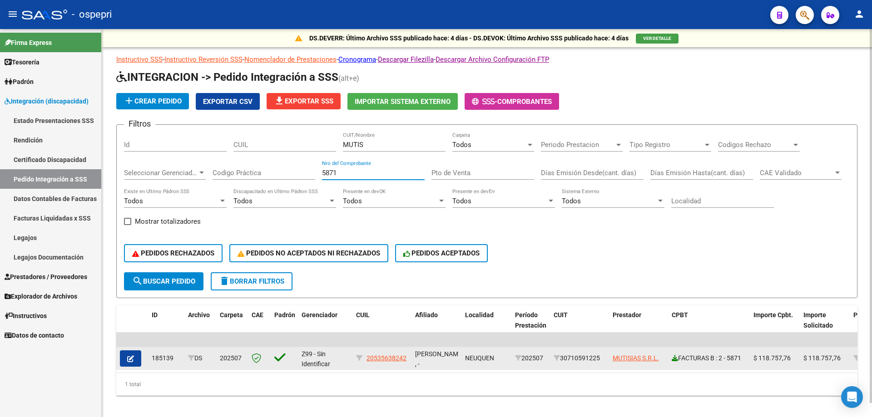
click at [672, 360] on icon at bounding box center [675, 358] width 6 height 6
click at [675, 357] on icon at bounding box center [675, 358] width 6 height 6
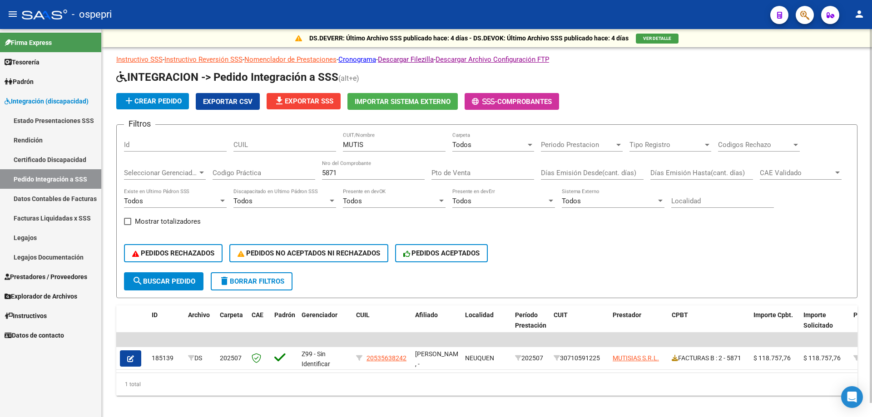
click at [357, 172] on input "5871" at bounding box center [373, 173] width 103 height 8
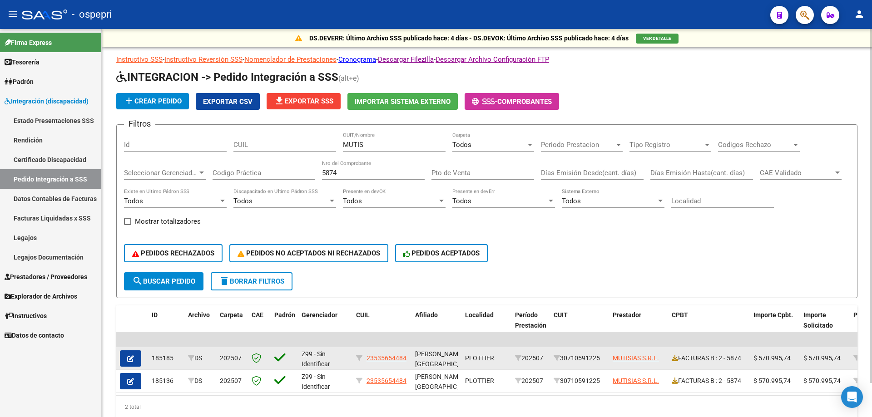
click at [679, 358] on div "FACTURAS B : 2 - 5874" at bounding box center [709, 358] width 74 height 10
click at [673, 360] on icon at bounding box center [675, 358] width 6 height 6
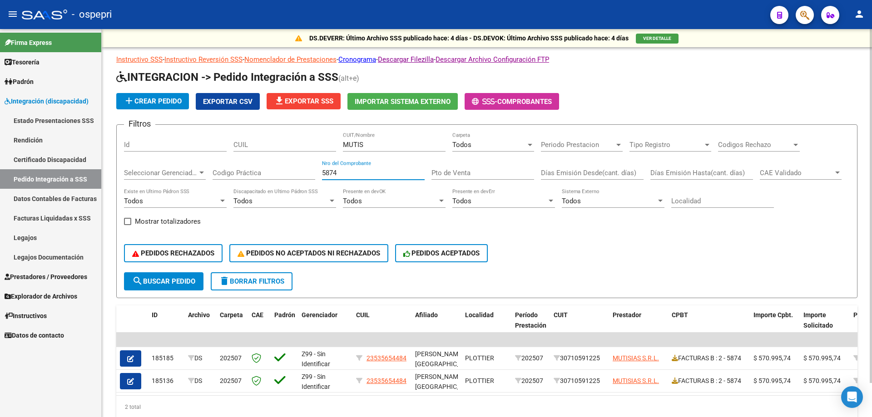
click at [350, 172] on input "5874" at bounding box center [373, 173] width 103 height 8
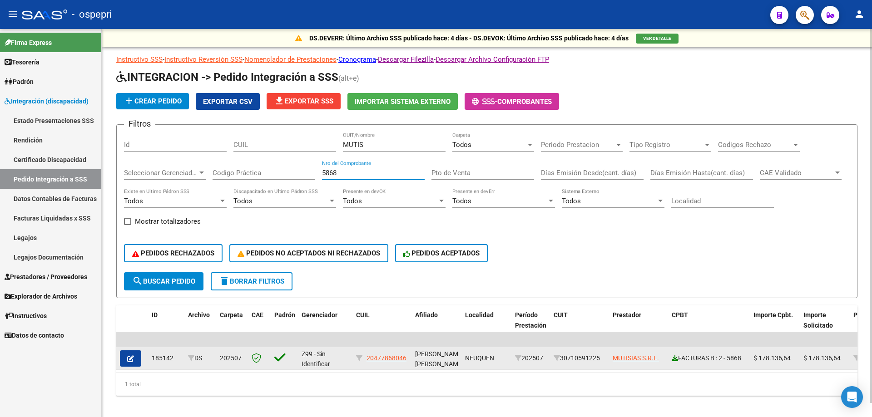
click at [676, 359] on icon at bounding box center [675, 358] width 6 height 6
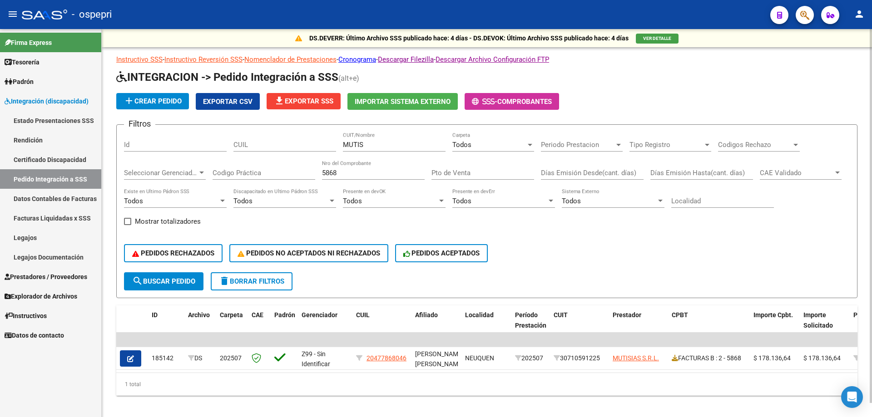
click at [359, 171] on input "5868" at bounding box center [373, 173] width 103 height 8
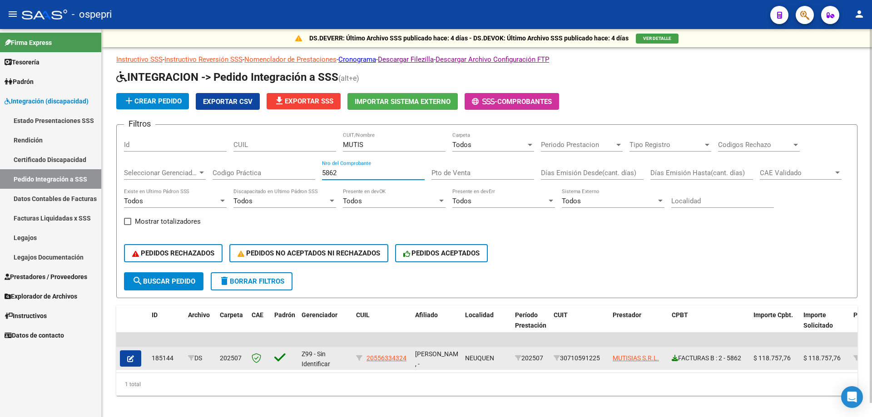
click at [676, 360] on icon at bounding box center [675, 358] width 6 height 6
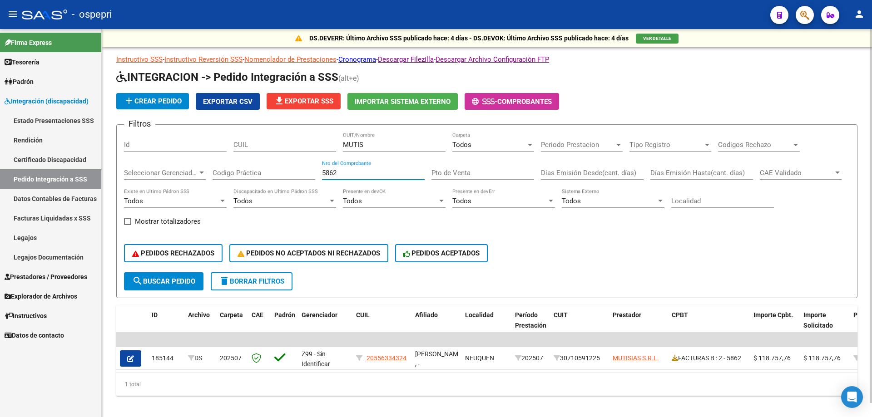
click at [354, 176] on input "5862" at bounding box center [373, 173] width 103 height 8
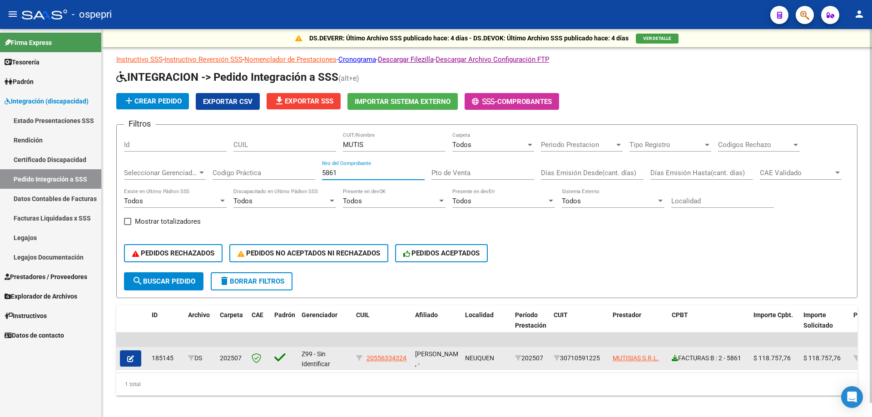
click at [673, 358] on icon at bounding box center [675, 358] width 6 height 6
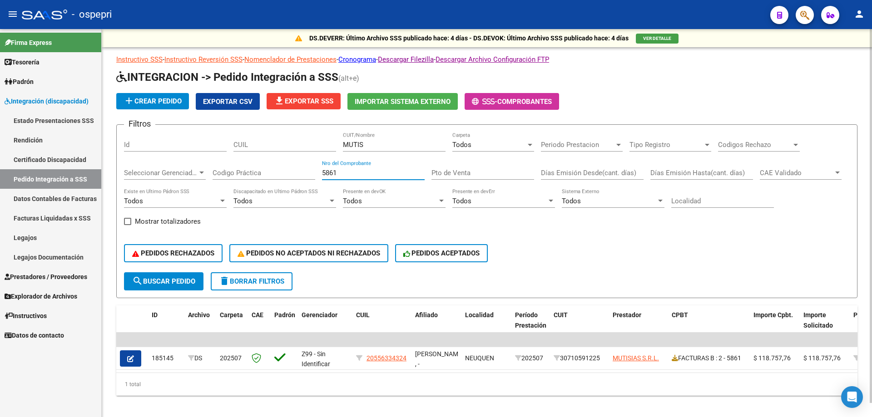
click at [364, 174] on input "5861" at bounding box center [373, 173] width 103 height 8
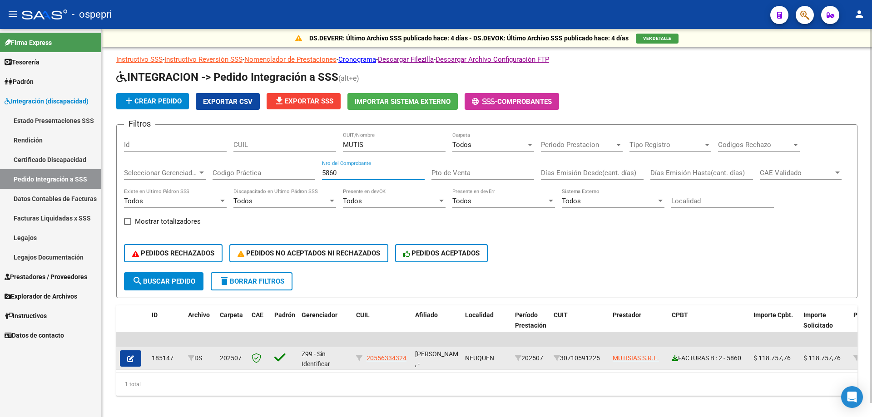
click at [677, 358] on icon at bounding box center [675, 358] width 6 height 6
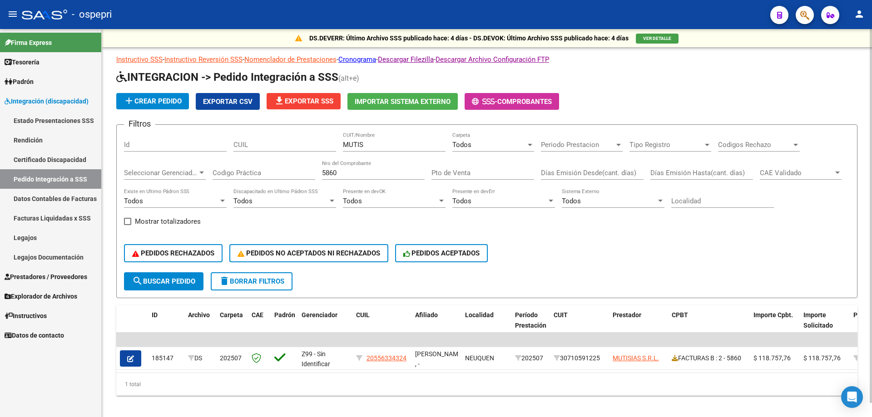
click at [356, 173] on input "5860" at bounding box center [373, 173] width 103 height 8
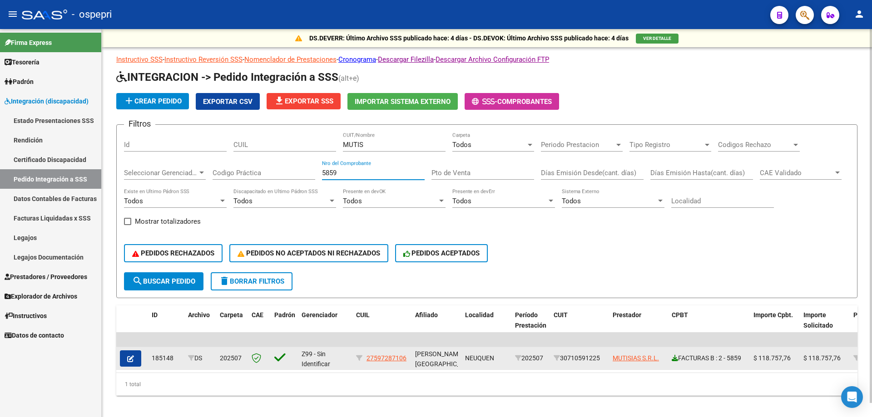
click at [676, 357] on icon at bounding box center [675, 358] width 6 height 6
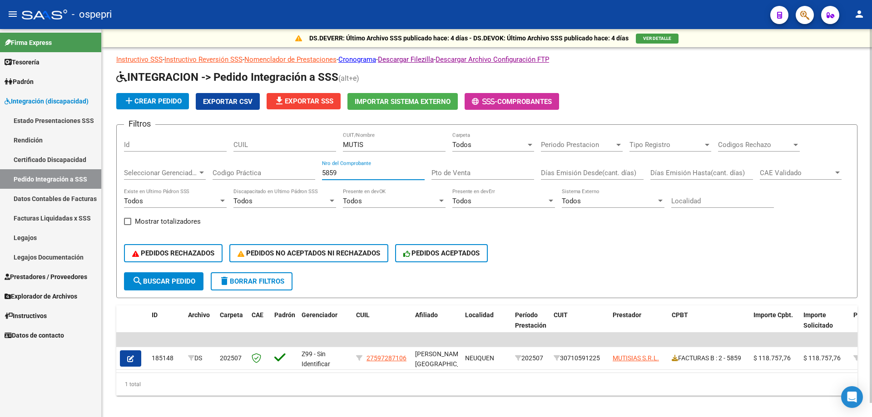
click at [356, 172] on input "5859" at bounding box center [373, 173] width 103 height 8
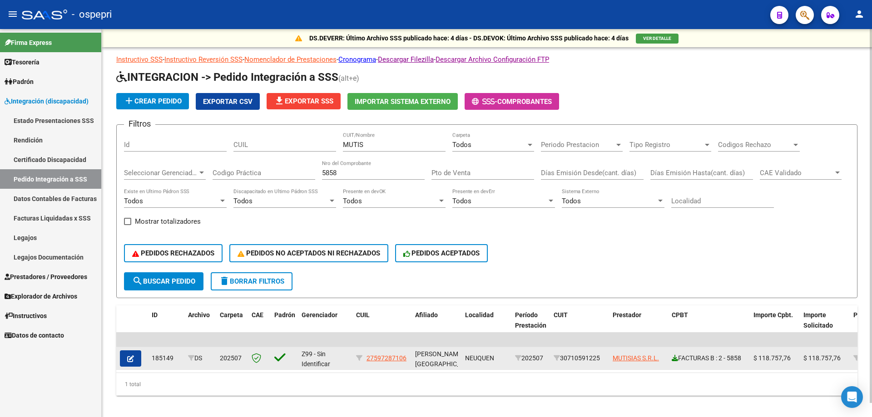
click at [674, 357] on icon at bounding box center [675, 358] width 6 height 6
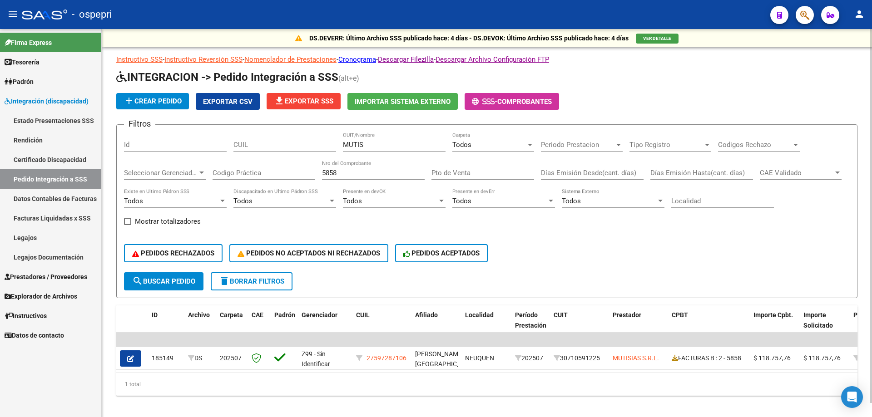
click at [357, 175] on input "5858" at bounding box center [373, 173] width 103 height 8
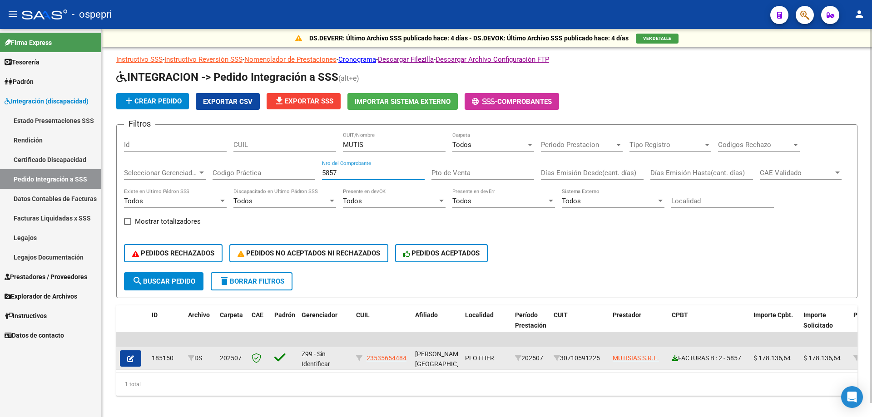
click at [674, 358] on icon at bounding box center [675, 358] width 6 height 6
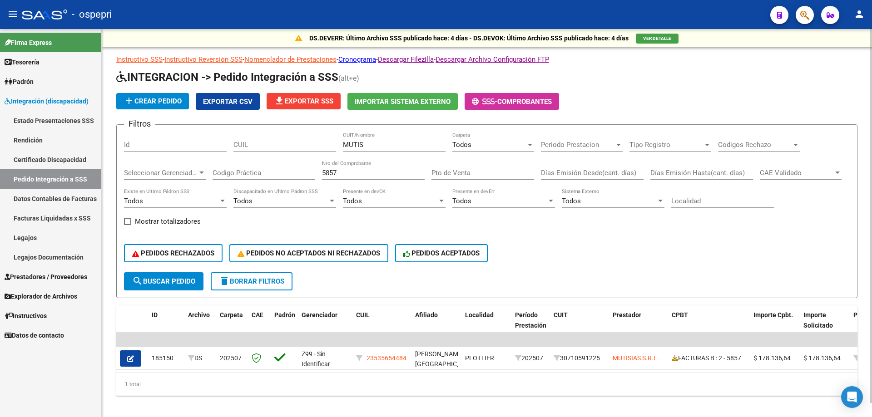
click at [357, 172] on input "5857" at bounding box center [373, 173] width 103 height 8
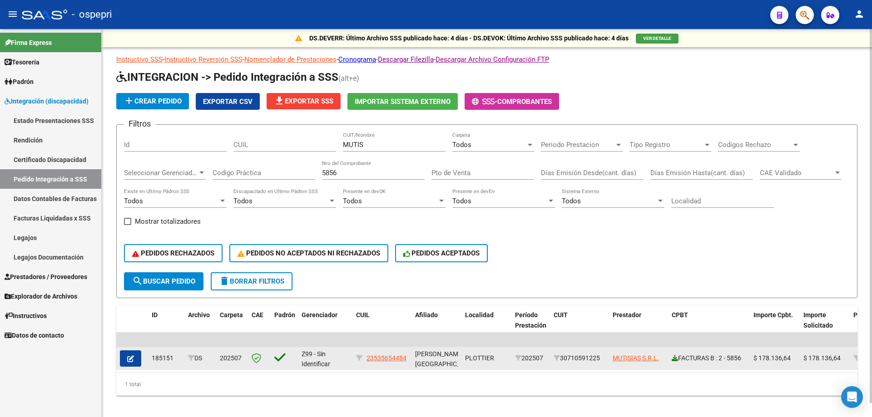
click at [676, 358] on icon at bounding box center [675, 358] width 6 height 6
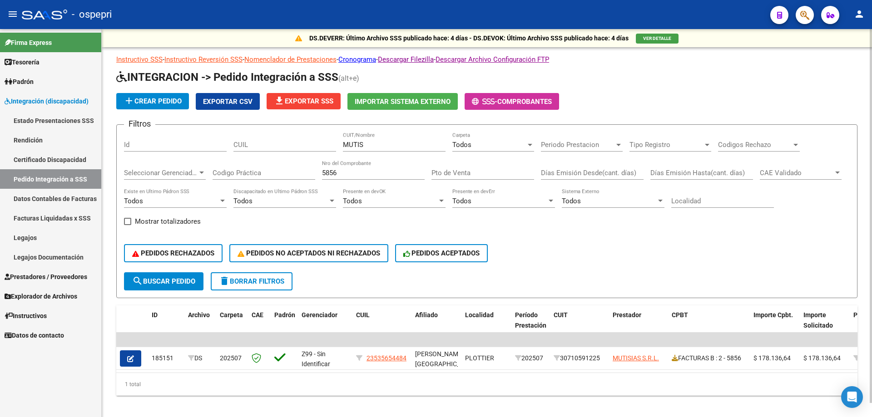
click at [344, 174] on div "5856 Nro del Comprobante" at bounding box center [373, 170] width 103 height 20
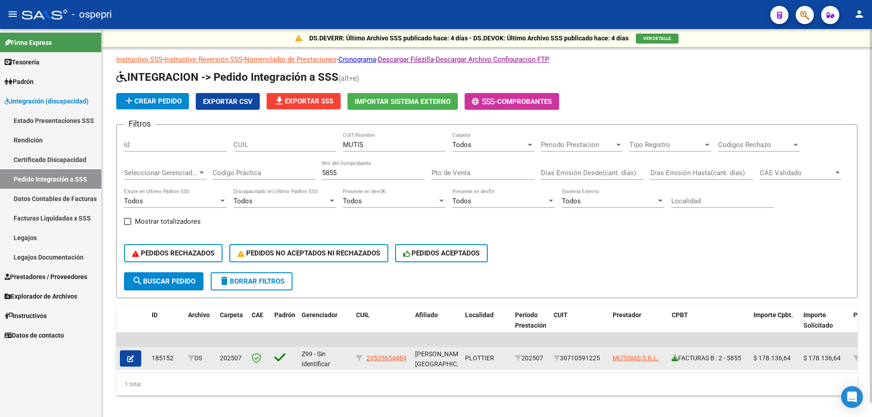
click at [674, 360] on icon at bounding box center [675, 358] width 6 height 6
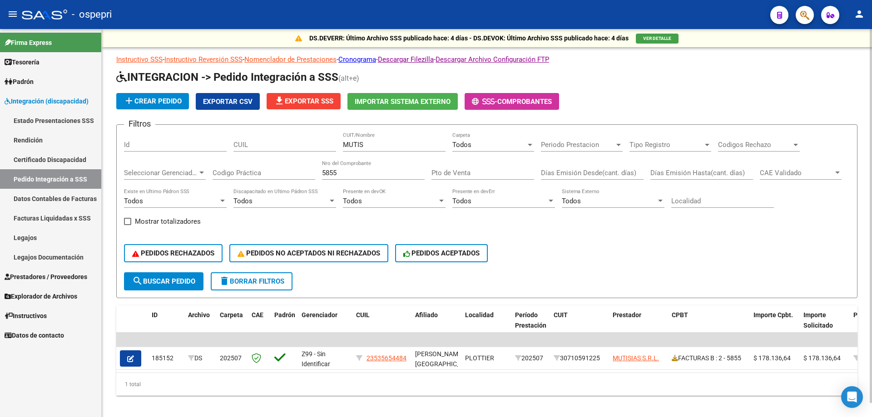
click at [355, 173] on input "5855" at bounding box center [373, 173] width 103 height 8
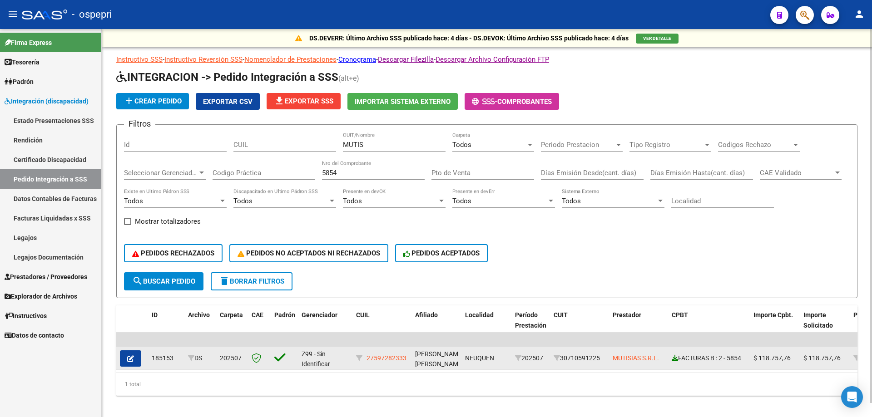
click at [673, 358] on icon at bounding box center [675, 358] width 6 height 6
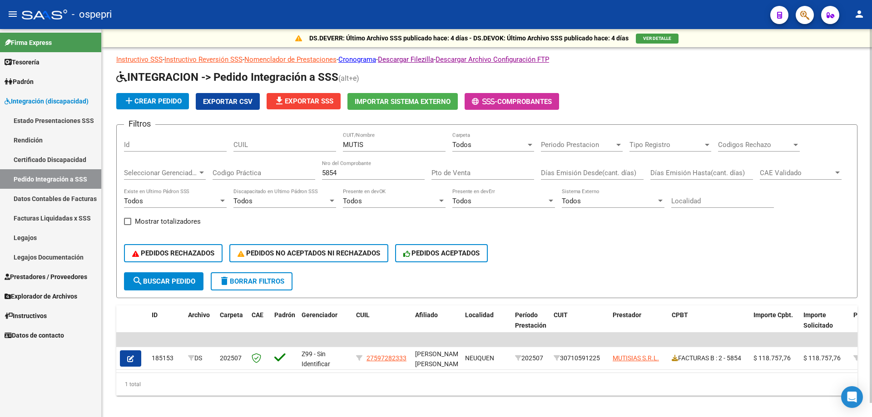
click at [406, 175] on input "5854" at bounding box center [373, 173] width 103 height 8
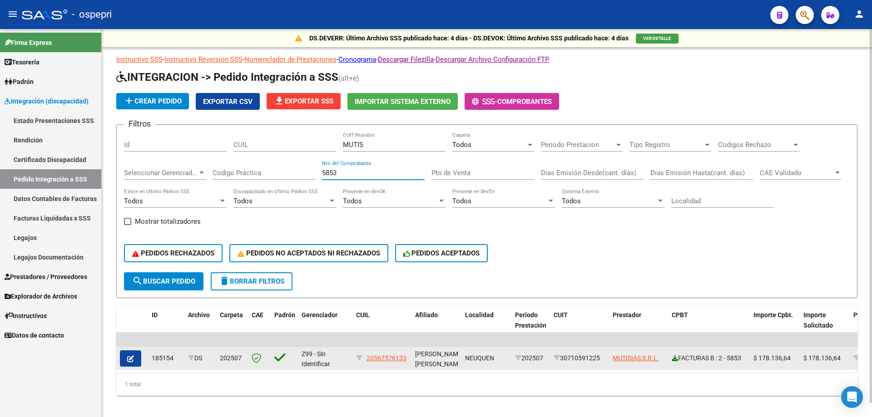
click at [675, 358] on icon at bounding box center [675, 358] width 6 height 6
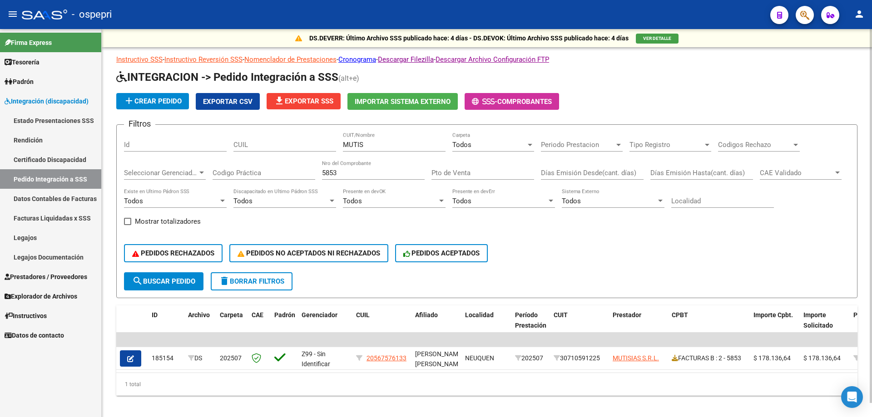
click at [396, 178] on div "5853 Nro del Comprobante" at bounding box center [373, 170] width 103 height 20
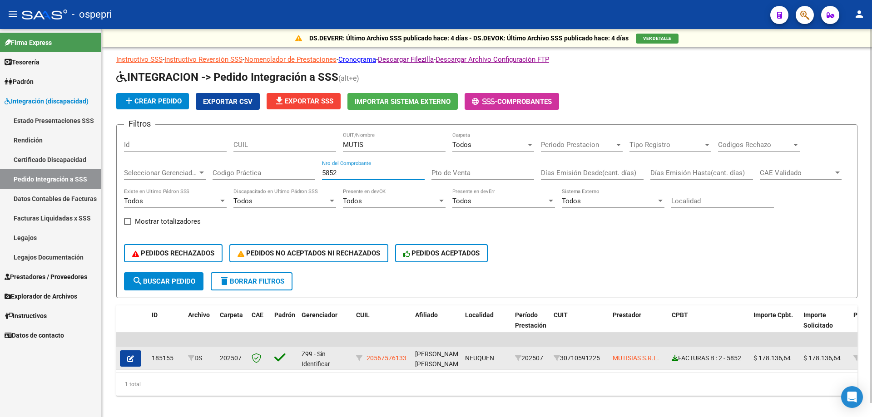
click at [675, 360] on icon at bounding box center [675, 358] width 6 height 6
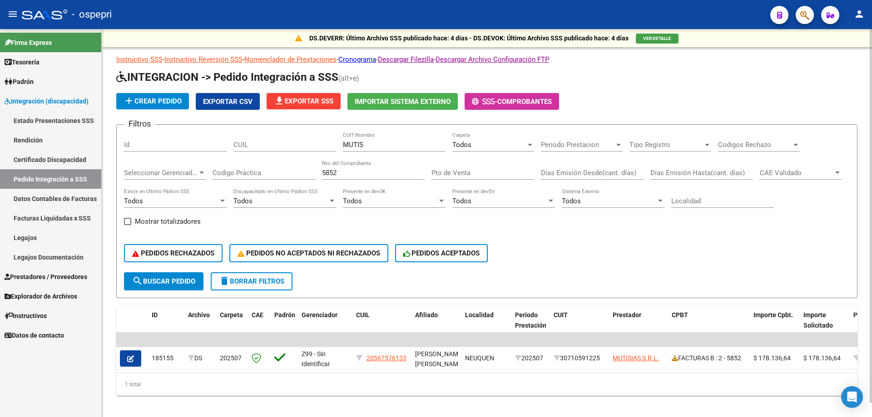
click at [350, 171] on input "5852" at bounding box center [373, 173] width 103 height 8
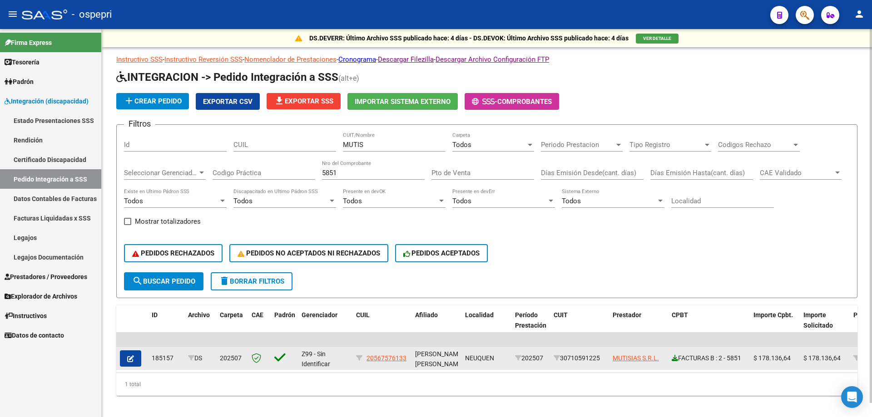
click at [674, 359] on icon at bounding box center [675, 358] width 6 height 6
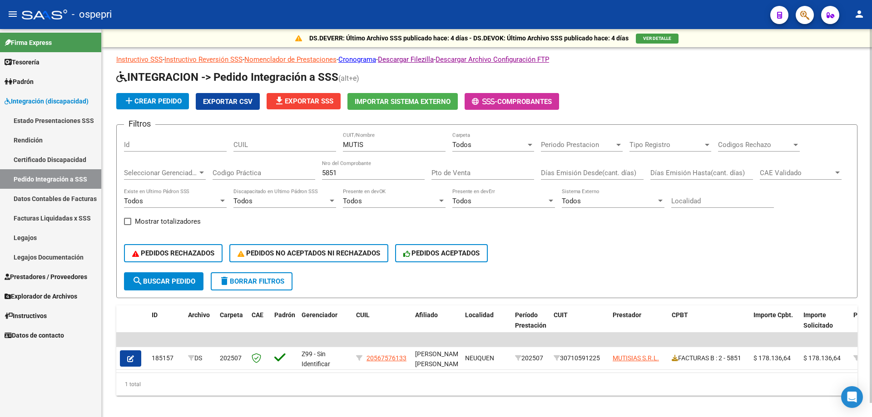
click at [396, 172] on input "5851" at bounding box center [373, 173] width 103 height 8
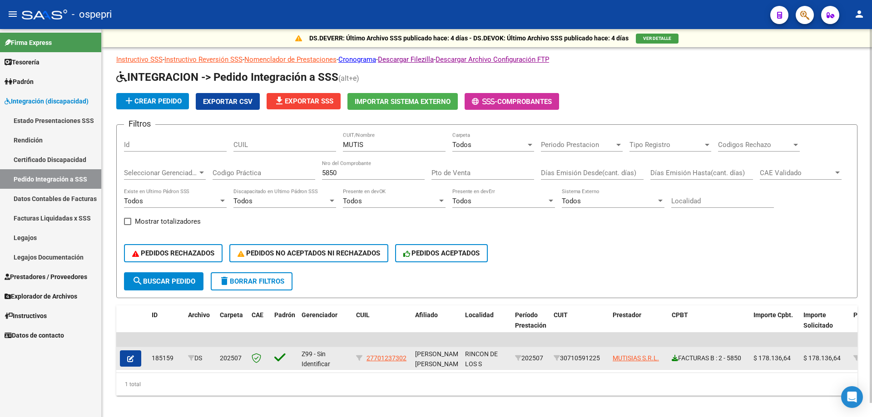
click at [675, 360] on icon at bounding box center [675, 358] width 6 height 6
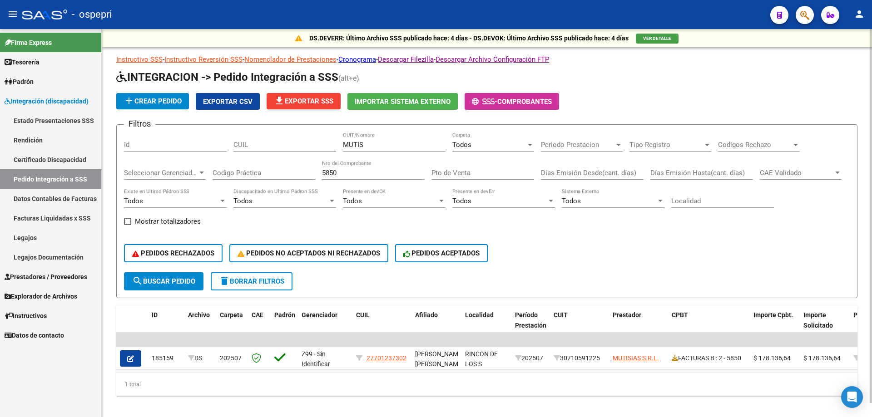
click at [340, 176] on input "5850" at bounding box center [373, 173] width 103 height 8
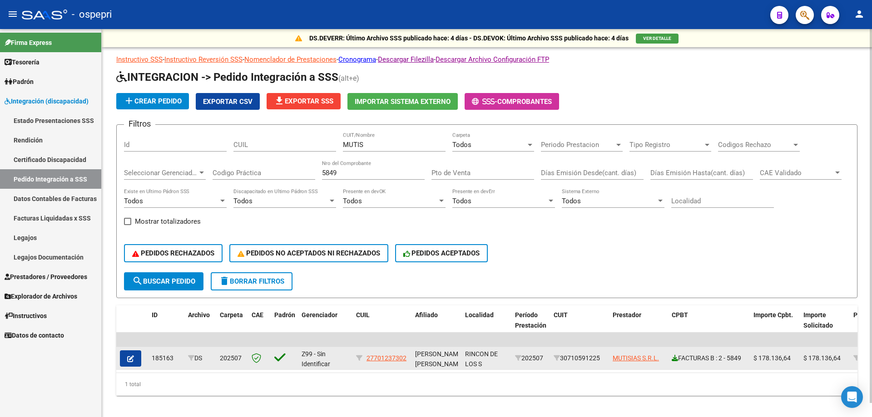
click at [674, 355] on icon at bounding box center [675, 358] width 6 height 6
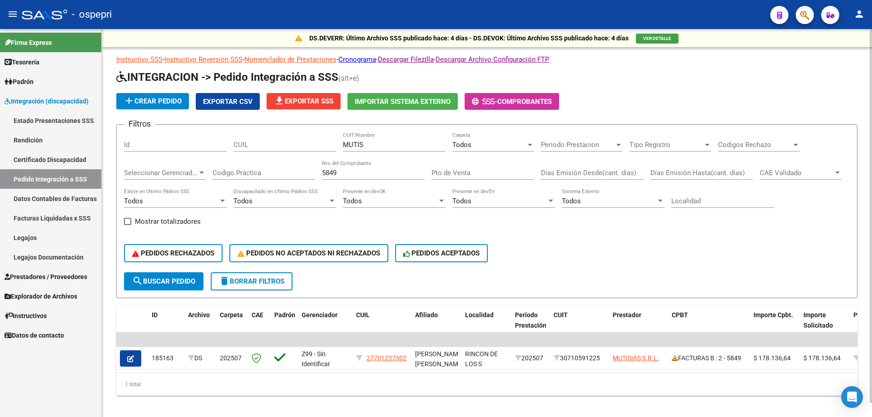
click at [350, 168] on div "5849 Nro del Comprobante" at bounding box center [373, 170] width 103 height 20
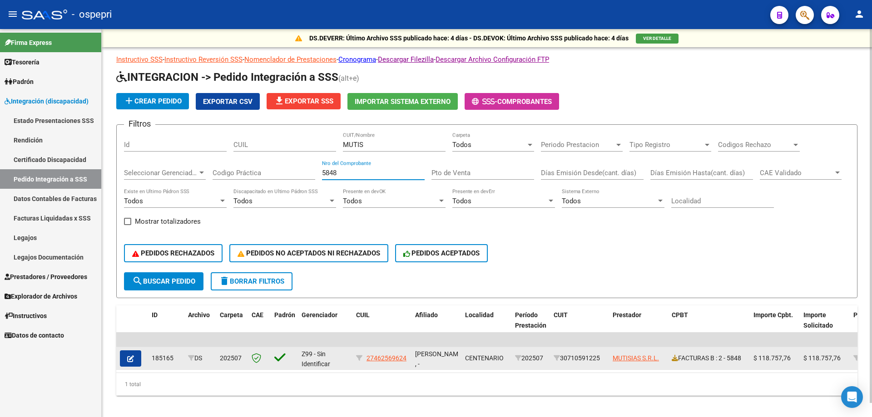
click at [682, 359] on div "FACTURAS B : 2 - 5848" at bounding box center [709, 358] width 74 height 10
click at [673, 362] on div "FACTURAS B : 2 - 5848" at bounding box center [709, 358] width 74 height 10
click at [676, 360] on icon at bounding box center [675, 358] width 6 height 6
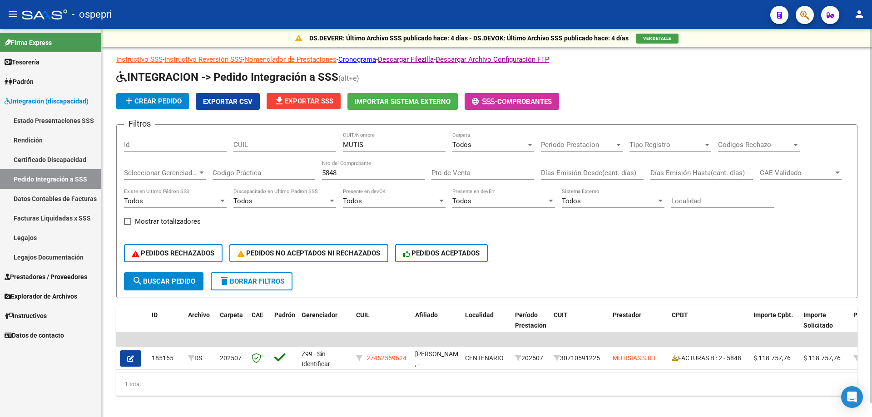
click at [346, 172] on input "5848" at bounding box center [373, 173] width 103 height 8
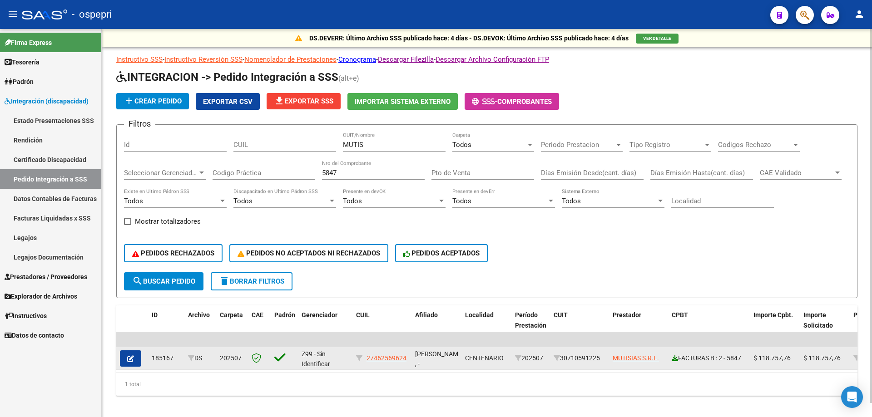
click at [674, 357] on icon at bounding box center [675, 358] width 6 height 6
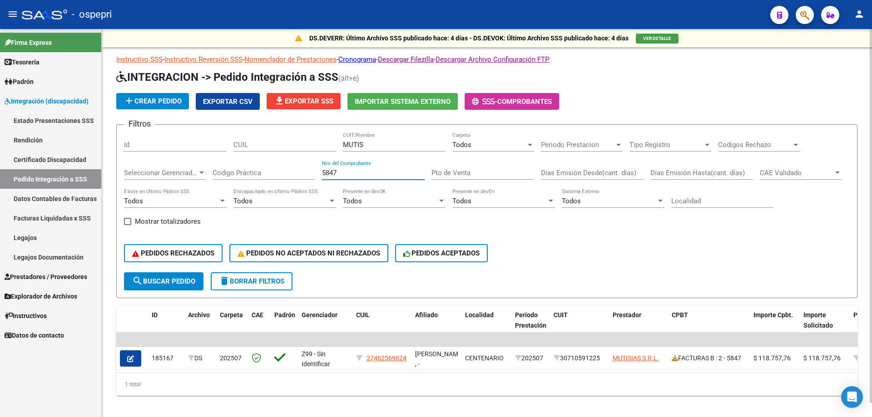
click at [348, 173] on input "5847" at bounding box center [373, 173] width 103 height 8
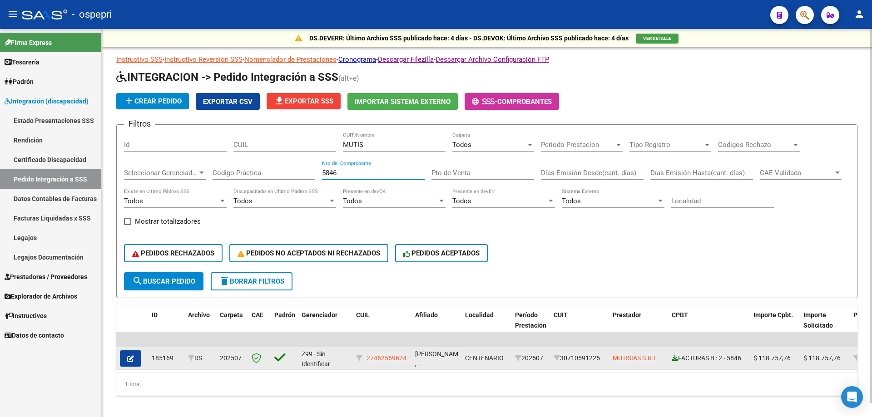
click at [673, 357] on icon at bounding box center [675, 358] width 6 height 6
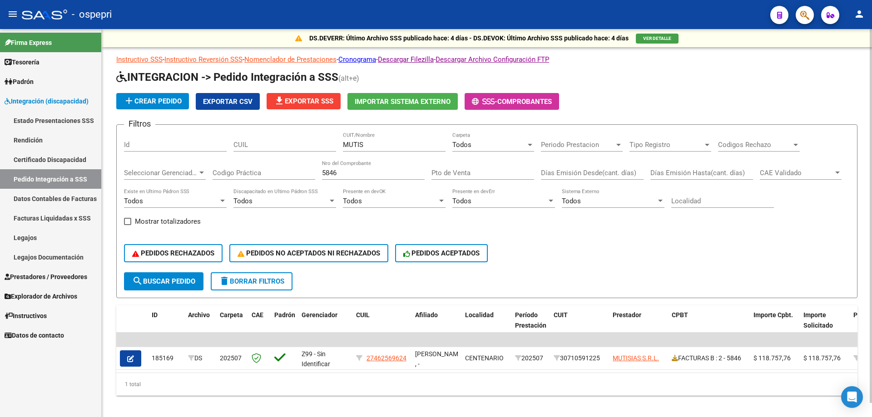
click at [352, 171] on input "5846" at bounding box center [373, 173] width 103 height 8
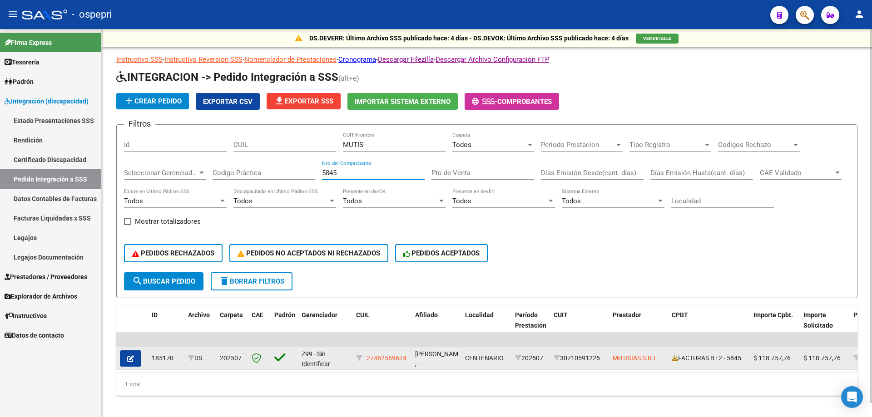
click at [678, 357] on div "FACTURAS B : 2 - 5845" at bounding box center [709, 358] width 74 height 10
click at [677, 359] on icon at bounding box center [675, 358] width 6 height 6
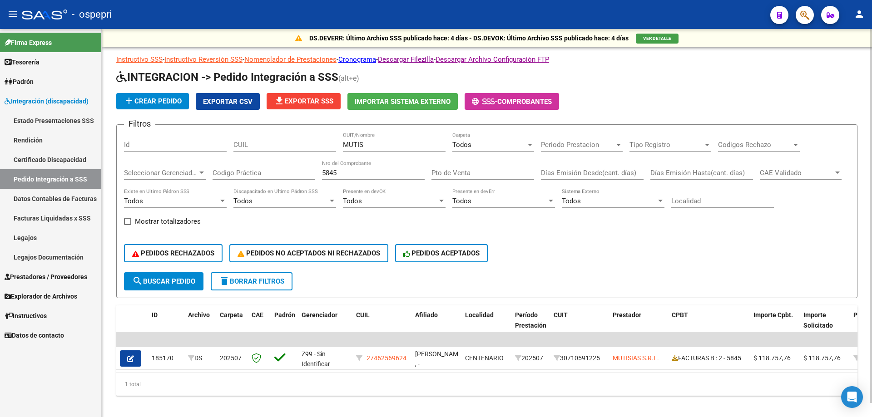
click at [377, 173] on input "5845" at bounding box center [373, 173] width 103 height 8
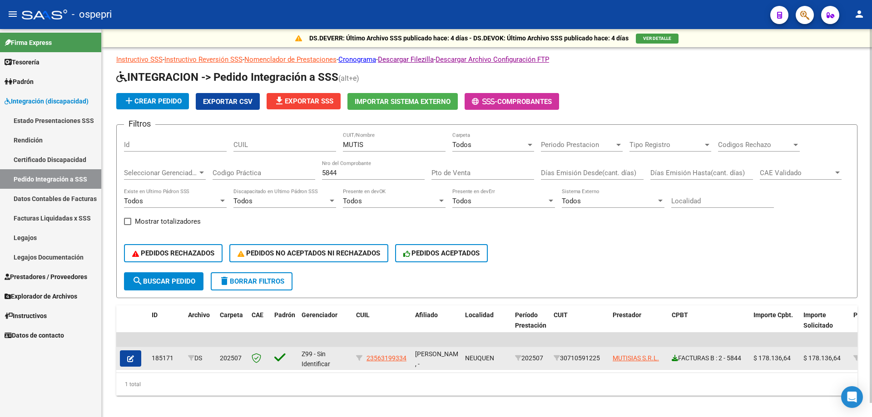
click at [673, 357] on icon at bounding box center [675, 358] width 6 height 6
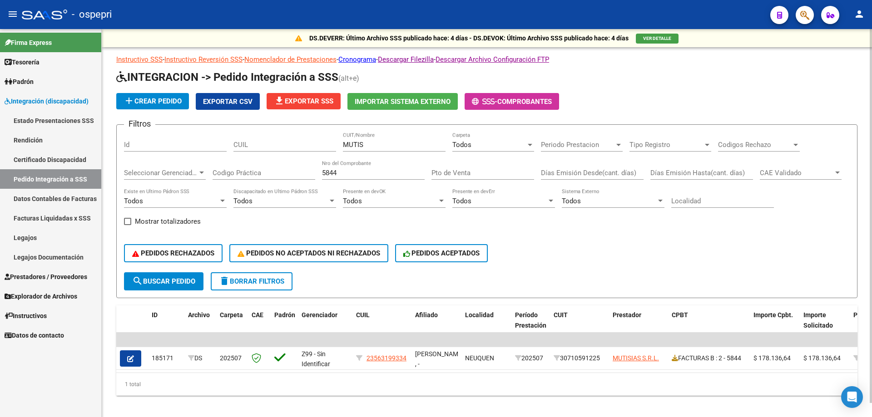
click at [343, 165] on div "5844 Nro del Comprobante" at bounding box center [373, 170] width 103 height 20
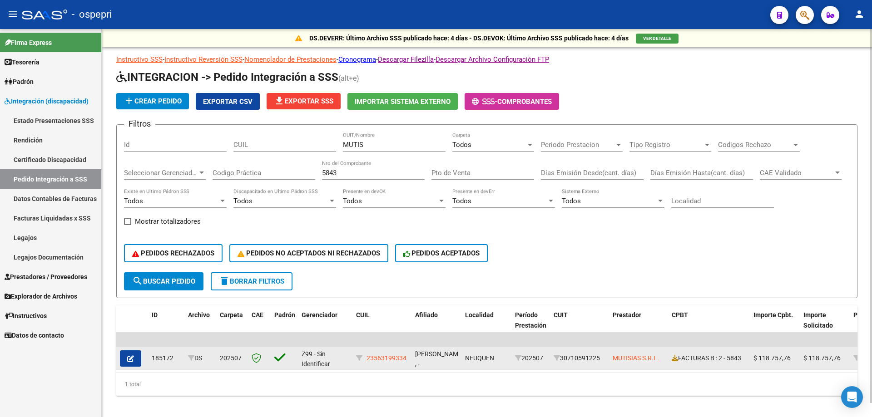
click at [673, 362] on div "FACTURAS B : 2 - 5843" at bounding box center [709, 358] width 74 height 10
click at [674, 358] on icon at bounding box center [675, 358] width 6 height 6
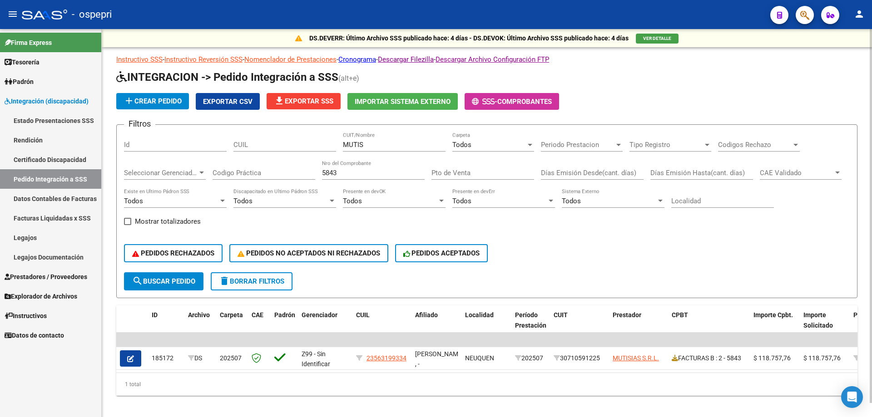
click at [352, 171] on input "5843" at bounding box center [373, 173] width 103 height 8
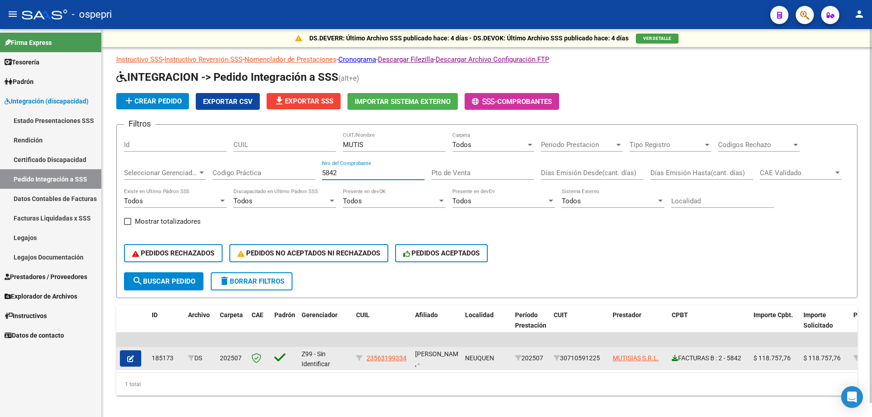
click at [674, 358] on icon at bounding box center [675, 358] width 6 height 6
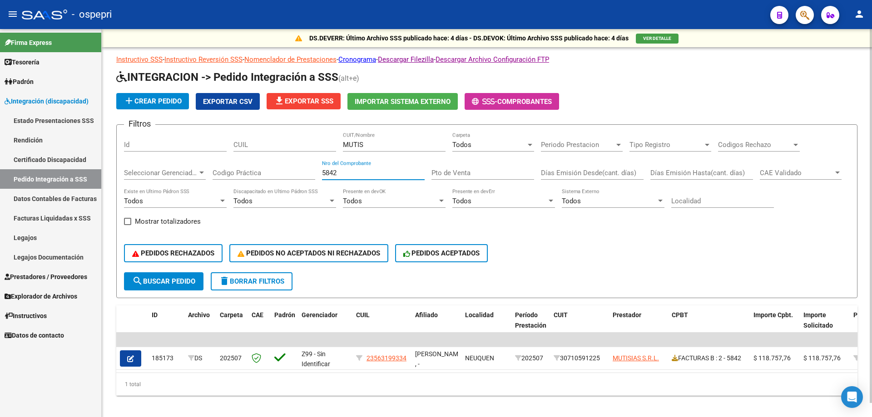
click at [354, 176] on input "5842" at bounding box center [373, 173] width 103 height 8
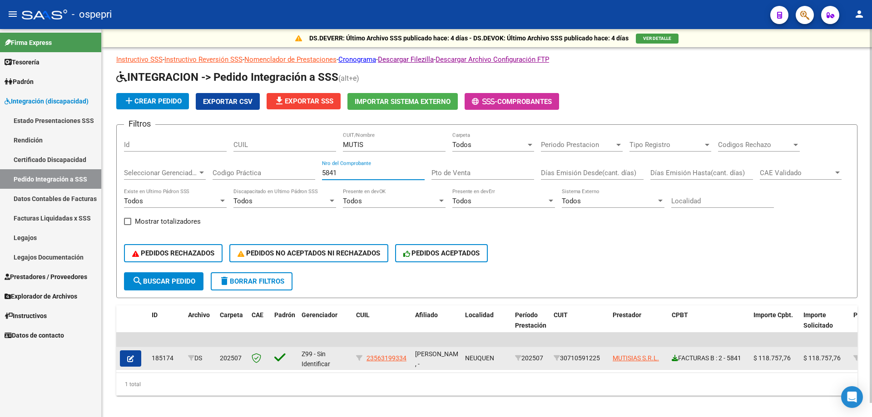
click at [674, 358] on icon at bounding box center [675, 358] width 6 height 6
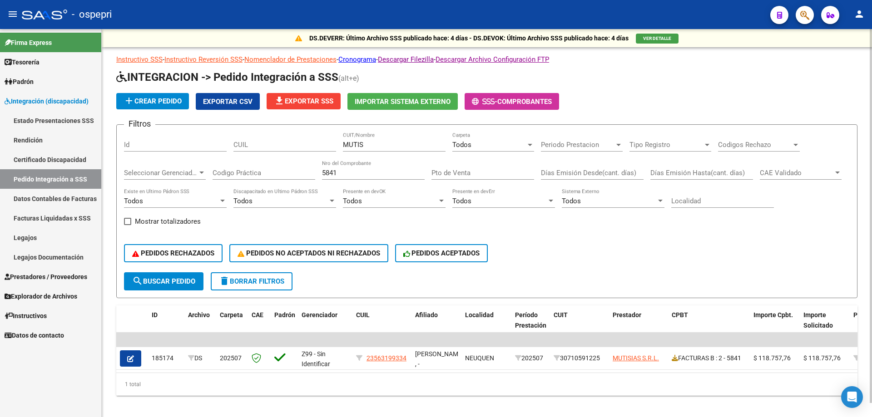
click at [357, 178] on div "5841 Nro del Comprobante" at bounding box center [373, 170] width 103 height 20
click at [360, 177] on input "5841" at bounding box center [373, 173] width 103 height 8
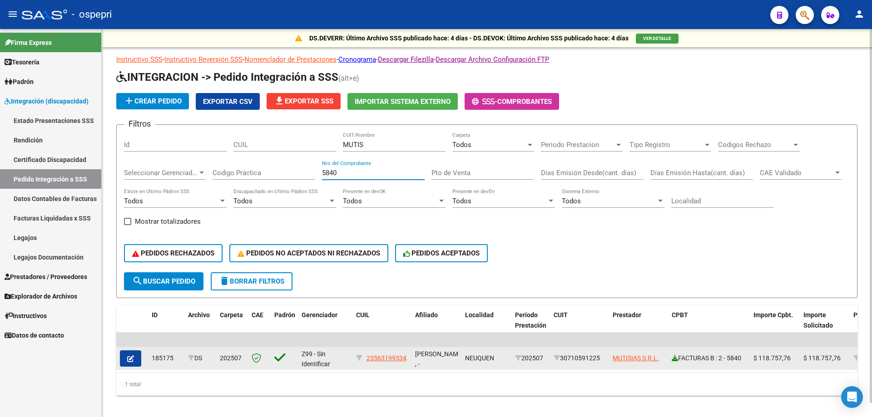
click at [674, 359] on icon at bounding box center [675, 358] width 6 height 6
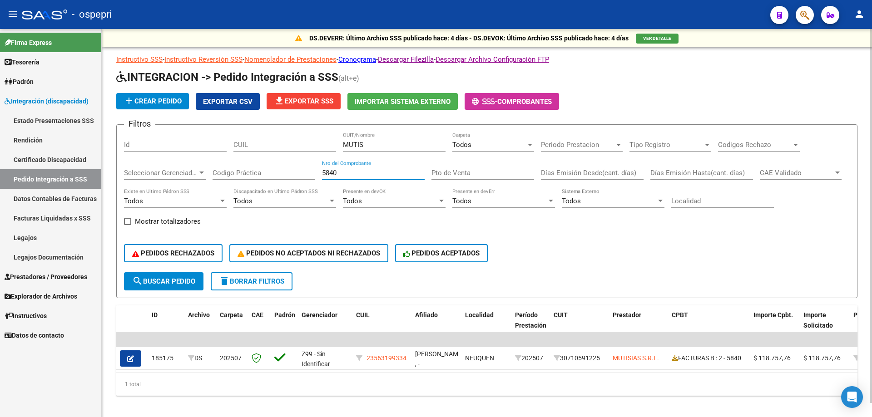
click at [352, 174] on input "5840" at bounding box center [373, 173] width 103 height 8
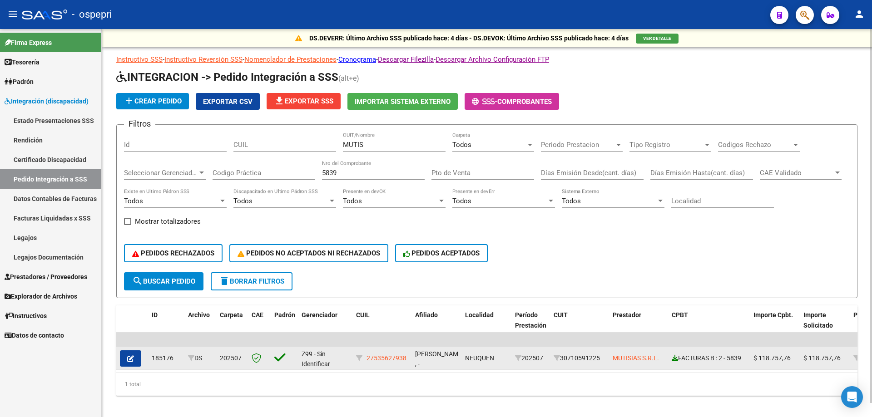
click at [674, 357] on icon at bounding box center [675, 358] width 6 height 6
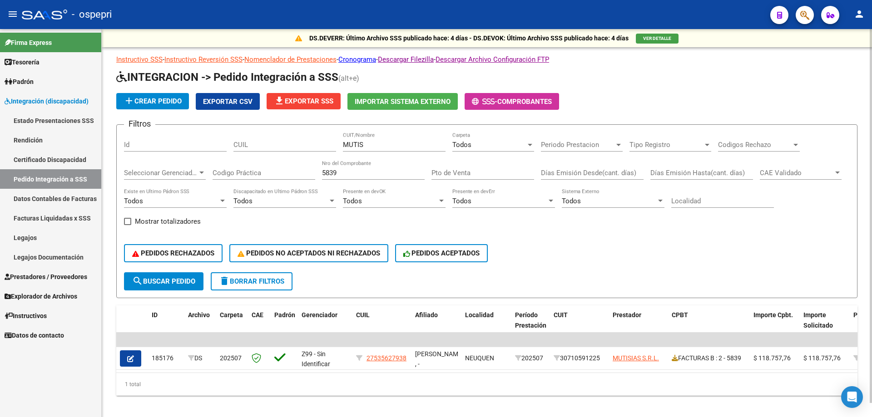
click at [367, 173] on input "5839" at bounding box center [373, 173] width 103 height 8
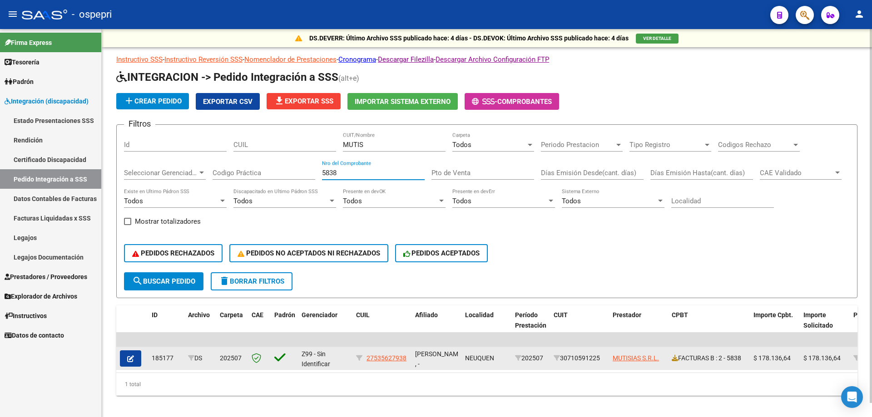
click at [668, 357] on datatable-body-cell "FACTURAS B : 2 - 5838" at bounding box center [709, 358] width 82 height 22
click at [678, 359] on div "FACTURAS B : 2 - 5838" at bounding box center [709, 358] width 74 height 10
click at [675, 359] on icon at bounding box center [675, 358] width 6 height 6
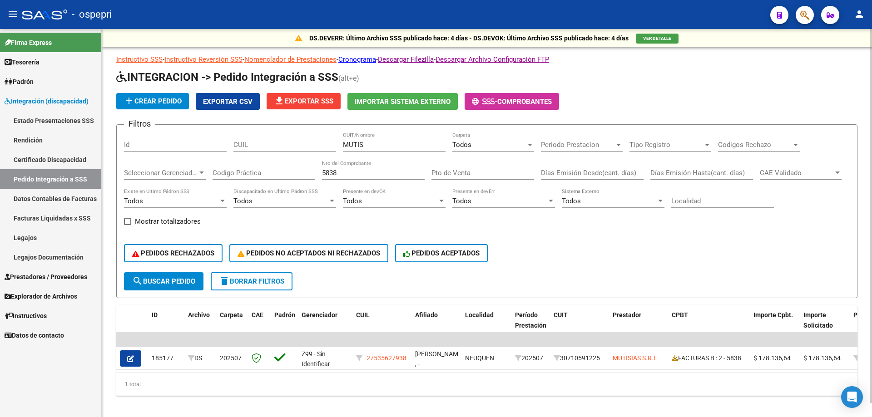
click at [337, 174] on input "5838" at bounding box center [373, 173] width 103 height 8
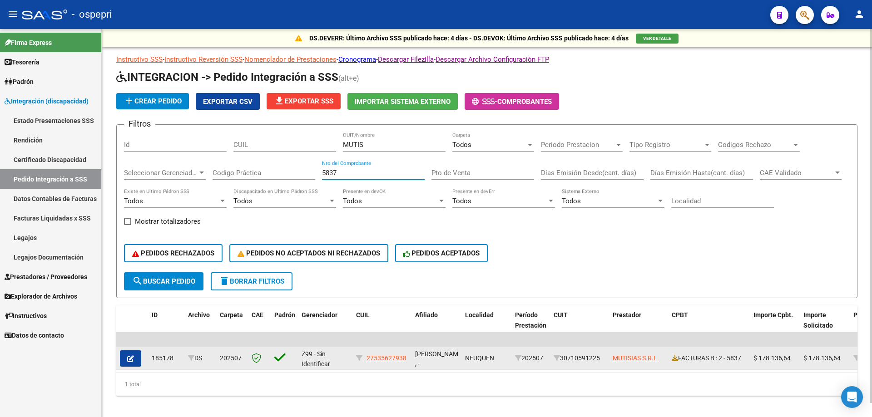
click at [671, 358] on datatable-body-cell "FACTURAS B : 2 - 5837" at bounding box center [709, 358] width 82 height 22
click at [676, 357] on icon at bounding box center [675, 358] width 6 height 6
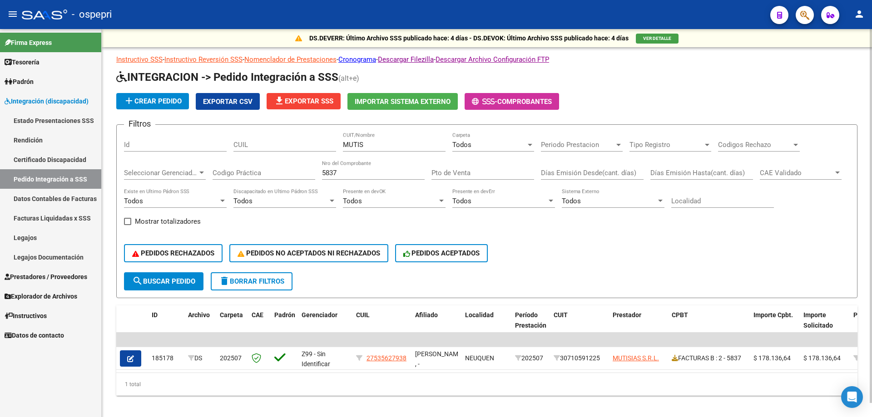
click at [357, 157] on div "MUTIS CUIT/Nombre" at bounding box center [394, 146] width 103 height 28
click at [357, 173] on input "5837" at bounding box center [373, 173] width 103 height 8
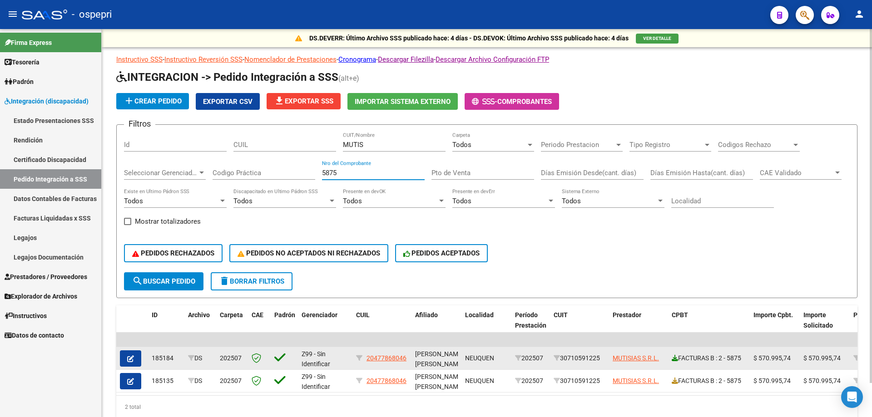
click at [675, 358] on icon at bounding box center [675, 358] width 6 height 6
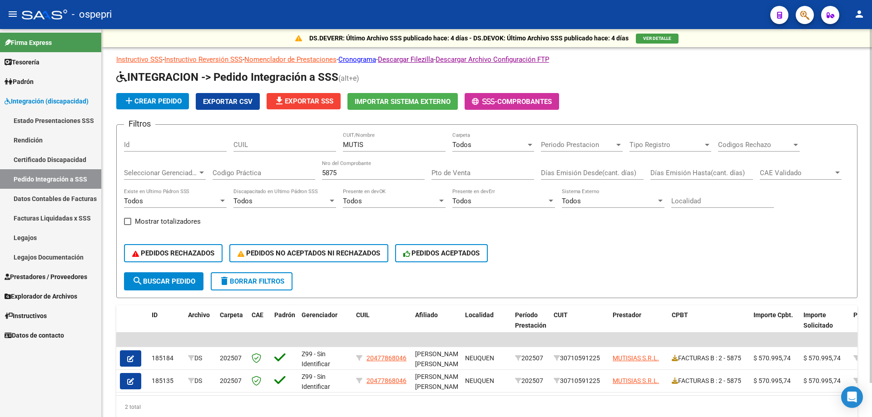
click at [349, 178] on div "5875 Nro del Comprobante" at bounding box center [373, 170] width 103 height 20
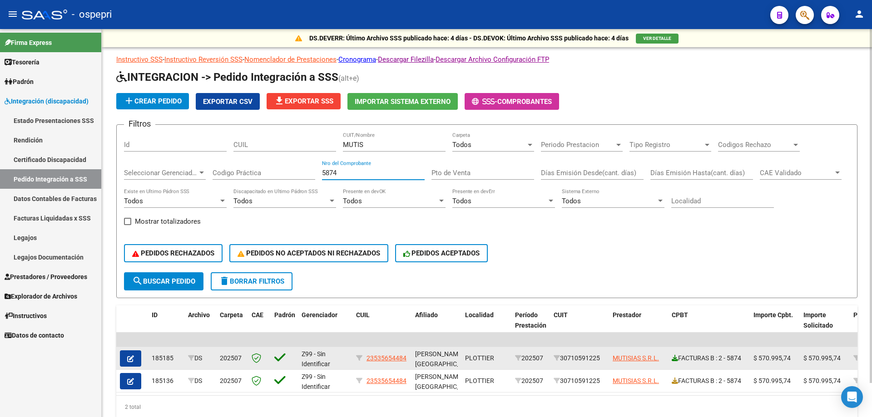
click at [676, 359] on icon at bounding box center [675, 358] width 6 height 6
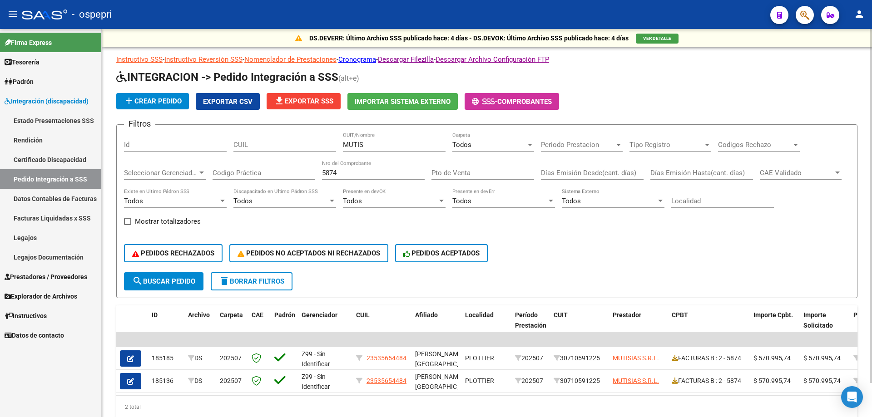
click at [359, 174] on input "5874" at bounding box center [373, 173] width 103 height 8
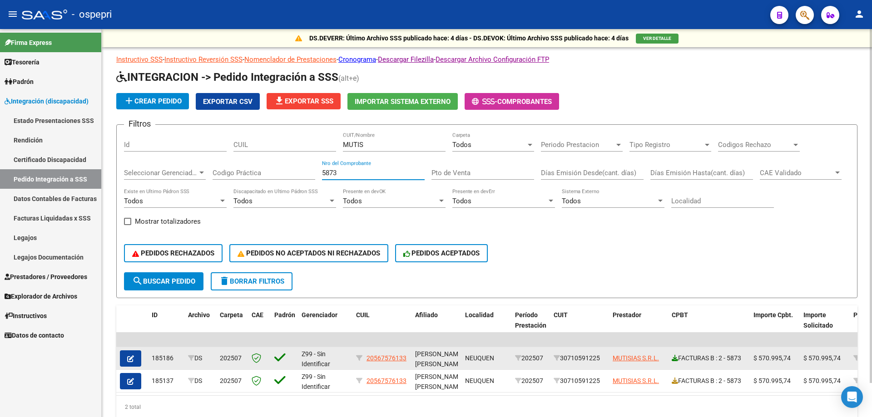
click at [676, 355] on icon at bounding box center [675, 358] width 6 height 6
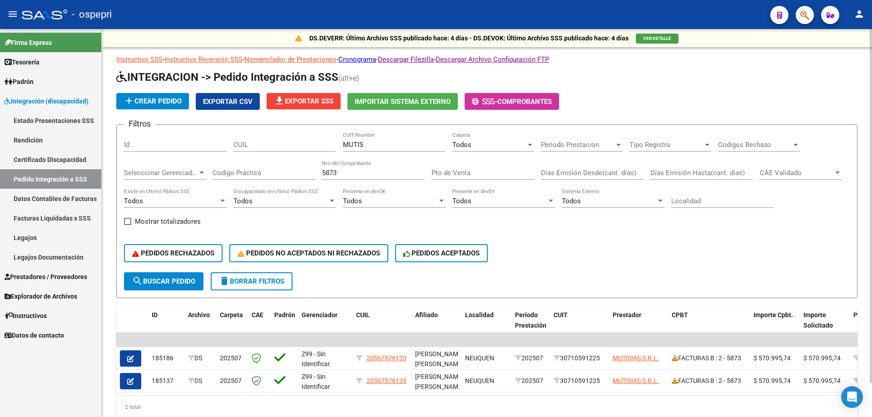
click at [359, 171] on input "5873" at bounding box center [373, 173] width 103 height 8
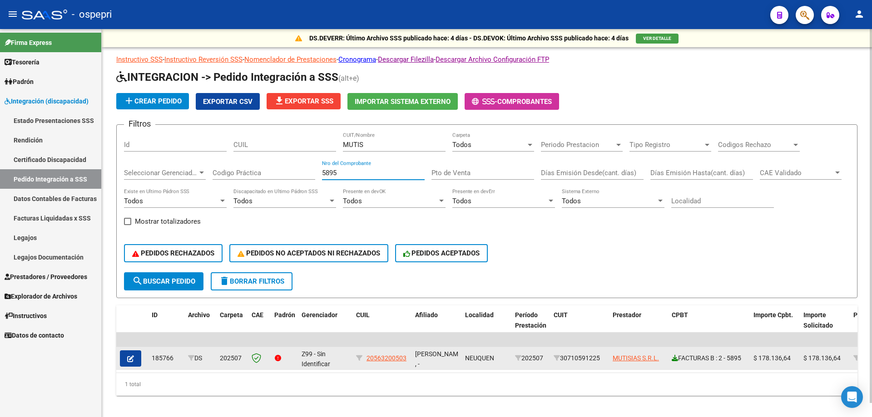
click at [677, 358] on icon at bounding box center [675, 358] width 6 height 6
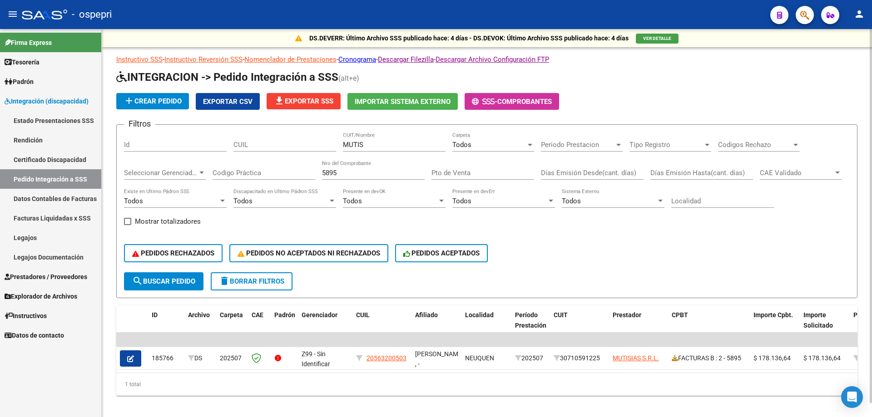
click at [342, 177] on div "5895 Nro del Comprobante" at bounding box center [373, 170] width 103 height 20
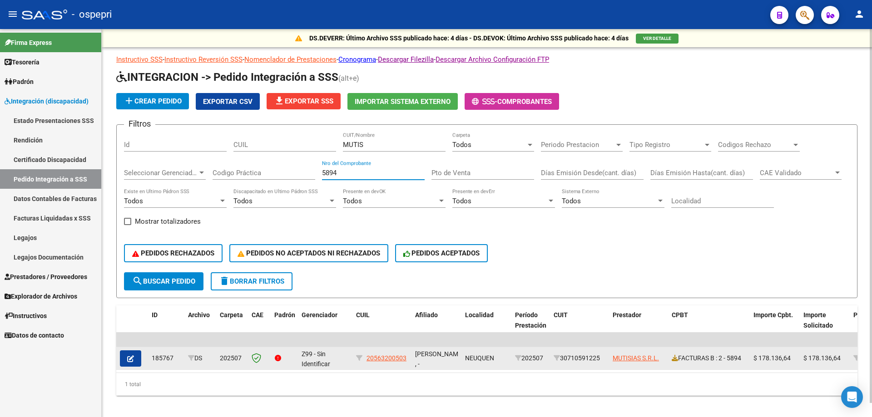
click at [671, 357] on datatable-body-cell "FACTURAS B : 2 - 5894" at bounding box center [709, 358] width 82 height 22
click at [672, 357] on icon at bounding box center [675, 358] width 6 height 6
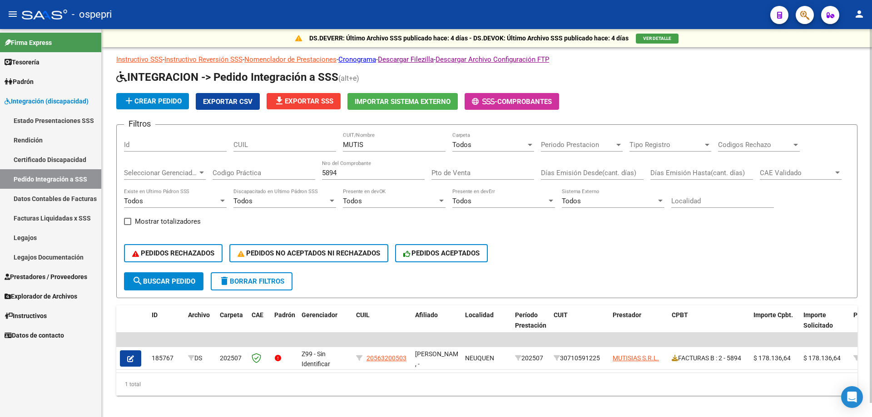
click at [350, 175] on input "5894" at bounding box center [373, 173] width 103 height 8
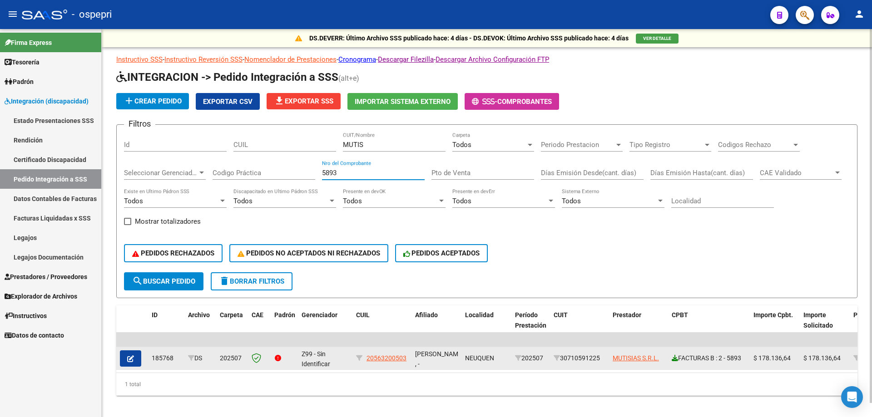
click at [676, 359] on icon at bounding box center [675, 358] width 6 height 6
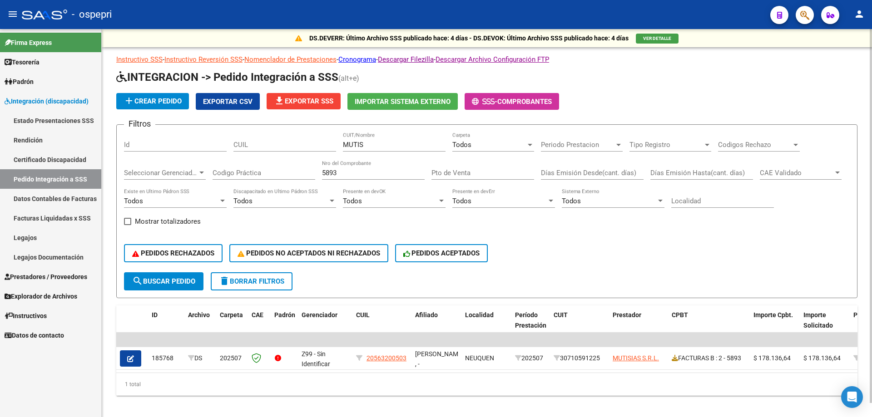
click at [356, 172] on input "5893" at bounding box center [373, 173] width 103 height 8
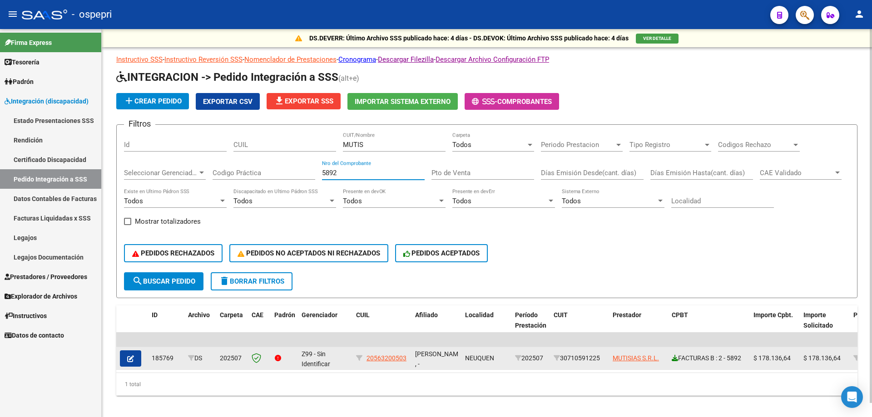
click at [676, 361] on icon at bounding box center [675, 358] width 6 height 6
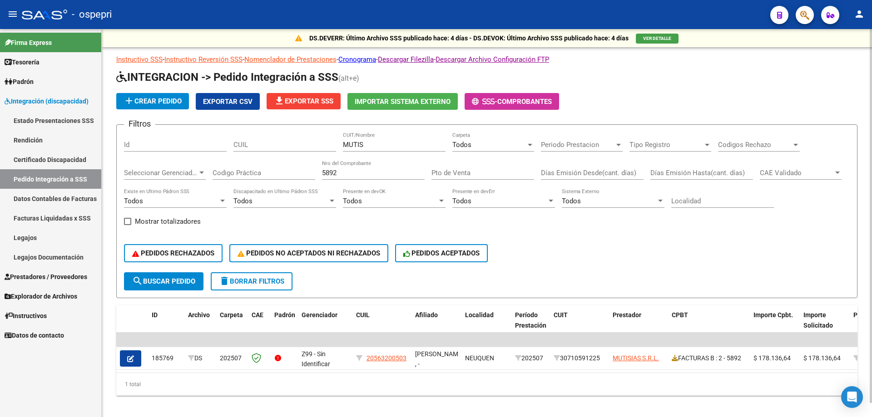
click at [347, 174] on input "5892" at bounding box center [373, 173] width 103 height 8
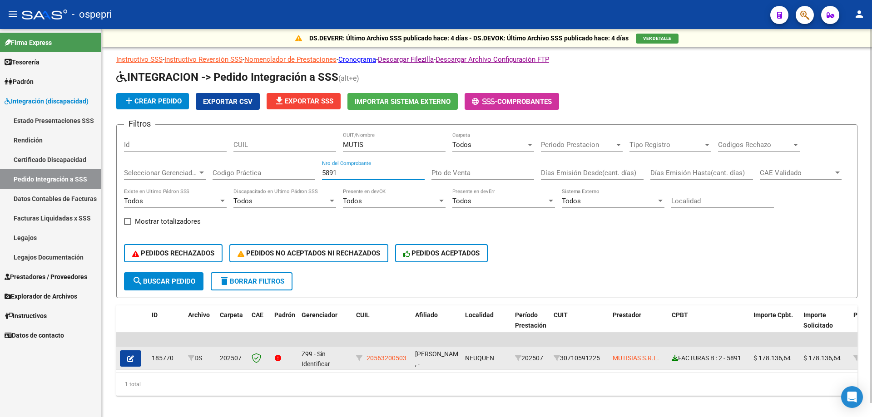
type input "5891"
click at [677, 359] on icon at bounding box center [675, 358] width 6 height 6
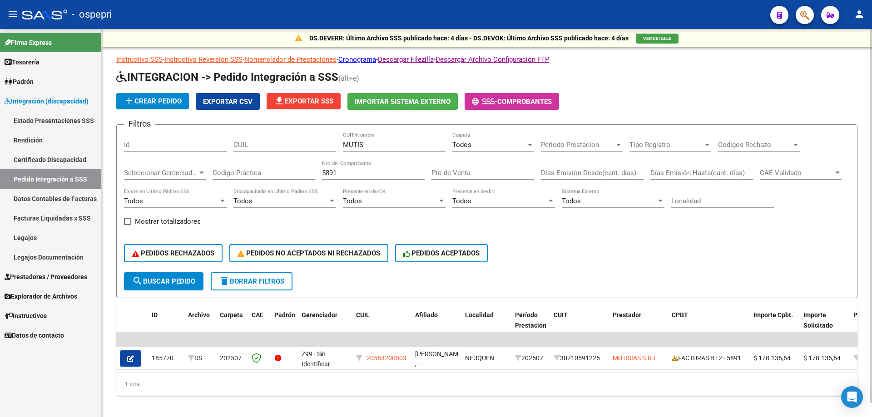
drag, startPoint x: 369, startPoint y: 141, endPoint x: 207, endPoint y: 140, distance: 162.1
click at [207, 140] on div "Filtros Id CUIL MUTIS CUIT/Nombre Todos Carpeta Periodo Prestacion Periodo Pres…" at bounding box center [487, 202] width 726 height 140
type input "OCAM"
click at [349, 174] on input "5891" at bounding box center [373, 173] width 103 height 8
type input "5"
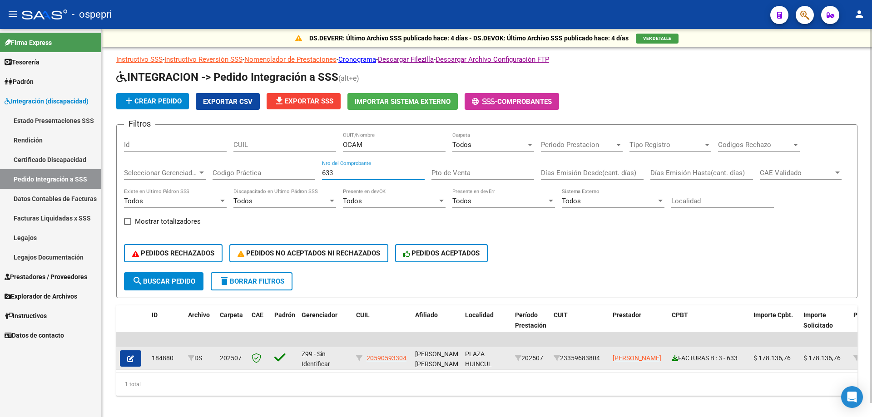
type input "633"
click at [676, 361] on icon at bounding box center [675, 358] width 6 height 6
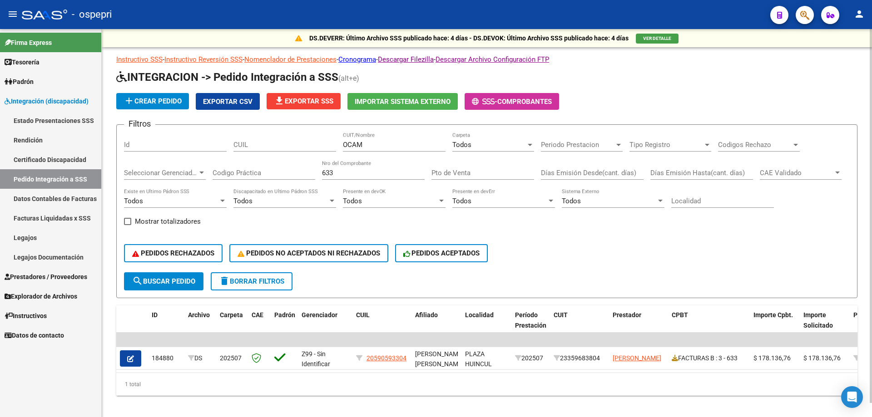
drag, startPoint x: 375, startPoint y: 146, endPoint x: 233, endPoint y: 146, distance: 142.6
click at [233, 146] on div "Filtros Id CUIL OCAM CUIT/Nombre Todos Carpeta Periodo Prestacion Periodo Prest…" at bounding box center [487, 202] width 726 height 140
type input "[PERSON_NAME]"
click at [341, 176] on input "633" at bounding box center [373, 173] width 103 height 8
type input "6"
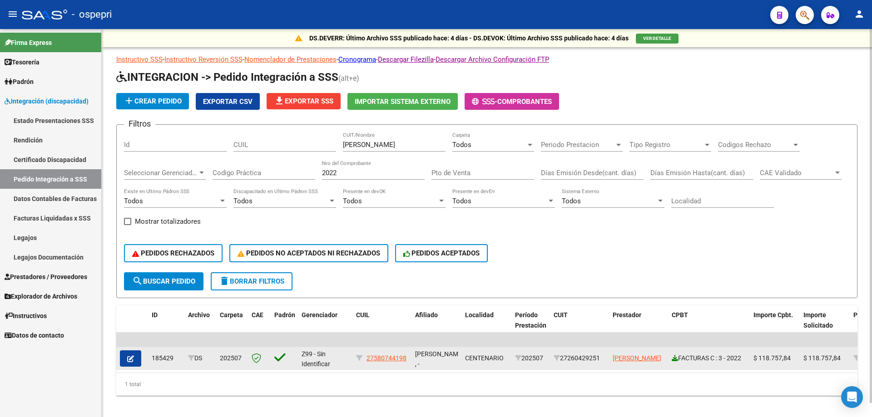
click at [676, 358] on icon at bounding box center [675, 358] width 6 height 6
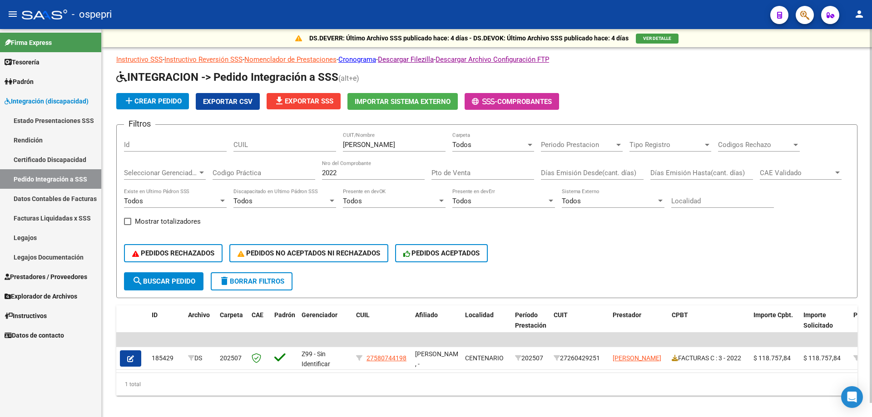
click at [377, 170] on input "2022" at bounding box center [373, 173] width 103 height 8
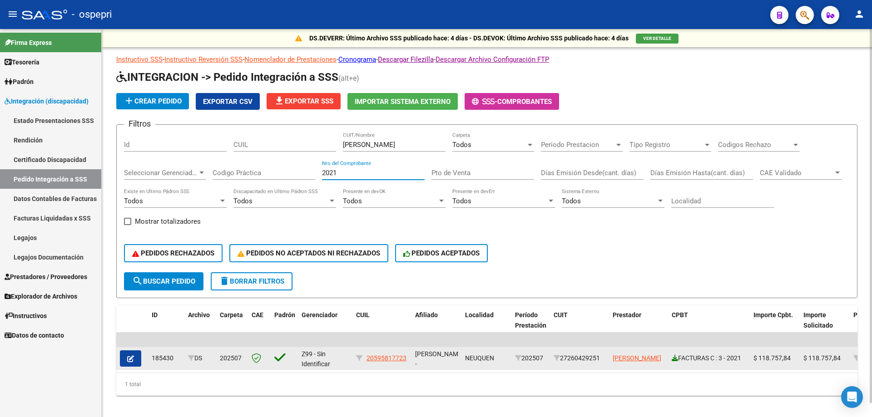
click at [676, 359] on icon at bounding box center [675, 358] width 6 height 6
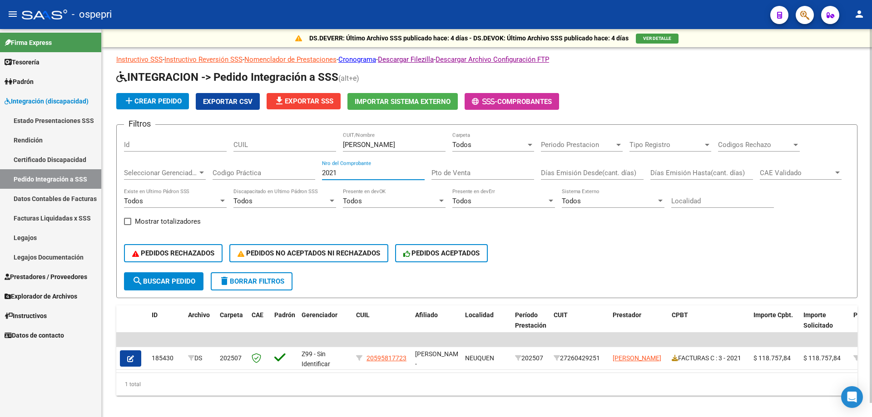
click at [368, 170] on input "2021" at bounding box center [373, 173] width 103 height 8
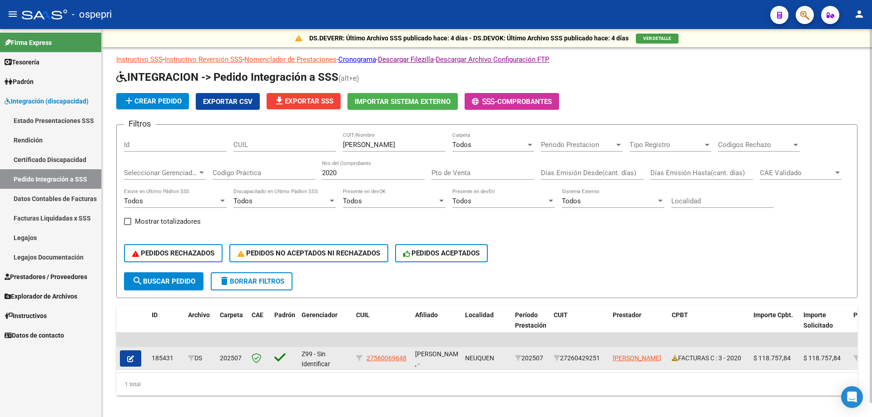
click at [679, 358] on div "FACTURAS C : 3 - 2020" at bounding box center [709, 358] width 74 height 10
click at [673, 359] on icon at bounding box center [675, 358] width 6 height 6
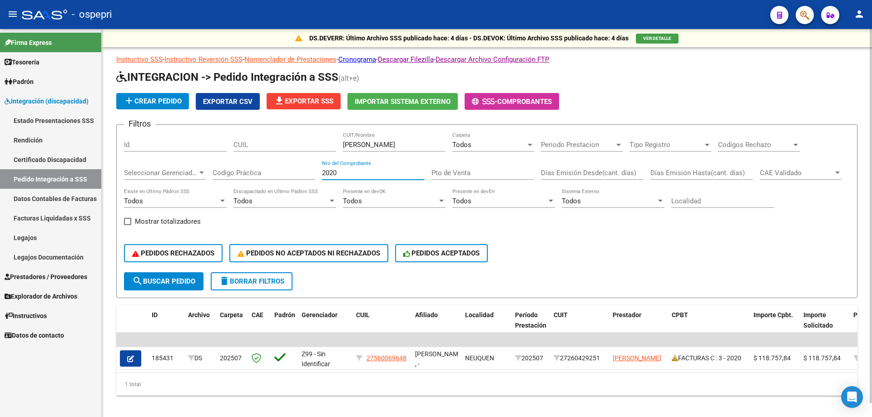
click at [364, 174] on input "2020" at bounding box center [373, 173] width 103 height 8
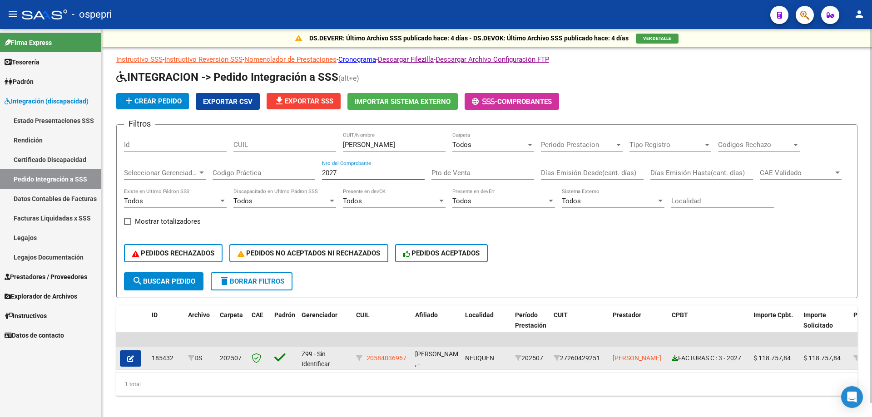
type input "2027"
click at [678, 360] on icon at bounding box center [675, 358] width 6 height 6
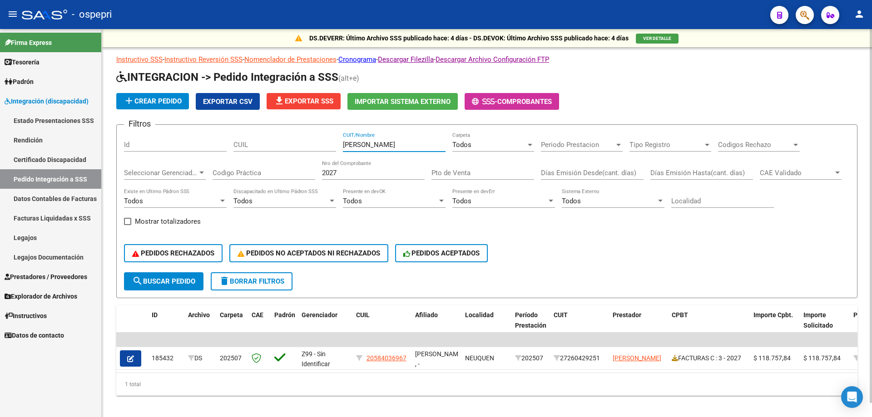
drag, startPoint x: 383, startPoint y: 150, endPoint x: 355, endPoint y: 152, distance: 28.2
click at [355, 152] on div "[PERSON_NAME] CUIT/Nombre" at bounding box center [394, 142] width 103 height 20
type input "SAN"
click at [353, 174] on input "2027" at bounding box center [373, 173] width 103 height 8
type input "2"
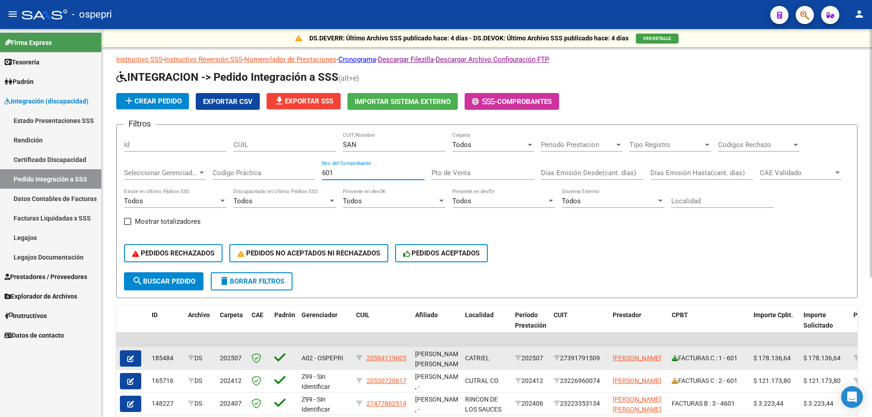
type input "601"
click at [673, 360] on icon at bounding box center [675, 358] width 6 height 6
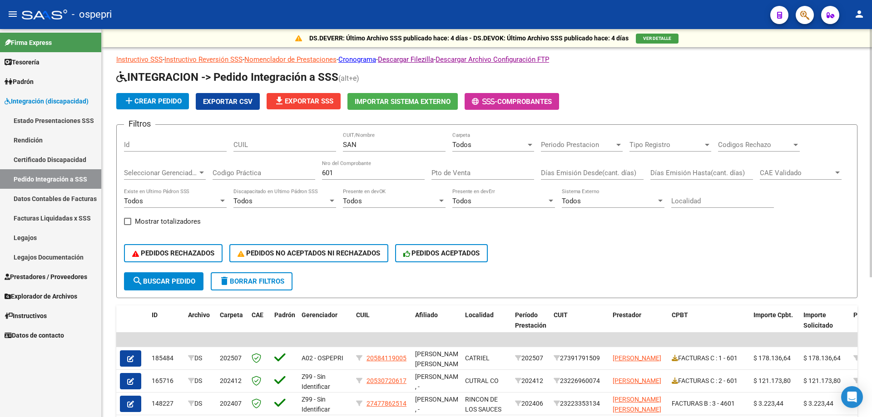
drag, startPoint x: 387, startPoint y: 144, endPoint x: 230, endPoint y: 150, distance: 157.3
click at [231, 150] on div "Filtros Id CUIL SAN CUIT/Nombre Todos Carpeta Periodo Prestacion Periodo Presta…" at bounding box center [487, 202] width 726 height 140
type input "[PERSON_NAME]"
click at [353, 174] on input "601" at bounding box center [373, 173] width 103 height 8
type input "6"
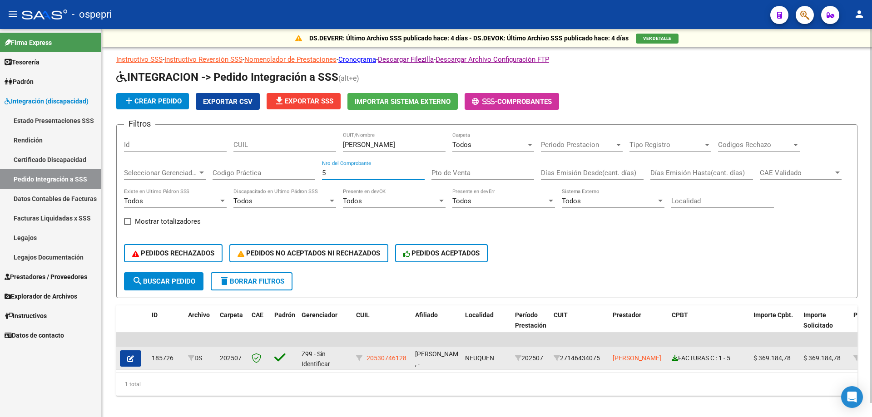
type input "5"
click at [674, 357] on icon at bounding box center [675, 358] width 6 height 6
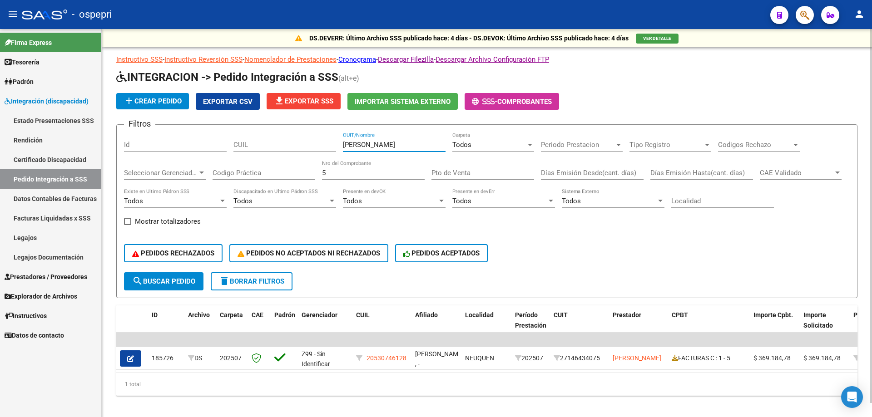
drag, startPoint x: 368, startPoint y: 149, endPoint x: 278, endPoint y: 153, distance: 90.5
click at [278, 153] on div "Filtros Id CUIL [PERSON_NAME] CUIT/Nombre Todos Carpeta Periodo Prestacion Peri…" at bounding box center [487, 202] width 726 height 140
type input "[PERSON_NAME]"
click at [394, 172] on input "5" at bounding box center [373, 173] width 103 height 8
type input "685"
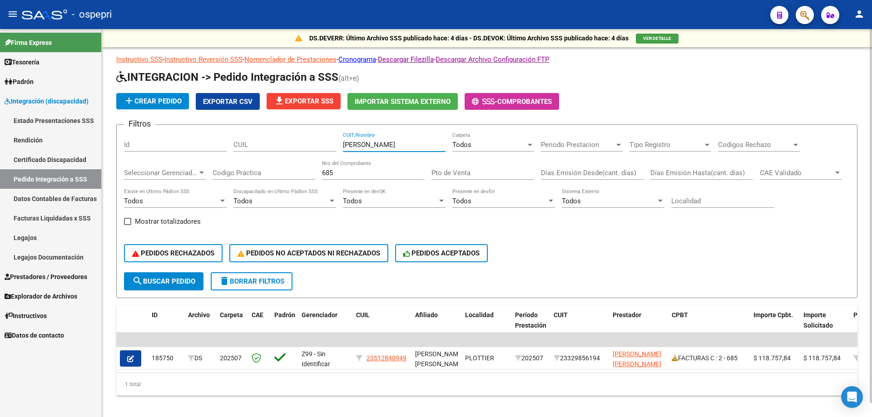
click at [397, 149] on input "[PERSON_NAME]" at bounding box center [394, 145] width 103 height 8
type input "V"
type input "VILLEGAS"
click at [370, 171] on input "685" at bounding box center [373, 173] width 103 height 8
type input "6"
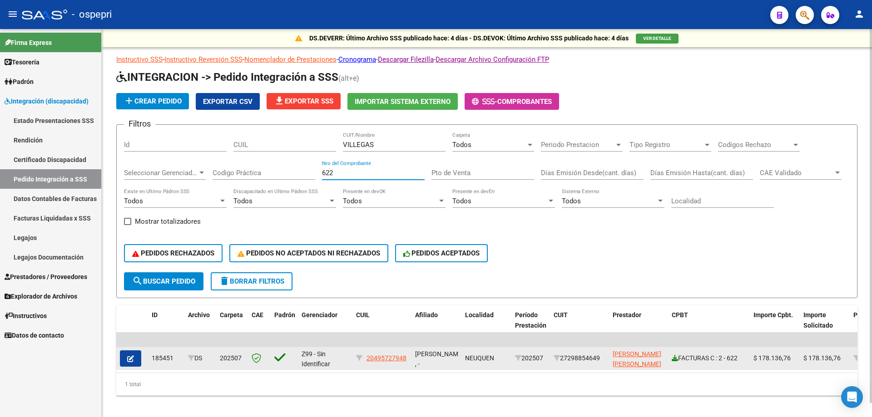
click at [672, 359] on icon at bounding box center [675, 358] width 6 height 6
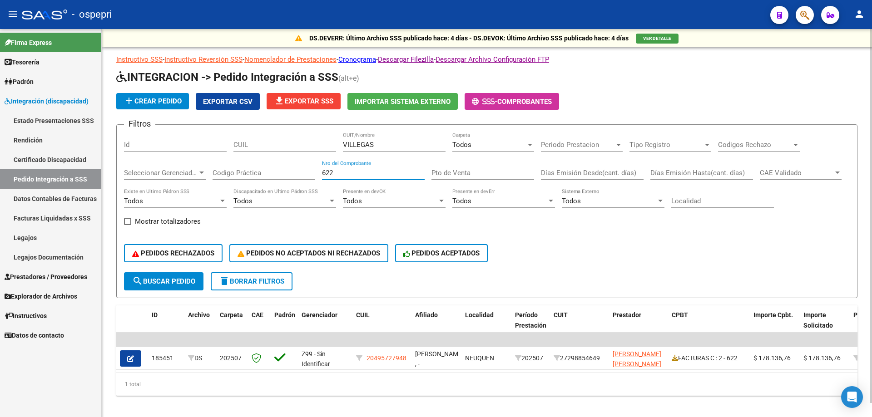
click at [384, 171] on input "622" at bounding box center [373, 173] width 103 height 8
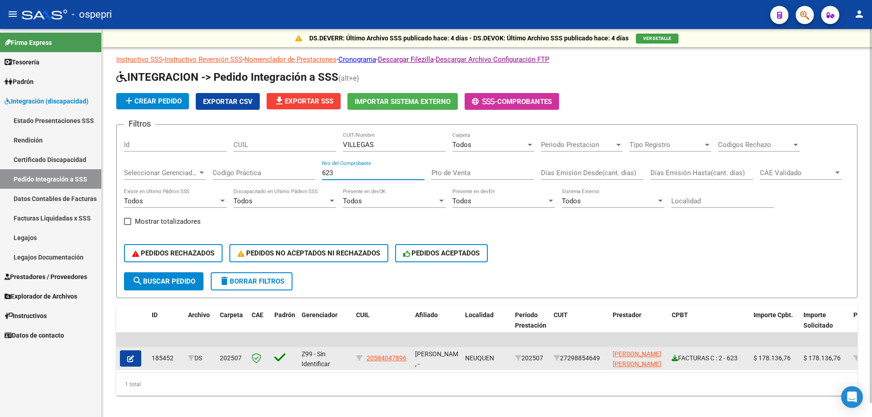
type input "623"
click at [672, 361] on link at bounding box center [675, 358] width 6 height 7
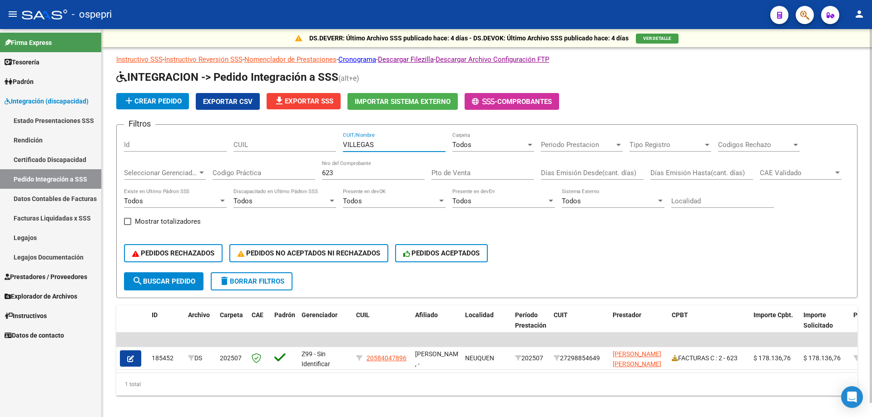
drag, startPoint x: 396, startPoint y: 143, endPoint x: 203, endPoint y: 139, distance: 192.6
click at [203, 139] on div "Filtros Id CUIL [PERSON_NAME] CUIT/Nombre Todos Carpeta Periodo Prestacion Peri…" at bounding box center [487, 202] width 726 height 140
type input "BAILATI"
click at [332, 170] on input "623" at bounding box center [373, 173] width 103 height 8
click at [351, 166] on div "623 Nro del Comprobante" at bounding box center [373, 170] width 103 height 20
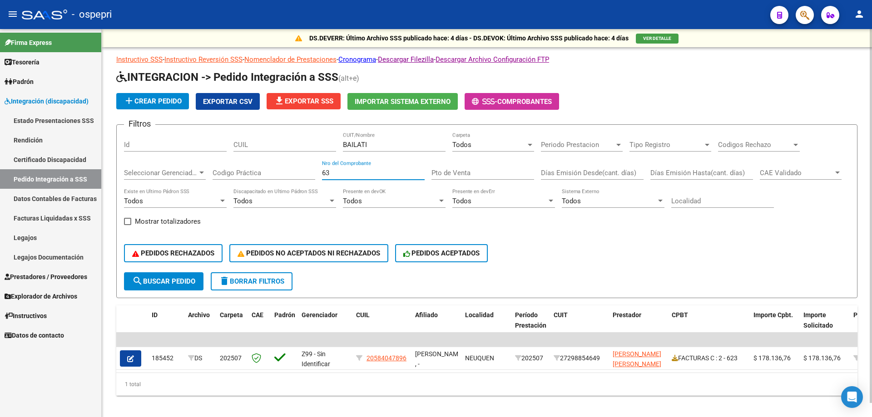
type input "3"
click at [345, 173] on input "Nro del Comprobante" at bounding box center [373, 173] width 103 height 8
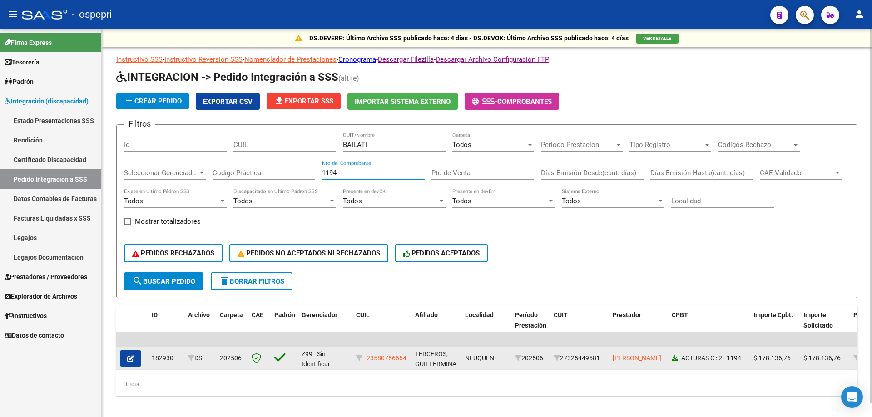
click at [674, 360] on icon at bounding box center [675, 358] width 6 height 6
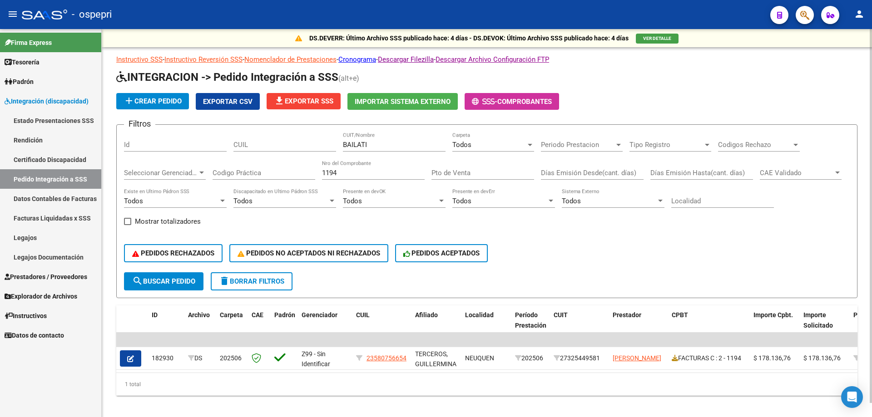
scroll to position [15, 0]
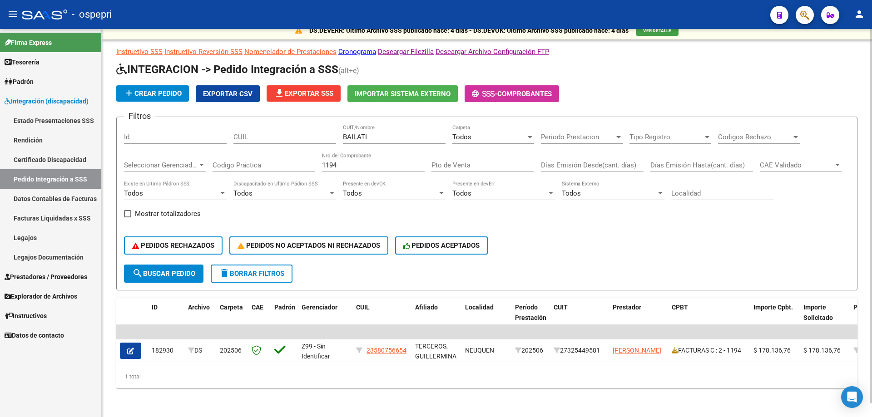
click at [362, 161] on input "1194" at bounding box center [373, 165] width 103 height 8
type input "1156"
click at [393, 133] on input "BAILATI" at bounding box center [394, 137] width 103 height 8
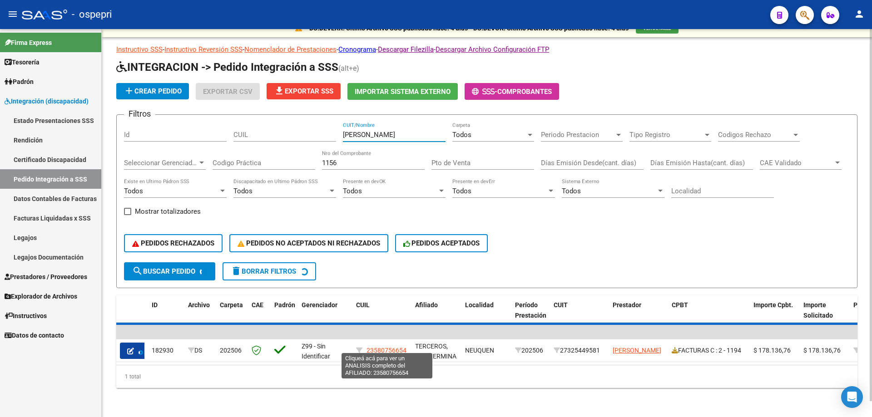
scroll to position [0, 0]
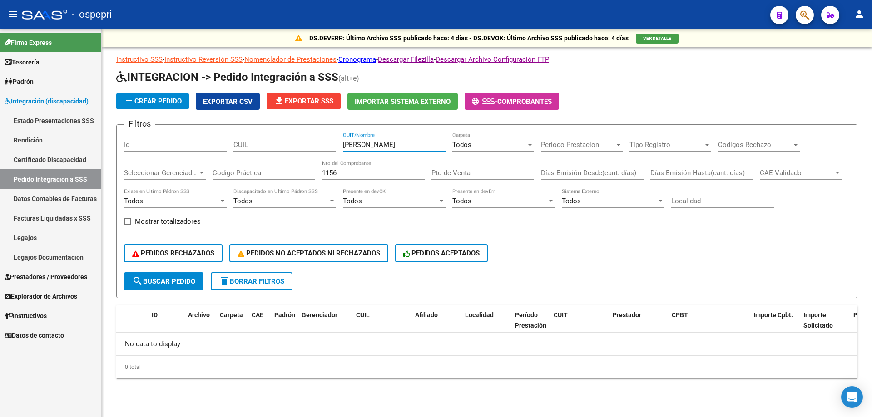
type input "[PERSON_NAME]"
click at [469, 146] on span "Todos" at bounding box center [461, 145] width 19 height 8
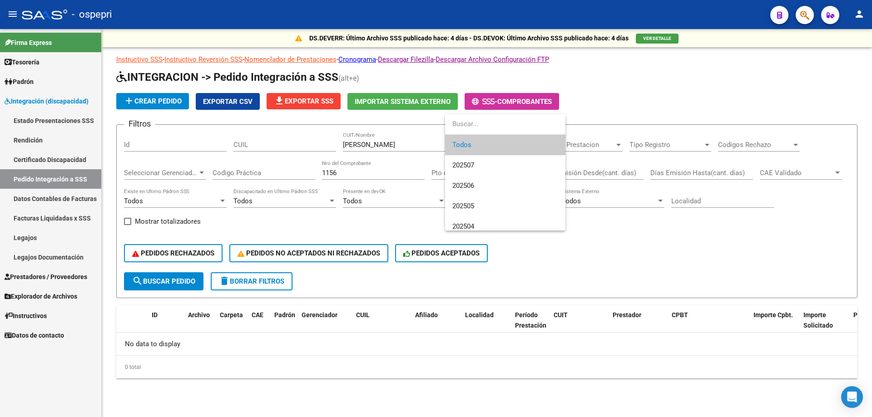
click at [476, 139] on span "Todos" at bounding box center [505, 145] width 106 height 20
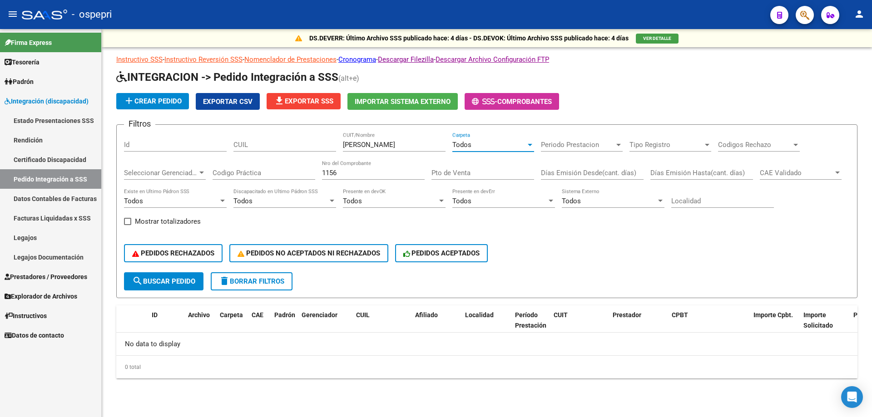
click at [385, 141] on input "[PERSON_NAME]" at bounding box center [394, 145] width 103 height 8
click at [369, 177] on div "1156 Nro del Comprobante" at bounding box center [373, 170] width 103 height 20
type input "1157"
drag, startPoint x: 372, startPoint y: 143, endPoint x: 352, endPoint y: 150, distance: 22.0
click at [352, 150] on div "[PERSON_NAME] CUIT/Nombre" at bounding box center [394, 142] width 103 height 20
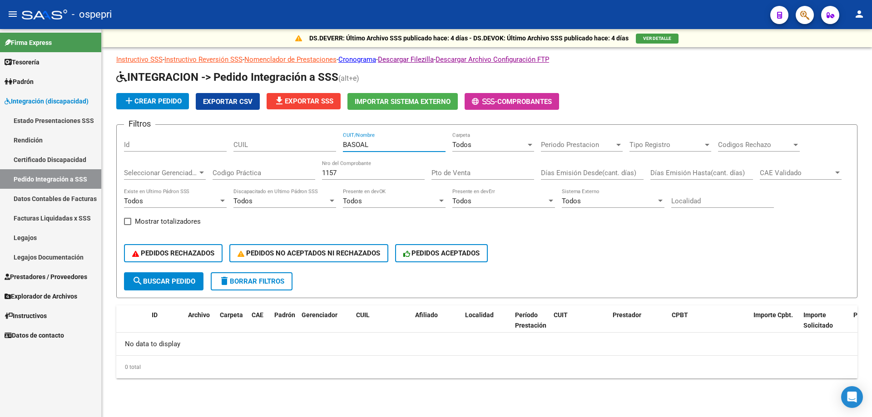
type input "BASOAL"
click at [353, 175] on input "1157" at bounding box center [373, 173] width 103 height 8
type input "1"
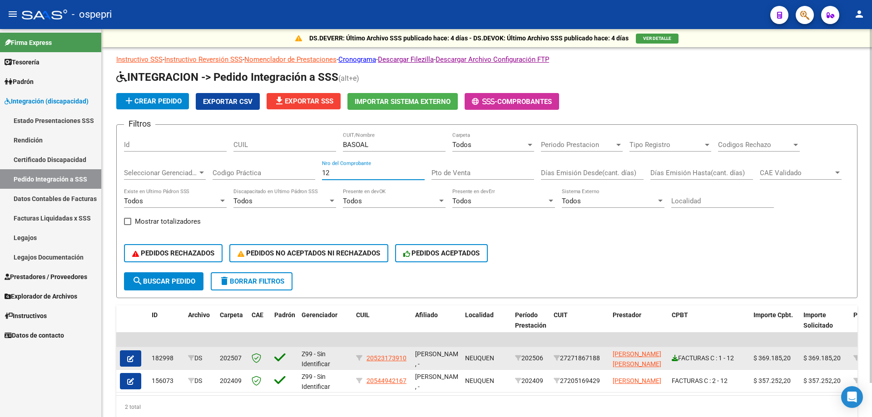
click at [675, 362] on link at bounding box center [675, 358] width 6 height 7
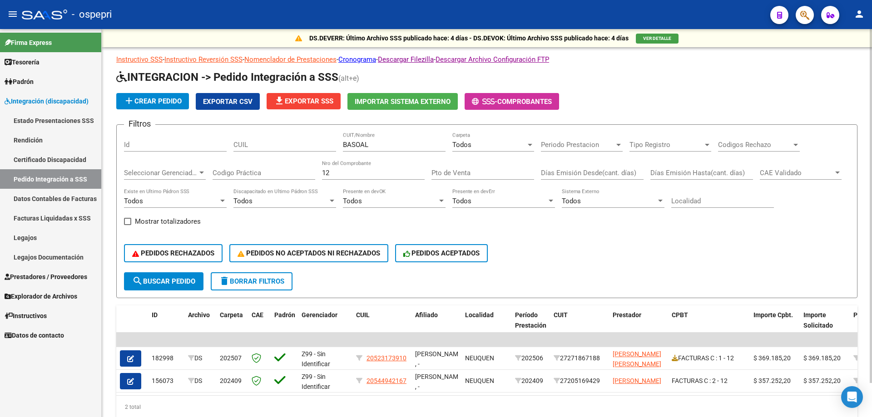
click at [349, 178] on div "12 Nro del Comprobante" at bounding box center [373, 170] width 103 height 20
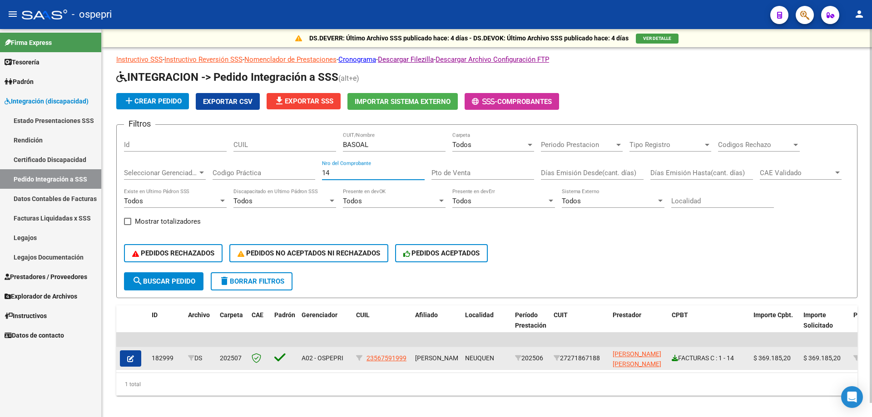
click at [675, 359] on icon at bounding box center [675, 358] width 6 height 6
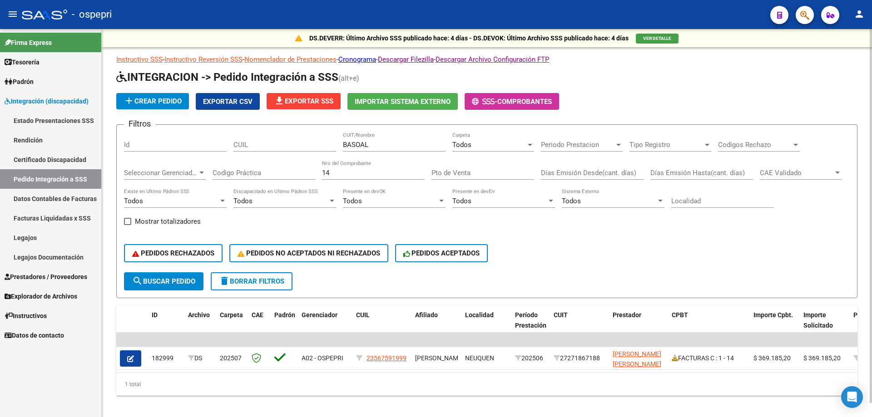
click at [513, 250] on div "PEDIDOS RECHAZADOS PEDIDOS NO ACEPTADOS NI RECHAZADOS PEDIDOS ACEPTADOS" at bounding box center [487, 253] width 726 height 38
drag, startPoint x: 330, startPoint y: 172, endPoint x: 309, endPoint y: 174, distance: 21.0
click at [309, 174] on div "Filtros Id CUIL BASOAL CUIT/Nombre Todos Carpeta Periodo Prestacion Periodo Pre…" at bounding box center [487, 202] width 726 height 140
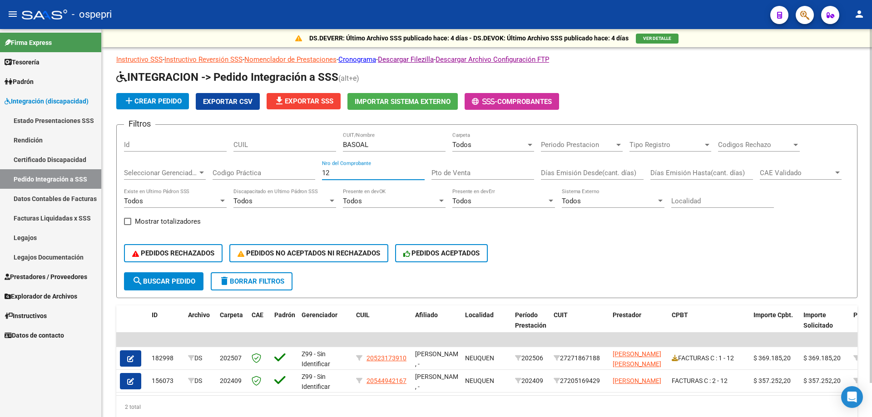
type input "12"
